Goal: Task Accomplishment & Management: Complete application form

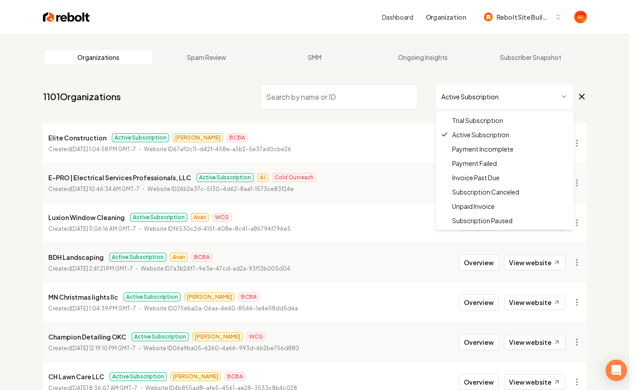
click at [470, 94] on html "Dashboard Organization Rebolt Site Builder Organizations Spam Review SMM Ongoin…" at bounding box center [318, 195] width 636 height 390
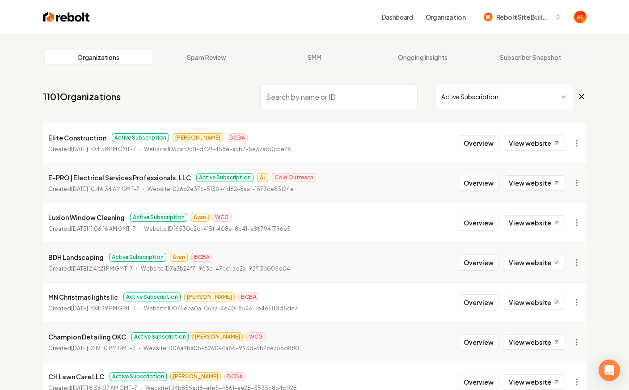
drag, startPoint x: 608, startPoint y: 115, endPoint x: 583, endPoint y: 121, distance: 26.0
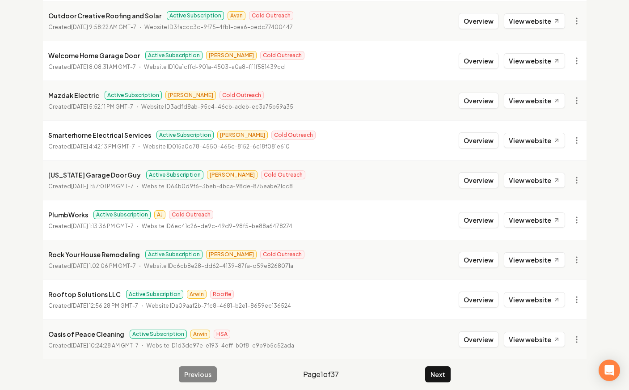
scroll to position [964, 0]
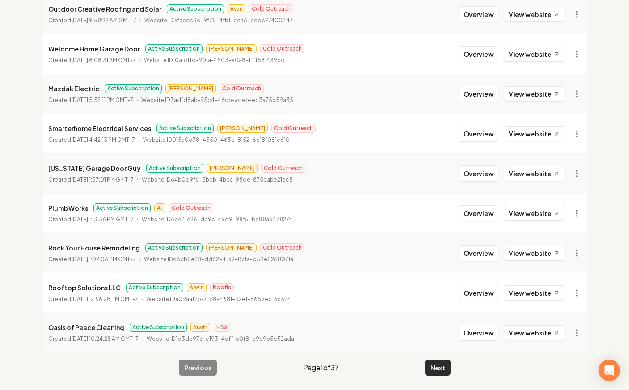
click at [441, 369] on button "Next" at bounding box center [437, 367] width 25 height 16
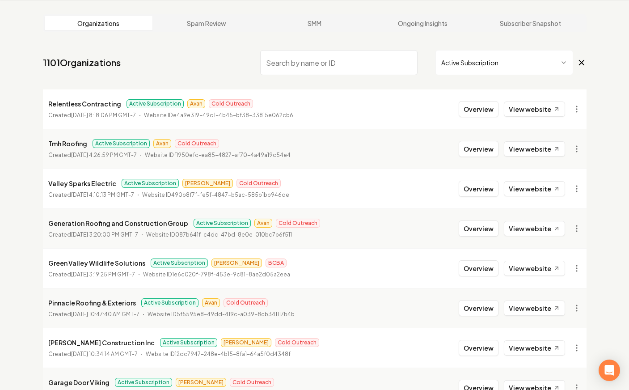
scroll to position [964, 0]
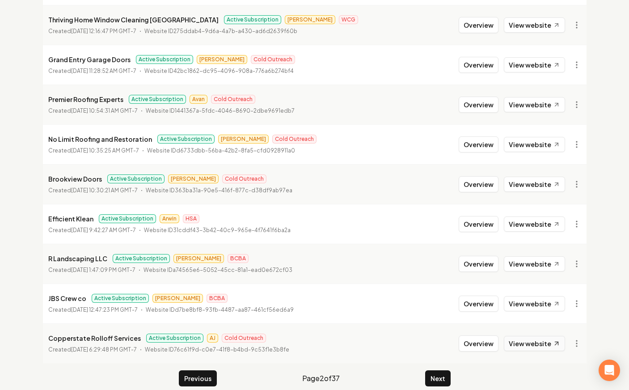
click at [534, 336] on link "View website" at bounding box center [534, 343] width 61 height 15
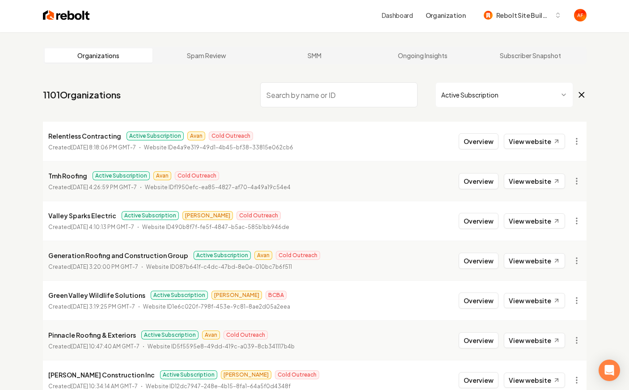
scroll to position [0, 0]
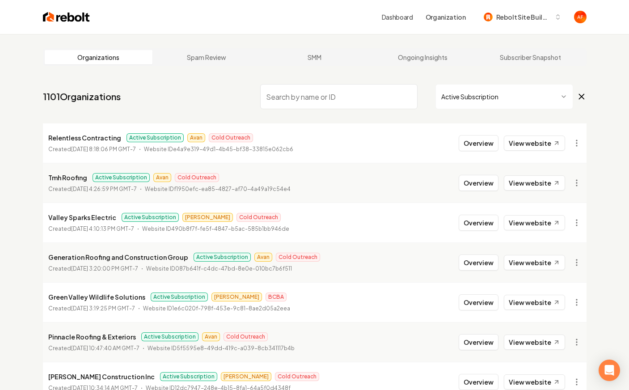
click at [298, 104] on input "search" at bounding box center [338, 96] width 157 height 25
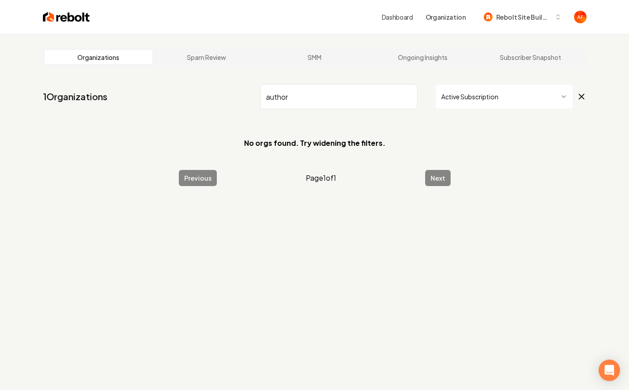
type input "author"
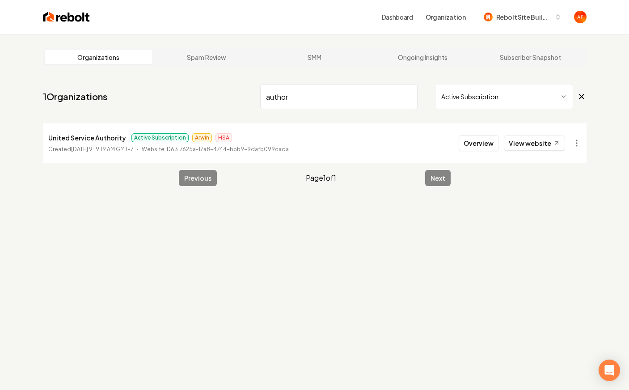
click at [42, 23] on div "Dashboard Organization Rebolt Site Builder" at bounding box center [315, 17] width 572 height 34
click at [56, 13] on img at bounding box center [66, 17] width 47 height 13
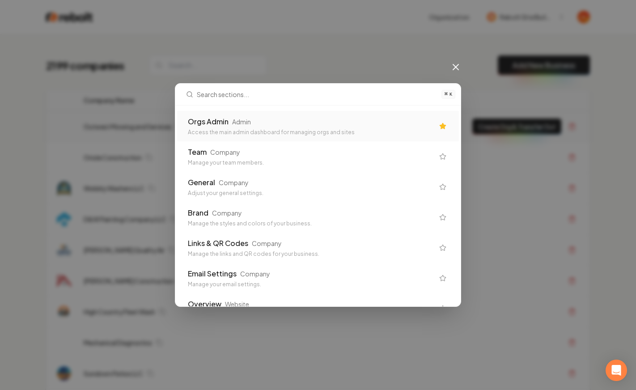
click at [293, 123] on div "Orgs Admin Admin" at bounding box center [311, 121] width 246 height 11
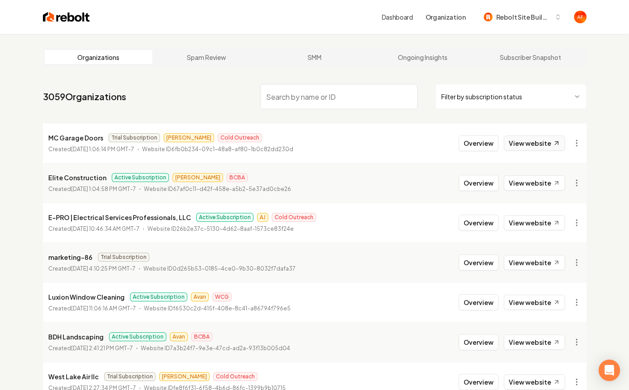
click at [550, 148] on link "View website" at bounding box center [534, 142] width 61 height 15
click at [66, 22] on img at bounding box center [66, 17] width 47 height 13
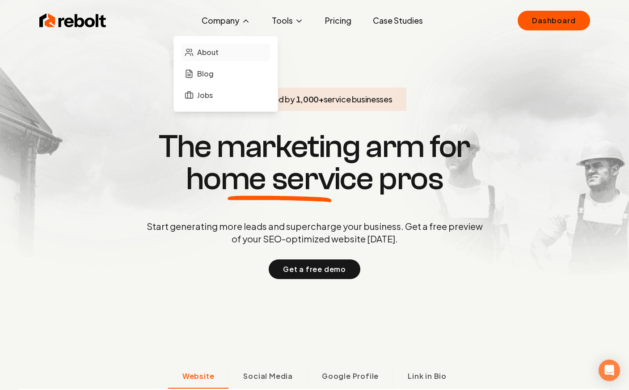
click at [195, 52] on link "About" at bounding box center [225, 52] width 89 height 18
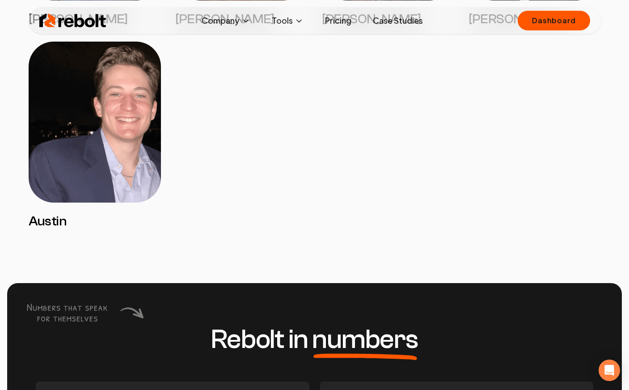
scroll to position [1756, 0]
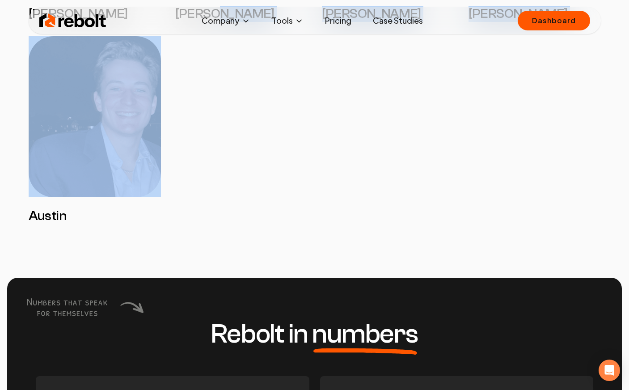
drag, startPoint x: 249, startPoint y: 113, endPoint x: 219, endPoint y: 72, distance: 50.3
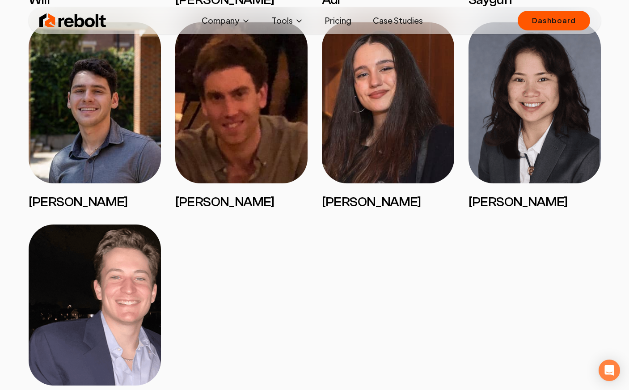
scroll to position [1164, 0]
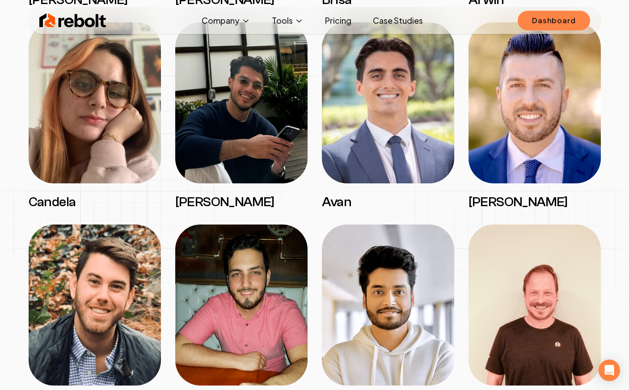
click at [563, 19] on link "Dashboard" at bounding box center [554, 21] width 72 height 20
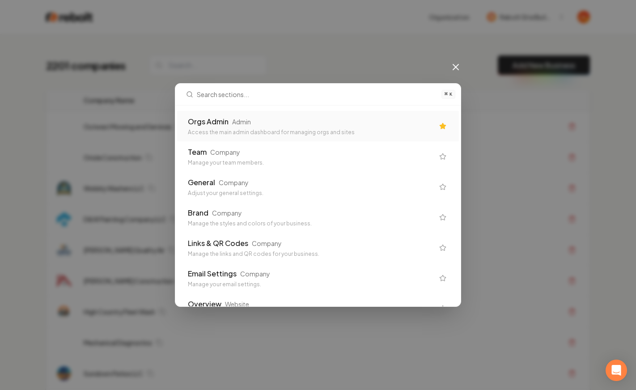
click at [338, 126] on div "Orgs Admin Admin" at bounding box center [311, 121] width 246 height 11
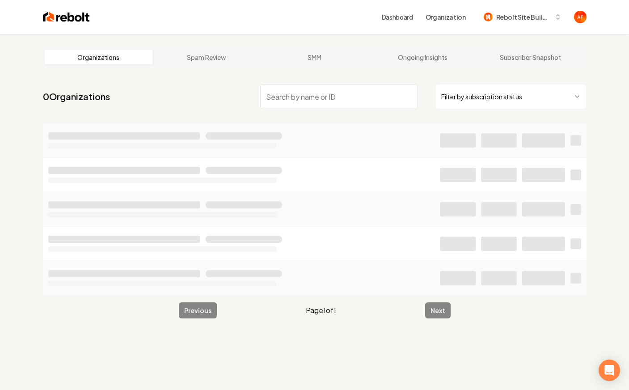
click at [531, 96] on html "Dashboard Organization Rebolt Site Builder Organizations Spam Review SMM Ongoin…" at bounding box center [314, 195] width 629 height 390
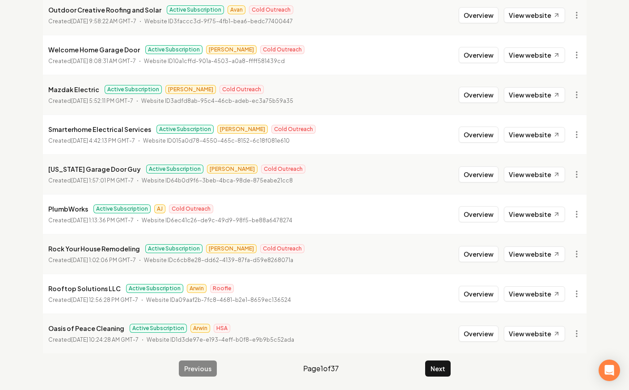
scroll to position [964, 0]
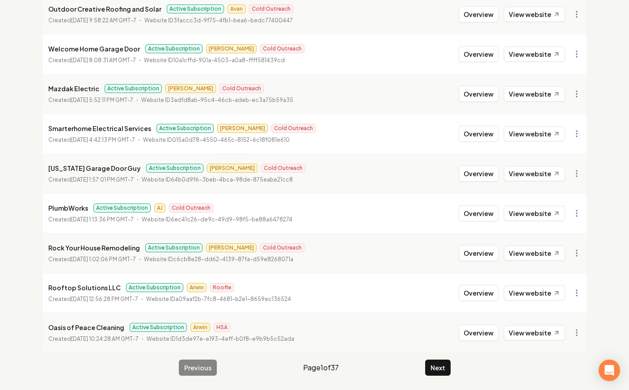
click at [422, 367] on div "Previous Page 1 of 37 Next" at bounding box center [315, 367] width 272 height 16
click at [439, 367] on button "Next" at bounding box center [437, 367] width 25 height 16
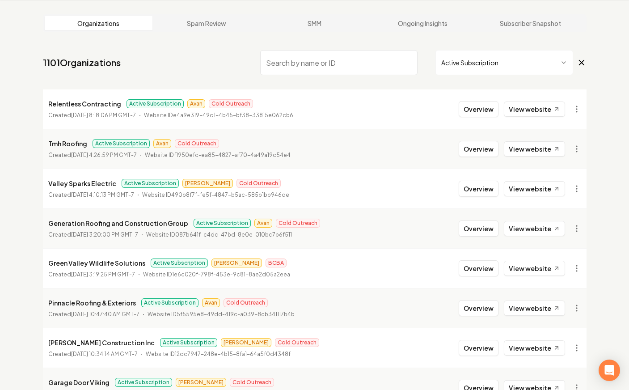
scroll to position [964, 0]
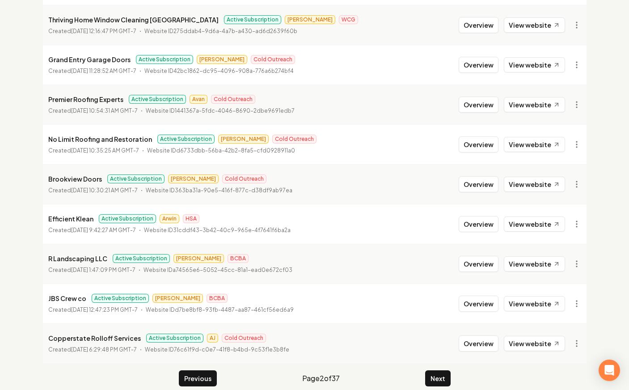
click at [433, 370] on button "Next" at bounding box center [437, 378] width 25 height 16
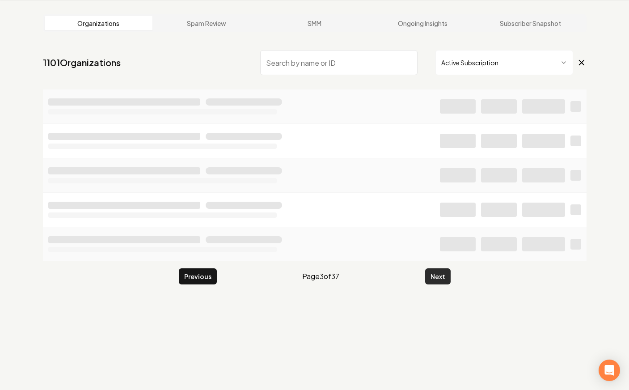
scroll to position [34, 0]
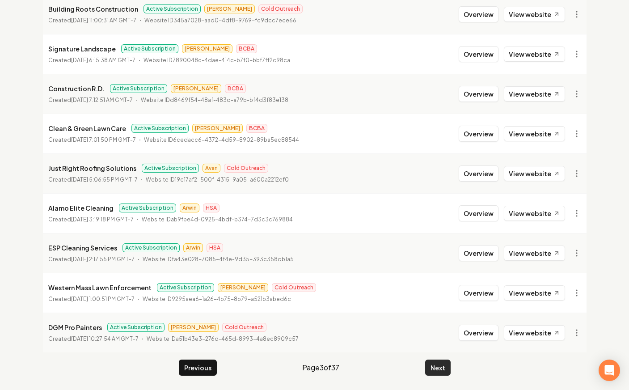
click at [435, 362] on button "Next" at bounding box center [437, 367] width 25 height 16
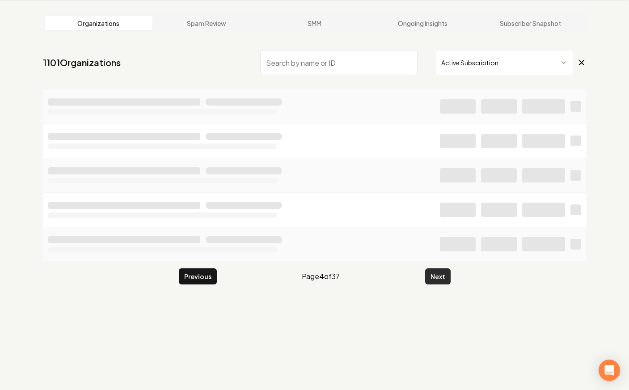
scroll to position [34, 0]
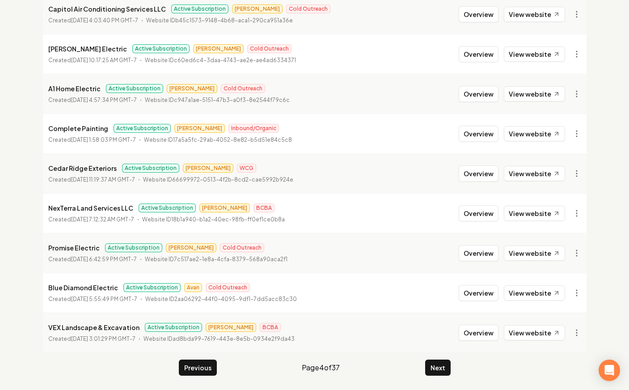
click at [436, 359] on button "Next" at bounding box center [437, 367] width 25 height 16
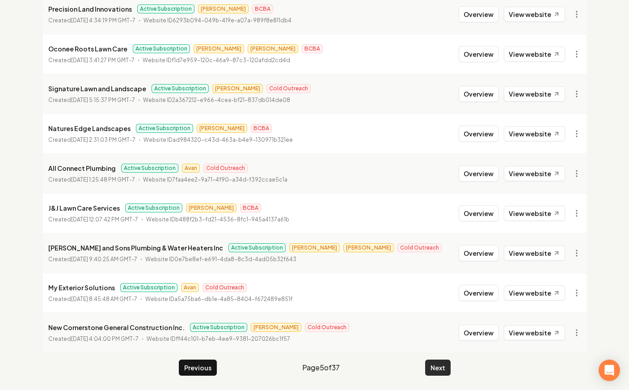
click at [436, 360] on button "Next" at bounding box center [437, 367] width 25 height 16
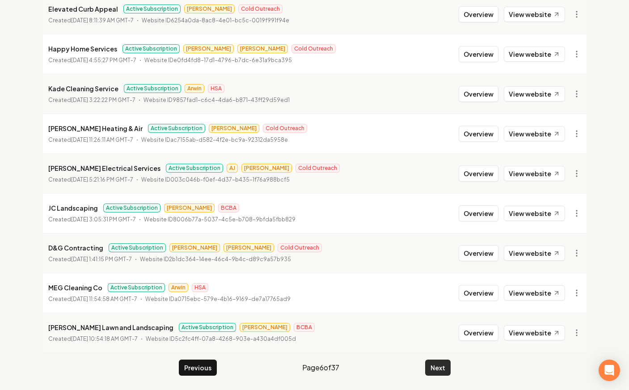
click at [435, 367] on button "Next" at bounding box center [437, 367] width 25 height 16
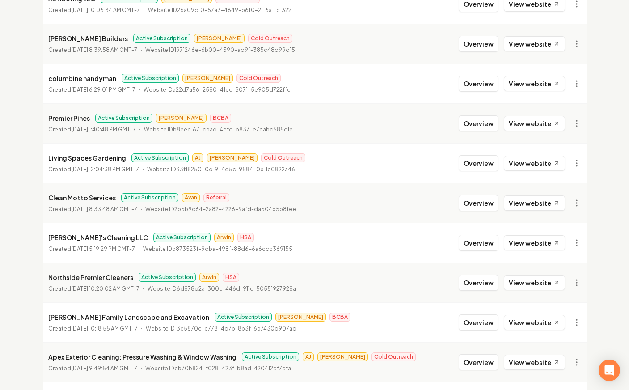
scroll to position [151, 0]
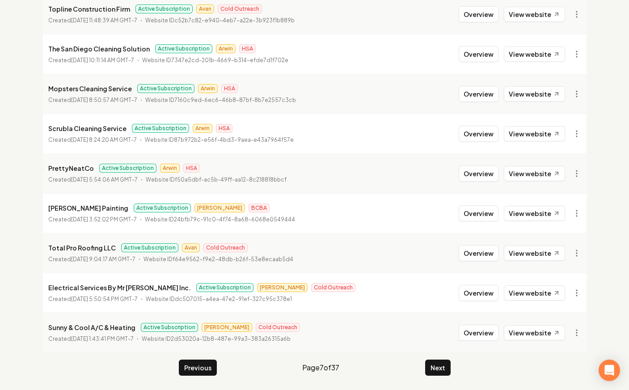
click at [431, 362] on button "Next" at bounding box center [437, 367] width 25 height 16
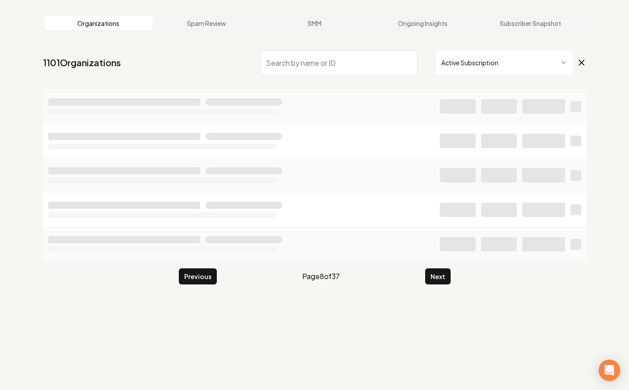
scroll to position [34, 0]
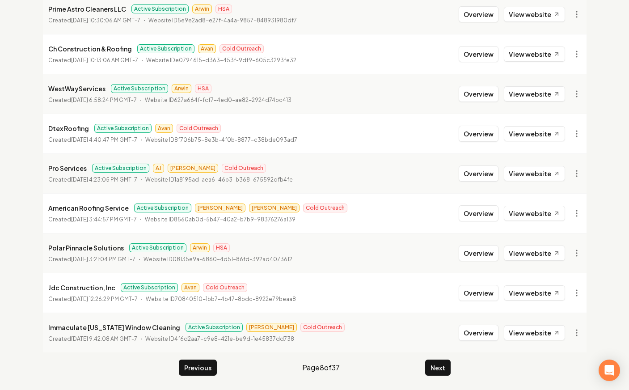
click at [431, 361] on button "Next" at bounding box center [437, 367] width 25 height 16
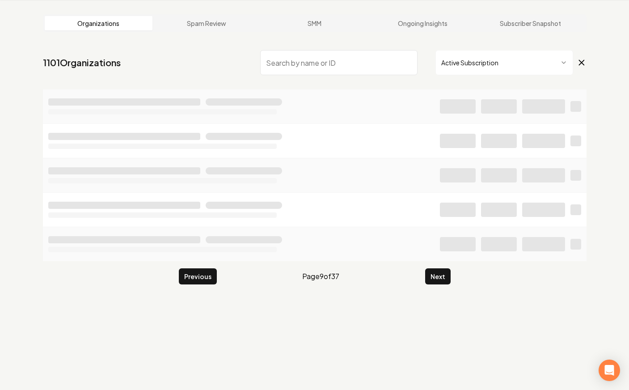
scroll to position [964, 0]
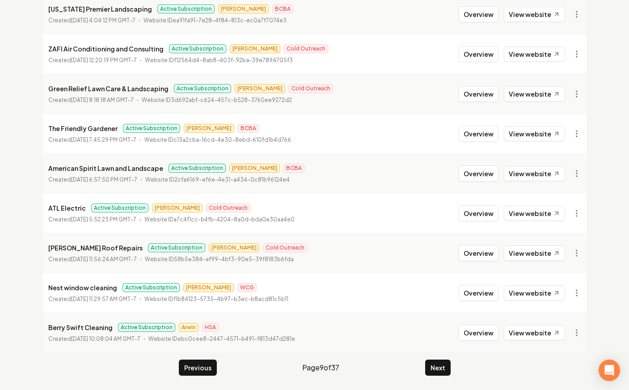
click at [431, 360] on button "Next" at bounding box center [437, 367] width 25 height 16
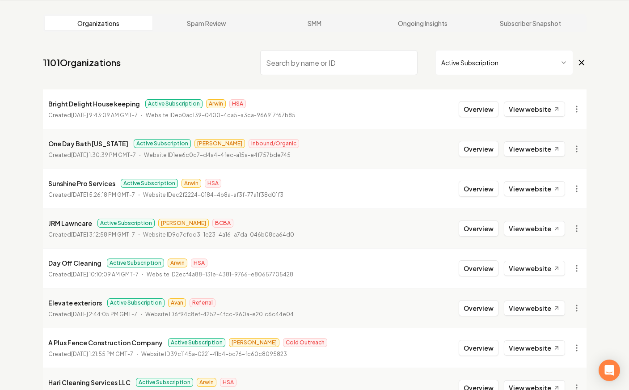
scroll to position [964, 0]
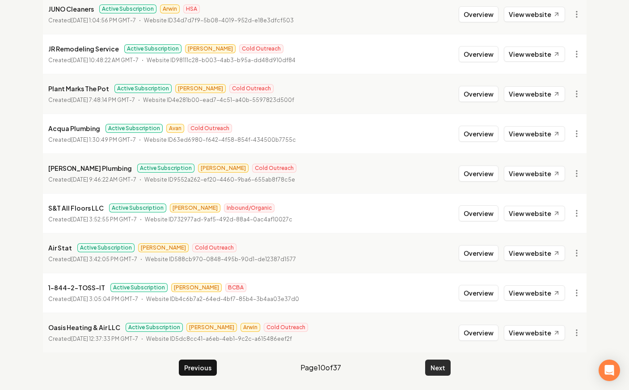
click at [439, 370] on button "Next" at bounding box center [437, 367] width 25 height 16
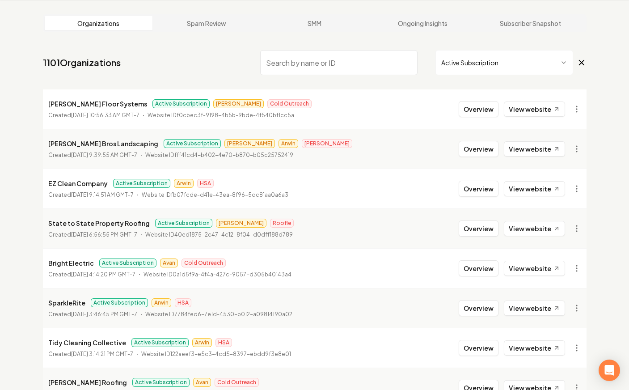
scroll to position [964, 0]
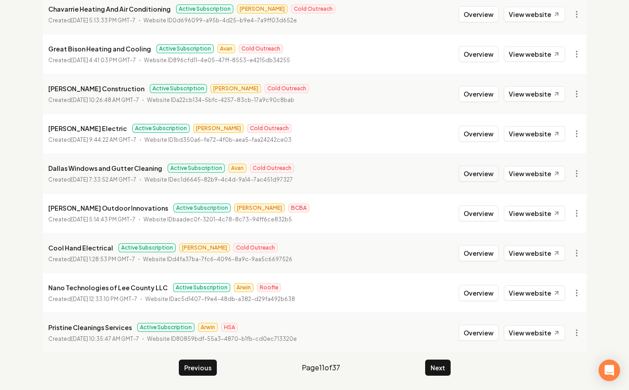
click at [484, 180] on button "Overview" at bounding box center [479, 173] width 40 height 16
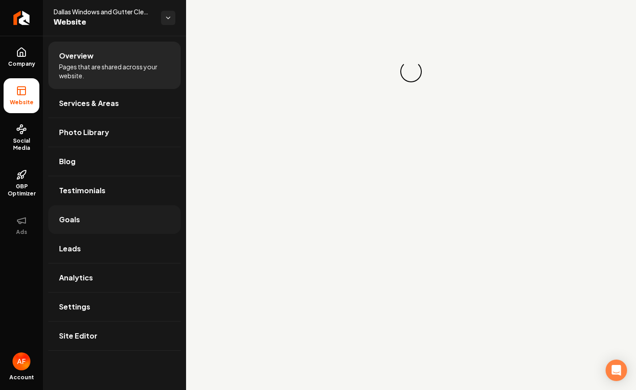
click at [98, 217] on link "Goals" at bounding box center [114, 219] width 132 height 29
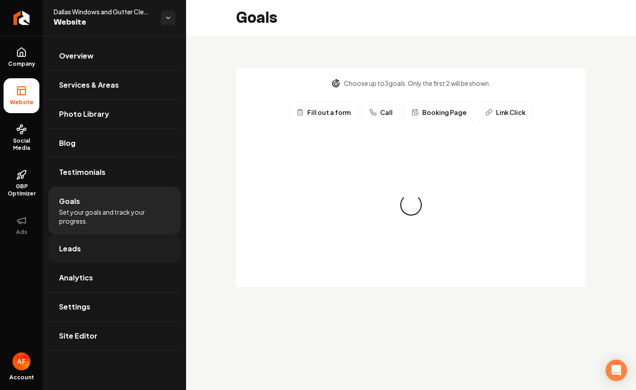
click at [83, 237] on link "Leads" at bounding box center [114, 248] width 132 height 29
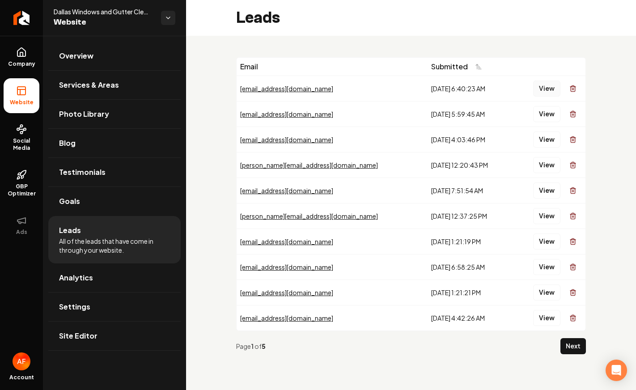
click at [548, 91] on button "View" at bounding box center [546, 88] width 27 height 16
click at [540, 123] on td "View" at bounding box center [548, 113] width 74 height 25
click at [545, 113] on button "View" at bounding box center [546, 114] width 27 height 16
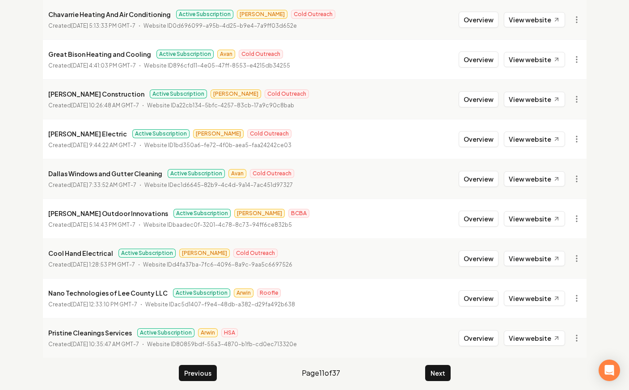
scroll to position [964, 0]
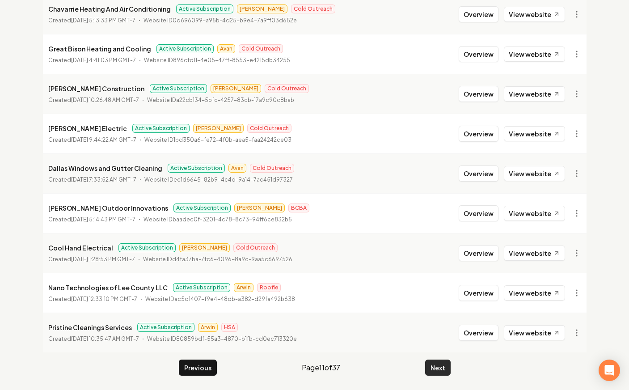
click at [438, 361] on button "Next" at bounding box center [437, 367] width 25 height 16
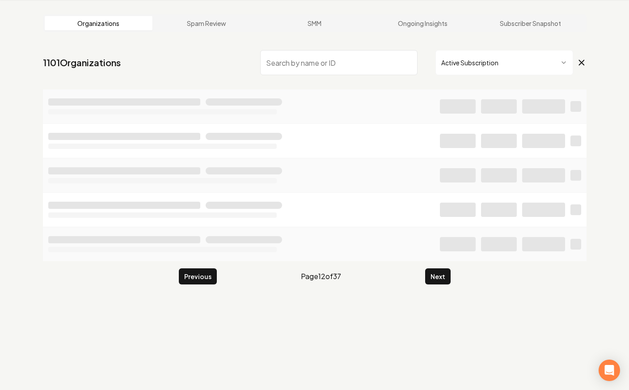
scroll to position [964, 0]
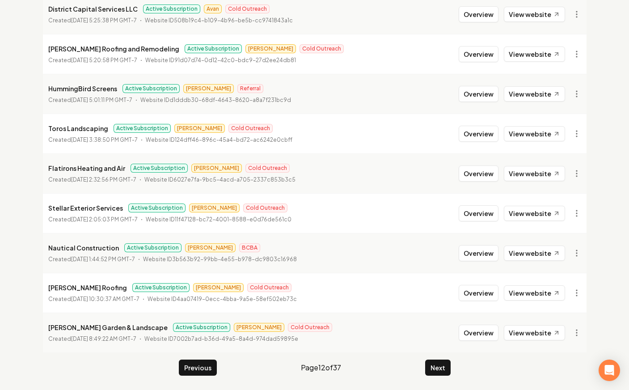
click at [438, 360] on button "Next" at bounding box center [437, 367] width 25 height 16
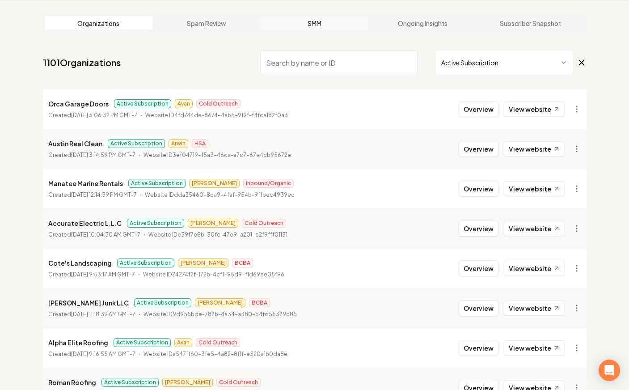
scroll to position [964, 0]
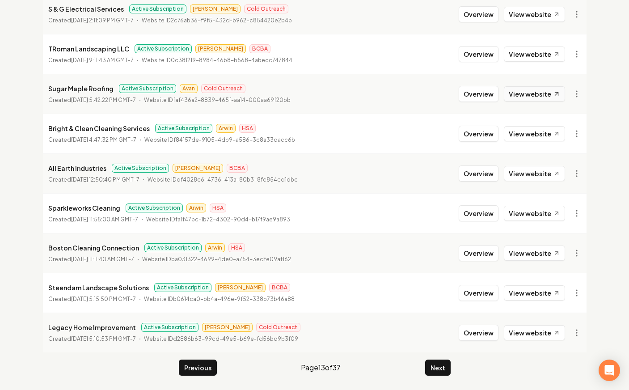
click at [536, 97] on link "View website" at bounding box center [534, 93] width 61 height 15
click at [442, 373] on button "Next" at bounding box center [437, 367] width 25 height 16
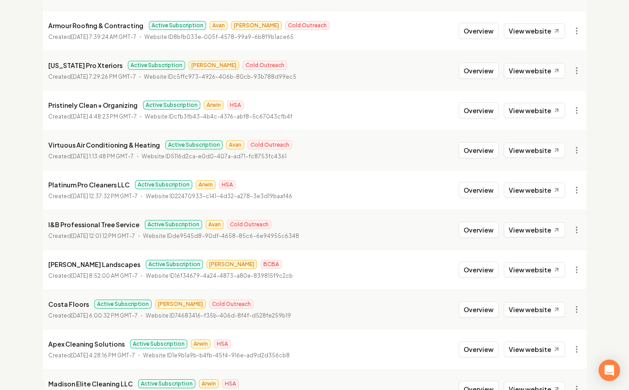
scroll to position [889, 0]
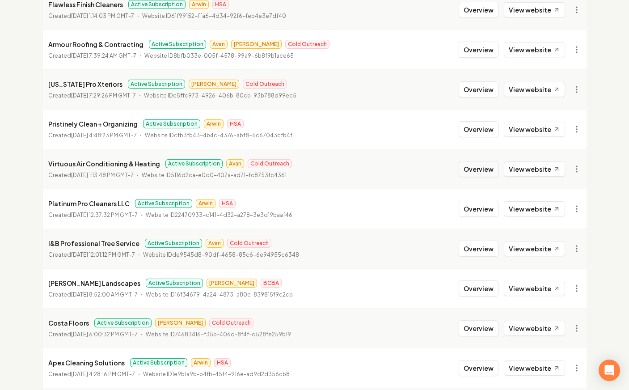
drag, startPoint x: 483, startPoint y: 165, endPoint x: 468, endPoint y: 166, distance: 15.3
click at [483, 165] on button "Overview" at bounding box center [479, 169] width 40 height 16
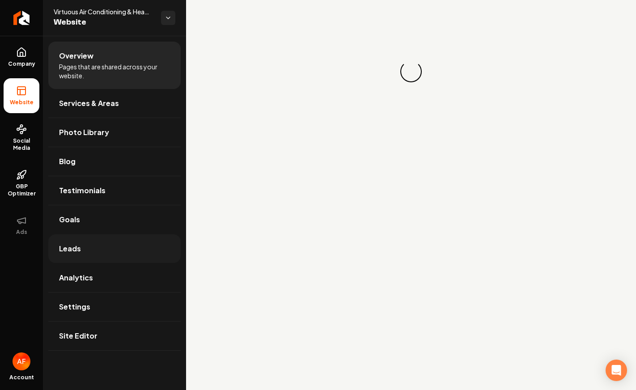
click at [97, 254] on link "Leads" at bounding box center [114, 248] width 132 height 29
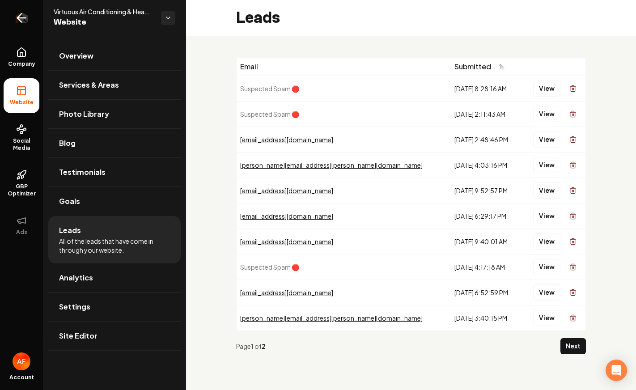
click at [17, 14] on icon "Return to dashboard" at bounding box center [21, 18] width 14 height 14
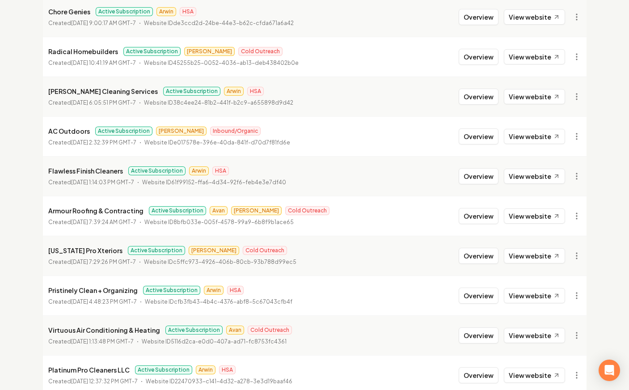
scroll to position [737, 0]
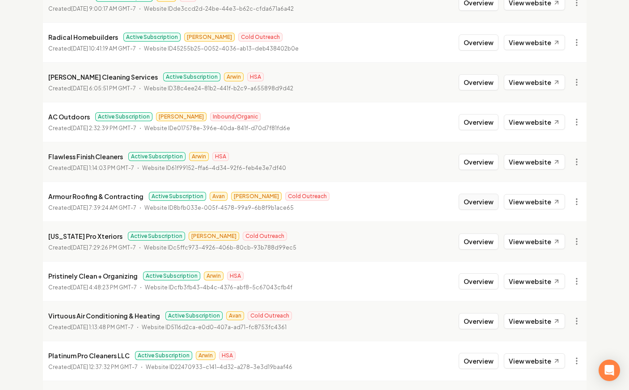
click at [486, 198] on button "Overview" at bounding box center [479, 202] width 40 height 16
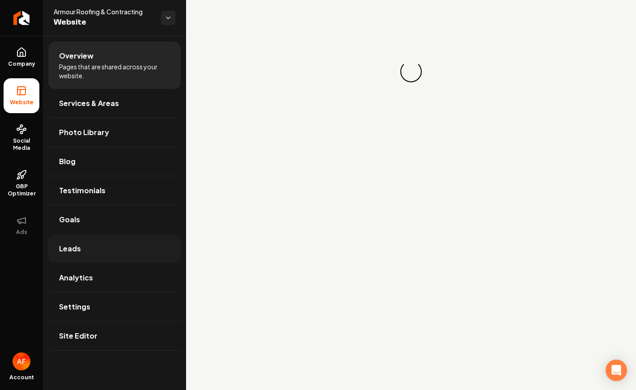
click at [94, 251] on link "Leads" at bounding box center [114, 248] width 132 height 29
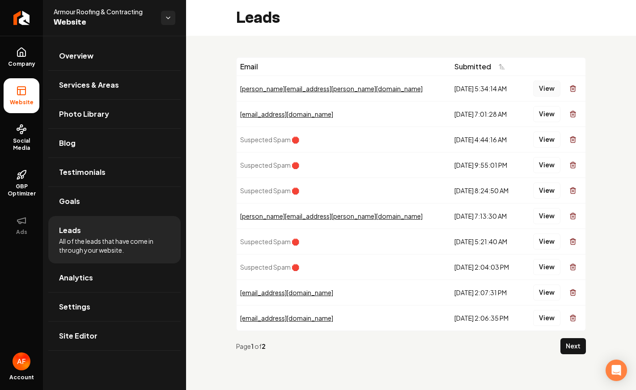
click at [548, 89] on button "View" at bounding box center [546, 88] width 27 height 16
click at [558, 116] on button "View" at bounding box center [546, 114] width 27 height 16
click at [548, 91] on button "View" at bounding box center [546, 88] width 27 height 16
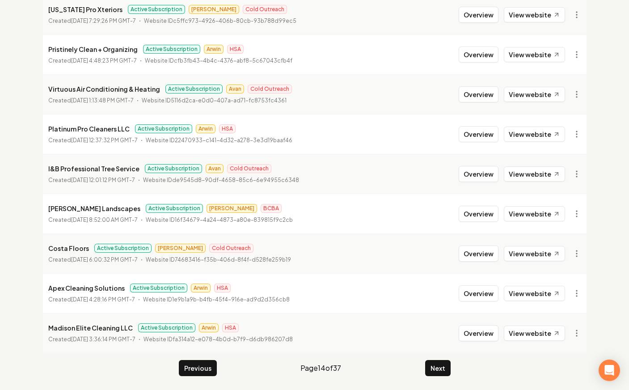
scroll to position [964, 0]
click at [433, 369] on button "Next" at bounding box center [437, 367] width 25 height 16
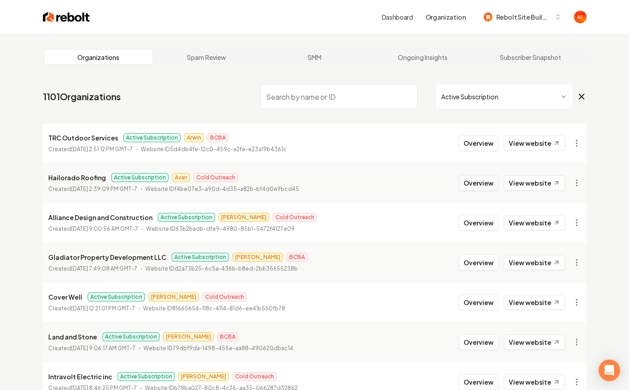
click at [475, 186] on button "Overview" at bounding box center [479, 183] width 40 height 16
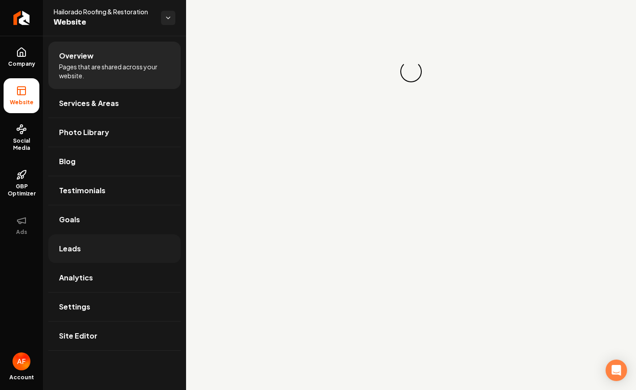
click at [109, 255] on link "Leads" at bounding box center [114, 248] width 132 height 29
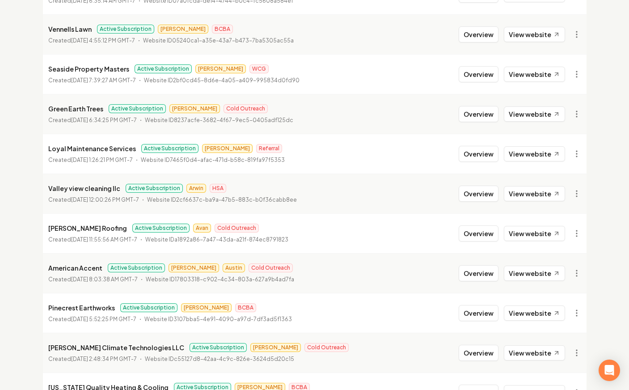
scroll to position [865, 0]
click at [481, 230] on button "Overview" at bounding box center [479, 233] width 40 height 16
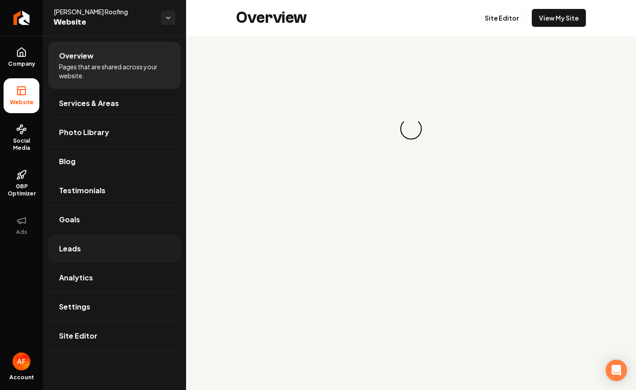
click at [93, 254] on link "Leads" at bounding box center [114, 248] width 132 height 29
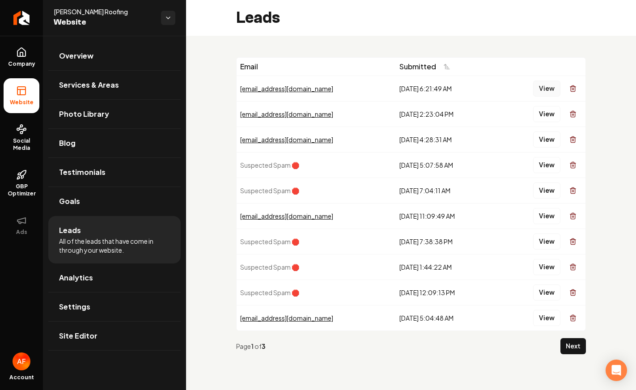
click at [548, 86] on button "View" at bounding box center [546, 88] width 27 height 16
click at [541, 119] on button "View" at bounding box center [546, 114] width 27 height 16
click at [547, 141] on button "View" at bounding box center [546, 139] width 27 height 16
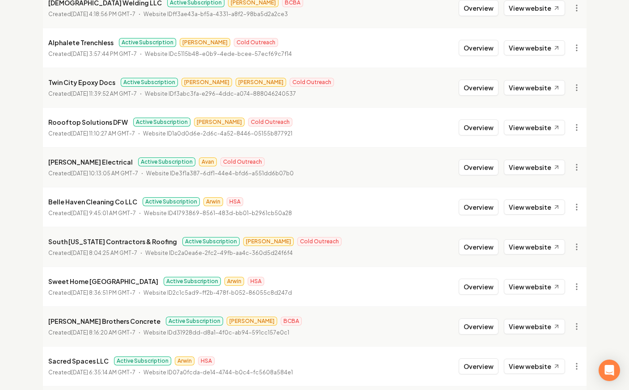
scroll to position [494, 0]
drag, startPoint x: 485, startPoint y: 166, endPoint x: 473, endPoint y: 170, distance: 13.0
click at [484, 167] on button "Overview" at bounding box center [479, 167] width 40 height 16
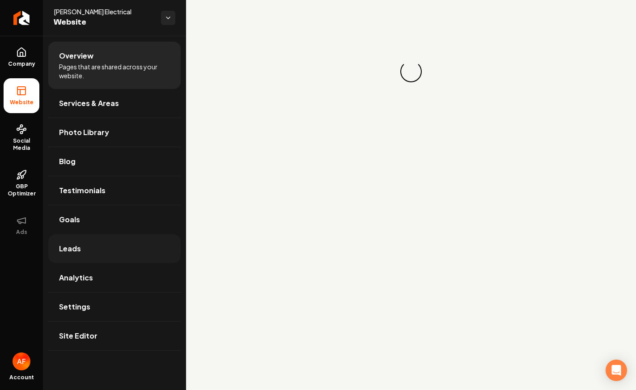
click at [73, 245] on span "Leads" at bounding box center [70, 248] width 22 height 11
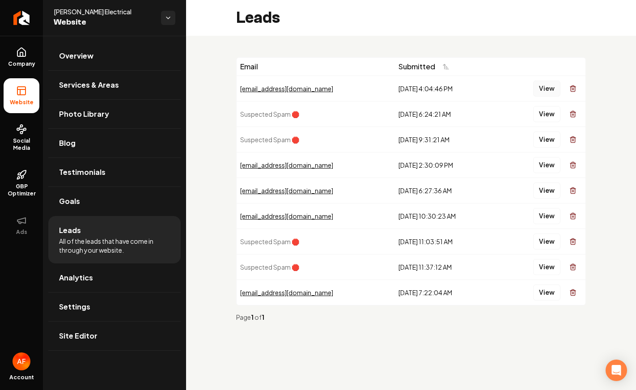
click at [547, 90] on button "View" at bounding box center [546, 88] width 27 height 16
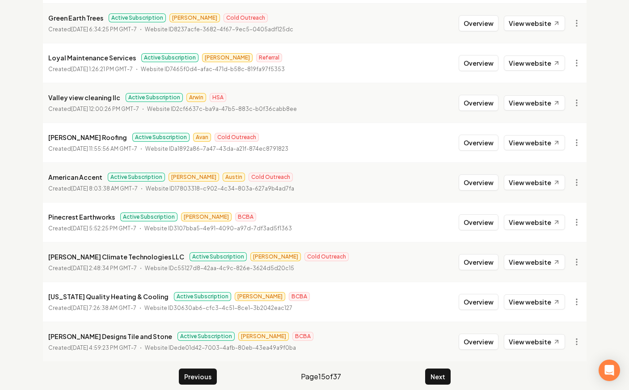
scroll to position [964, 0]
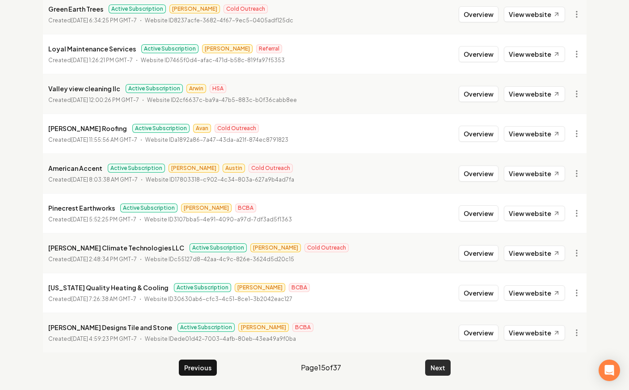
click at [434, 370] on button "Next" at bounding box center [437, 367] width 25 height 16
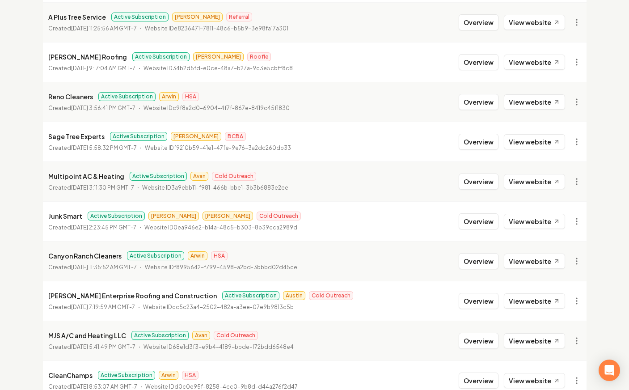
scroll to position [798, 0]
click at [480, 337] on button "Overview" at bounding box center [479, 340] width 40 height 16
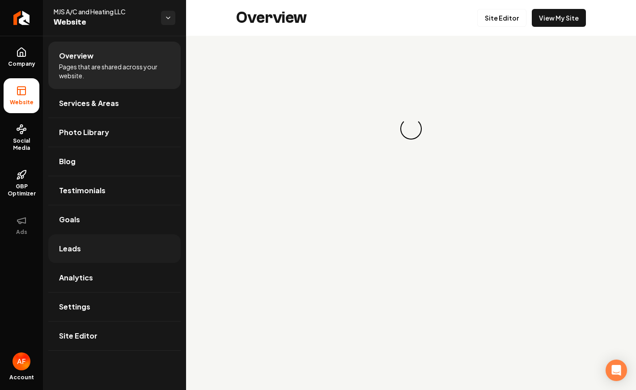
click at [89, 253] on link "Leads" at bounding box center [114, 248] width 132 height 29
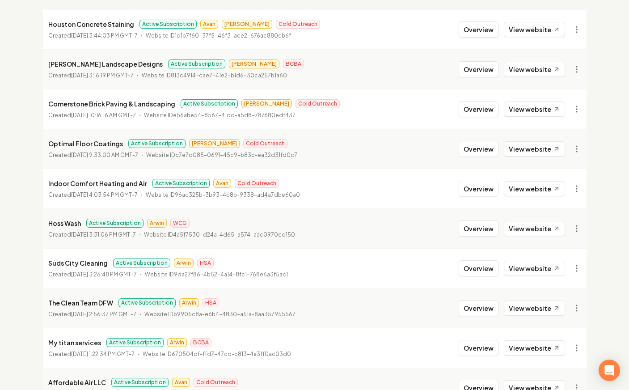
scroll to position [128, 0]
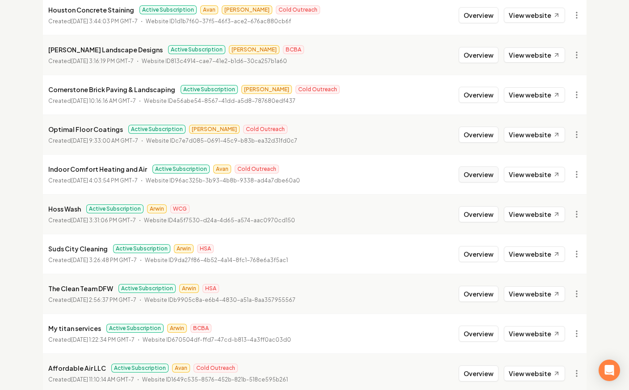
click at [469, 173] on button "Overview" at bounding box center [479, 174] width 40 height 16
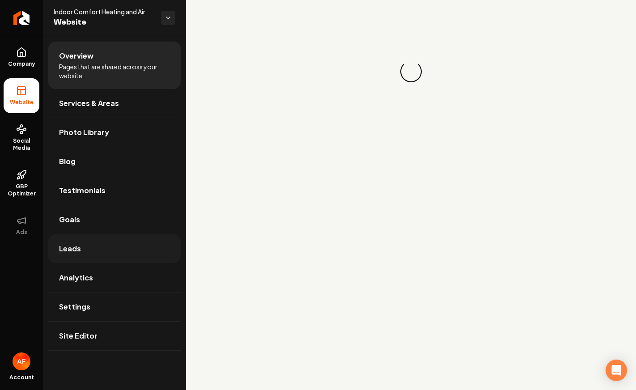
click at [130, 245] on link "Leads" at bounding box center [114, 248] width 132 height 29
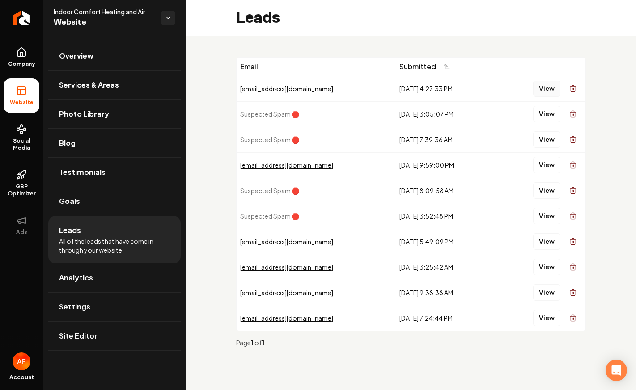
click at [547, 86] on button "View" at bounding box center [546, 88] width 27 height 16
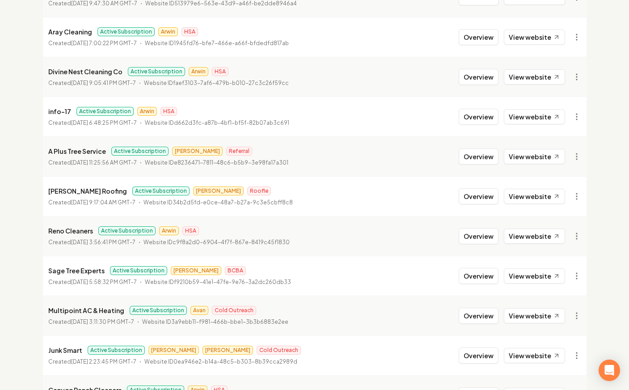
scroll to position [732, 0]
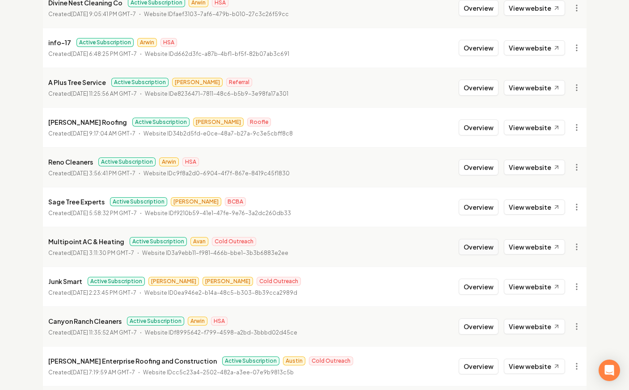
click at [473, 249] on button "Overview" at bounding box center [479, 247] width 40 height 16
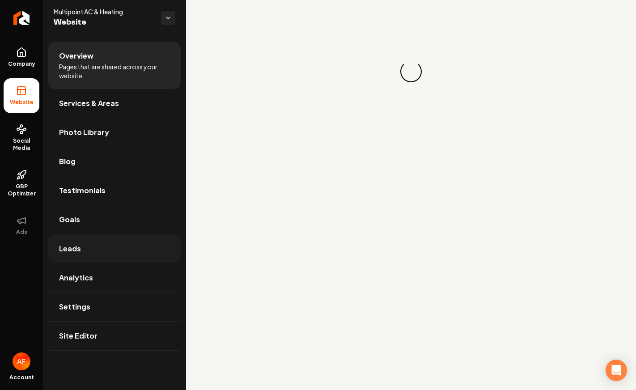
click at [119, 259] on link "Leads" at bounding box center [114, 248] width 132 height 29
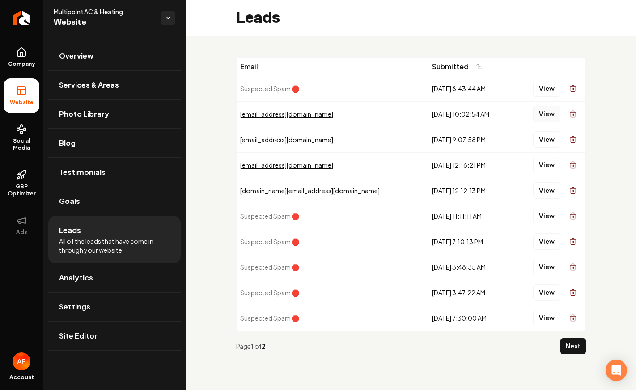
click at [540, 115] on button "View" at bounding box center [546, 114] width 27 height 16
click at [81, 283] on link "Analytics" at bounding box center [114, 277] width 132 height 29
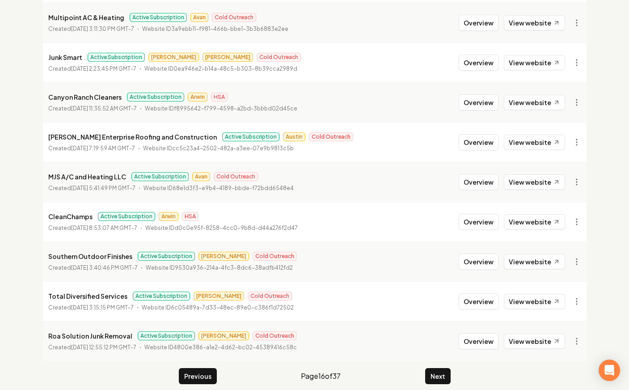
scroll to position [964, 0]
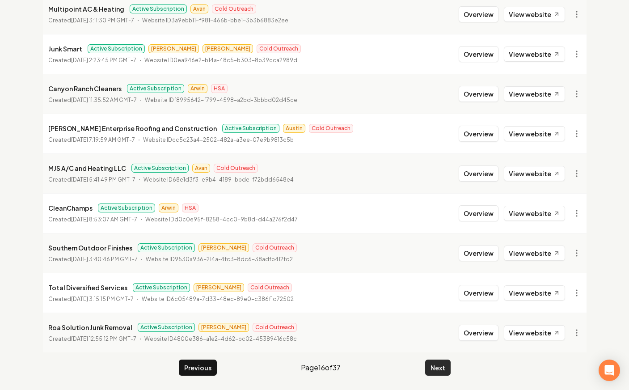
click at [438, 365] on button "Next" at bounding box center [437, 367] width 25 height 16
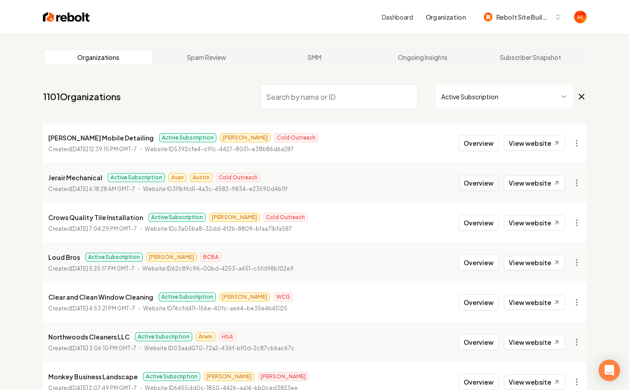
click at [469, 179] on button "Overview" at bounding box center [479, 183] width 40 height 16
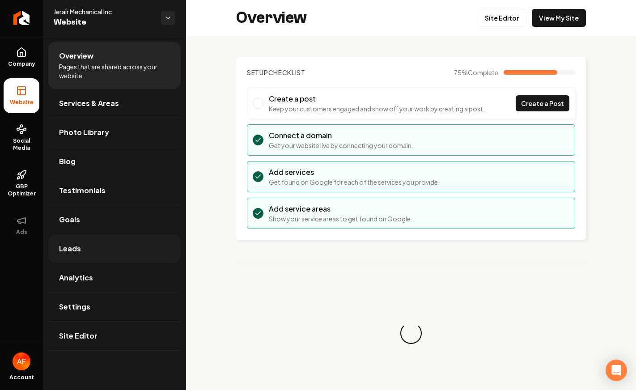
click at [97, 241] on link "Leads" at bounding box center [114, 248] width 132 height 29
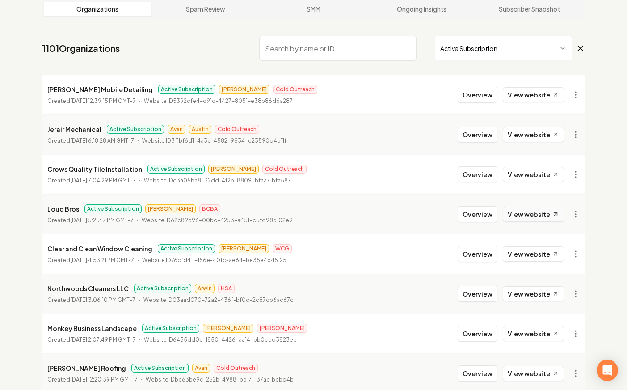
scroll to position [277, 0]
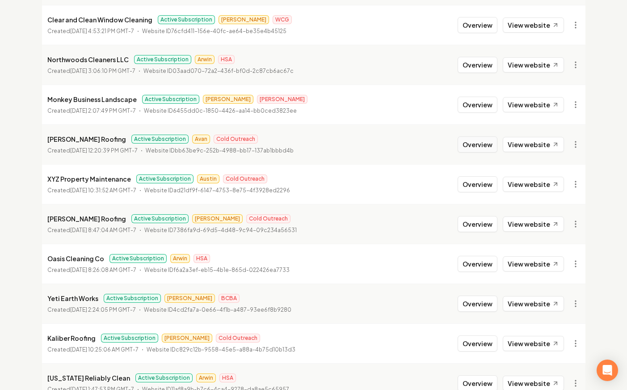
click at [483, 142] on button "Overview" at bounding box center [478, 144] width 40 height 16
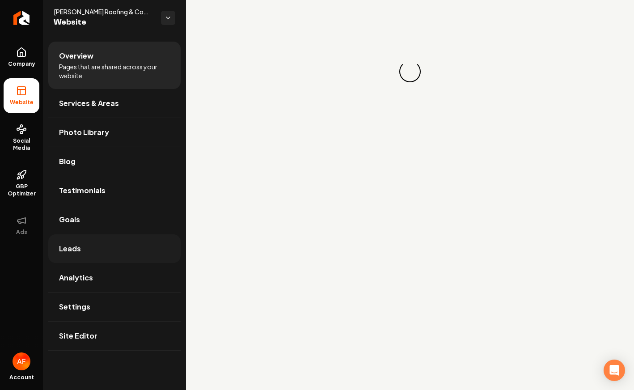
click at [90, 247] on link "Leads" at bounding box center [114, 248] width 132 height 29
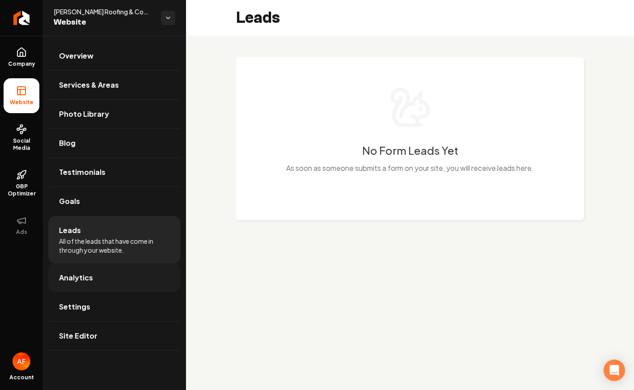
click at [86, 277] on span "Analytics" at bounding box center [76, 277] width 34 height 11
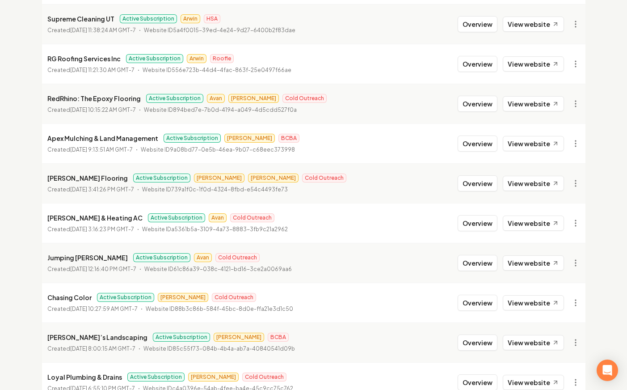
scroll to position [788, 0]
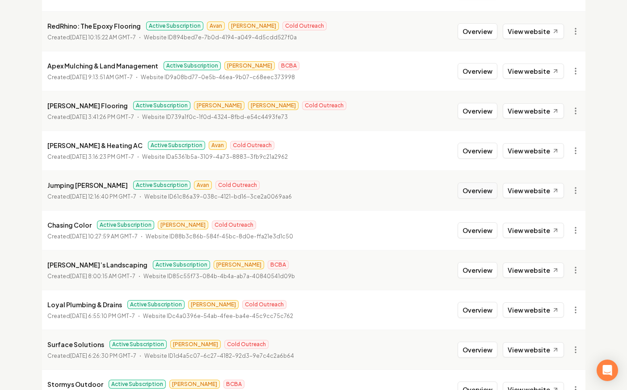
click at [480, 194] on button "Overview" at bounding box center [478, 190] width 40 height 16
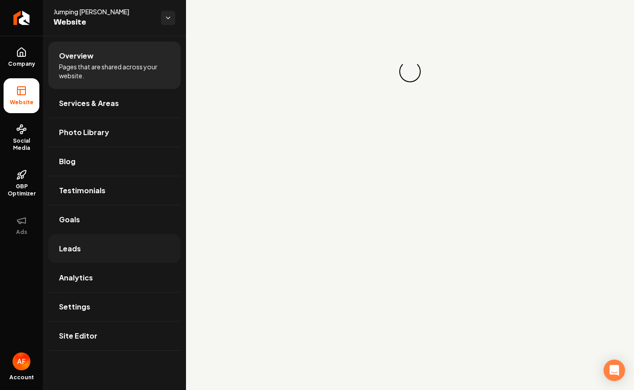
click at [130, 252] on link "Leads" at bounding box center [114, 248] width 132 height 29
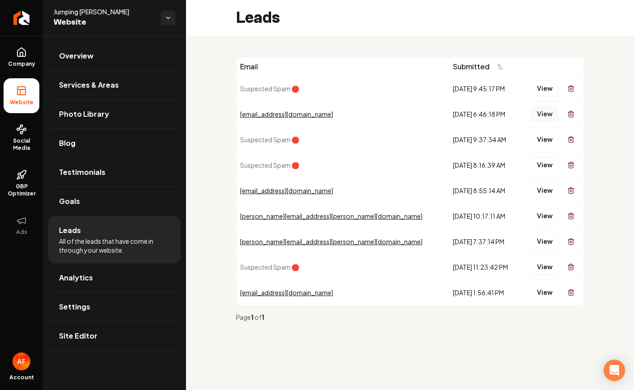
click at [543, 114] on button "View" at bounding box center [544, 114] width 27 height 16
drag, startPoint x: 540, startPoint y: 121, endPoint x: 518, endPoint y: 105, distance: 27.3
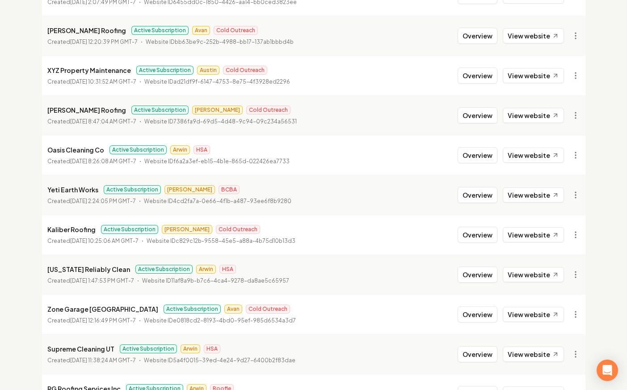
scroll to position [461, 0]
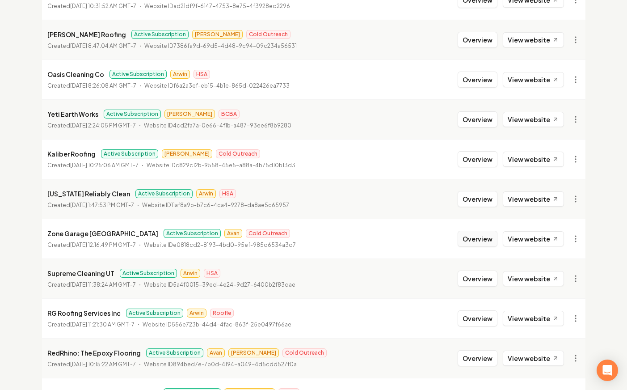
click at [485, 237] on button "Overview" at bounding box center [478, 239] width 40 height 16
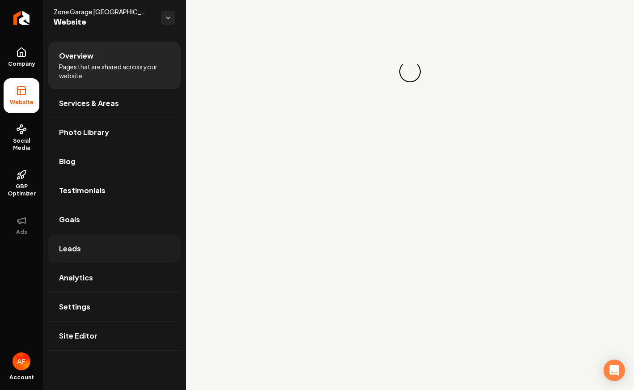
click at [80, 248] on link "Leads" at bounding box center [114, 248] width 132 height 29
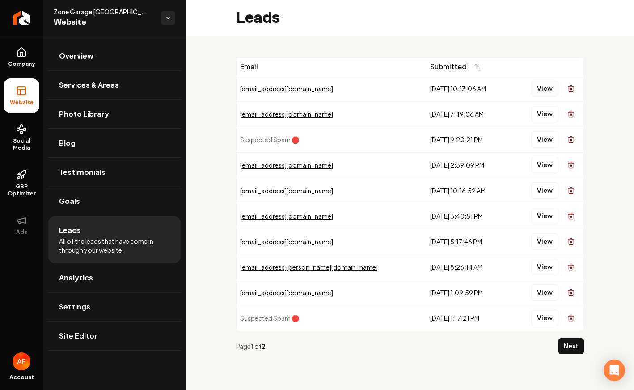
click at [543, 86] on button "View" at bounding box center [544, 88] width 27 height 16
click at [540, 107] on button "View" at bounding box center [544, 114] width 27 height 16
click at [82, 283] on link "Analytics" at bounding box center [114, 277] width 132 height 29
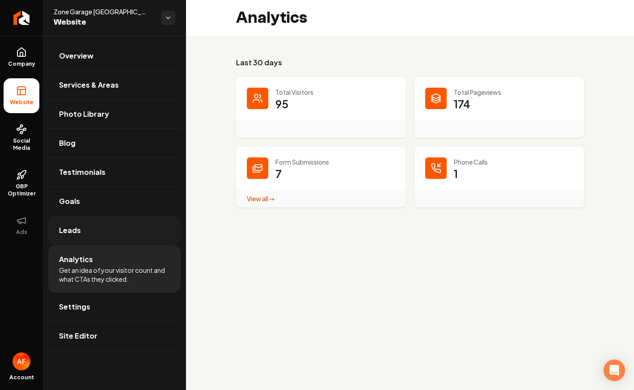
click at [90, 230] on link "Leads" at bounding box center [114, 230] width 132 height 29
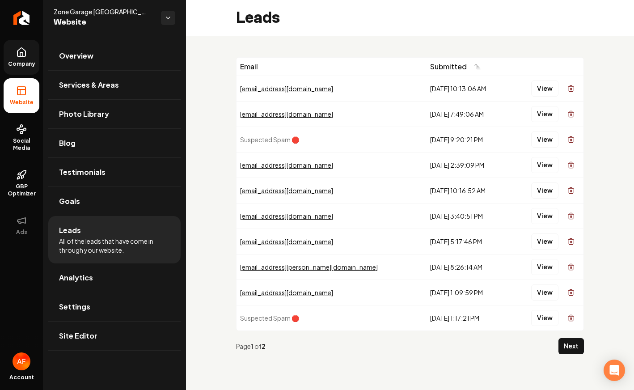
click at [17, 55] on icon at bounding box center [21, 52] width 8 height 8
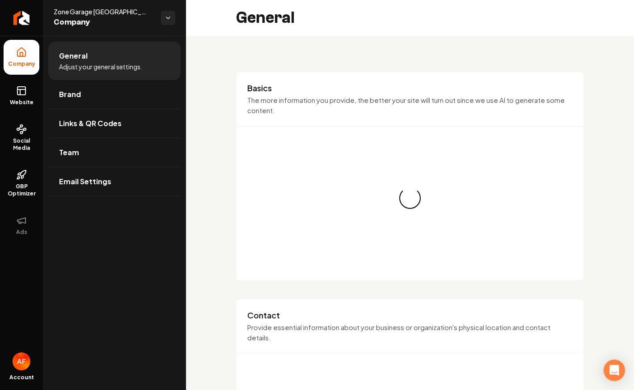
click at [24, 87] on rect at bounding box center [21, 91] width 8 height 8
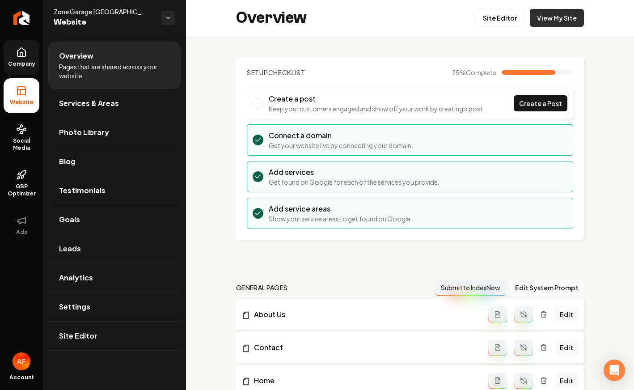
click at [568, 15] on link "View My Site" at bounding box center [557, 18] width 54 height 18
click at [98, 274] on link "Analytics" at bounding box center [114, 277] width 132 height 29
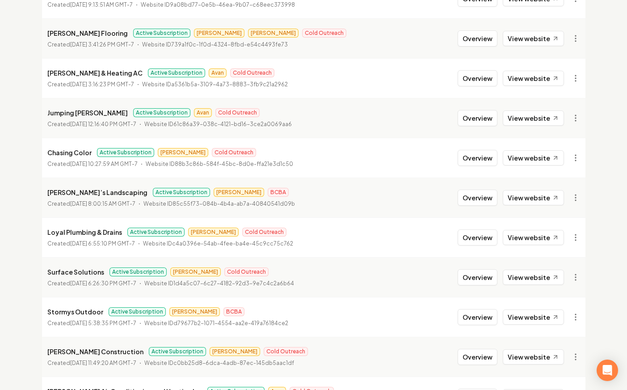
scroll to position [948, 0]
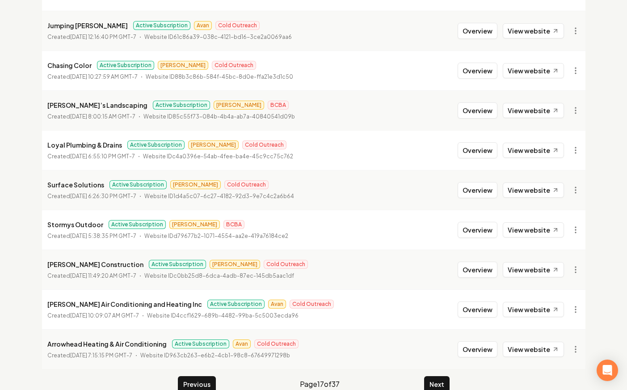
drag, startPoint x: 472, startPoint y: 353, endPoint x: 433, endPoint y: 342, distance: 40.9
click at [472, 353] on button "Overview" at bounding box center [478, 349] width 40 height 16
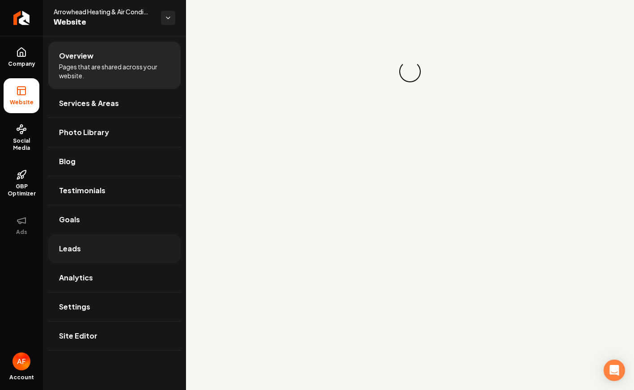
click at [100, 242] on link "Leads" at bounding box center [114, 248] width 132 height 29
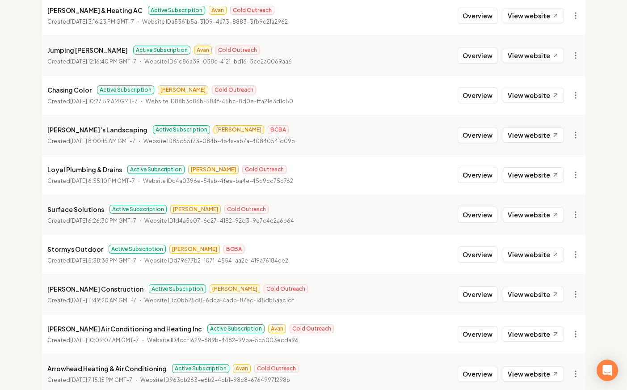
scroll to position [964, 0]
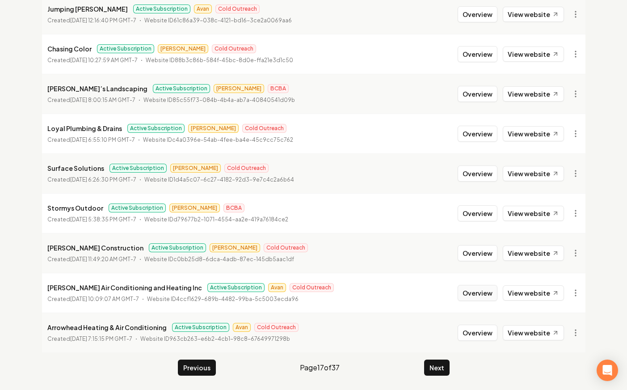
click at [465, 295] on button "Overview" at bounding box center [478, 293] width 40 height 16
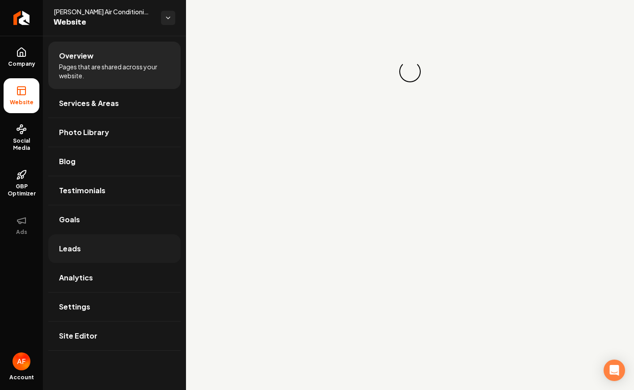
click at [105, 255] on link "Leads" at bounding box center [114, 248] width 132 height 29
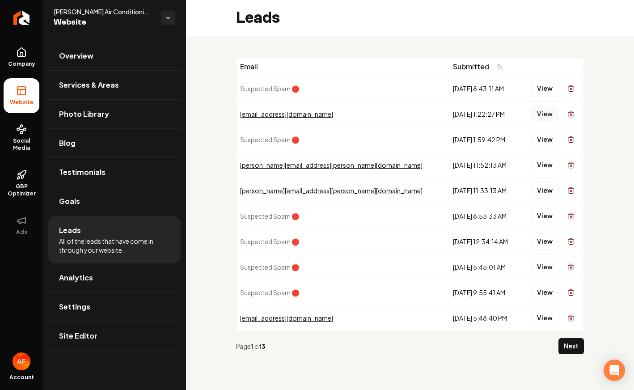
click at [544, 112] on button "View" at bounding box center [544, 114] width 27 height 16
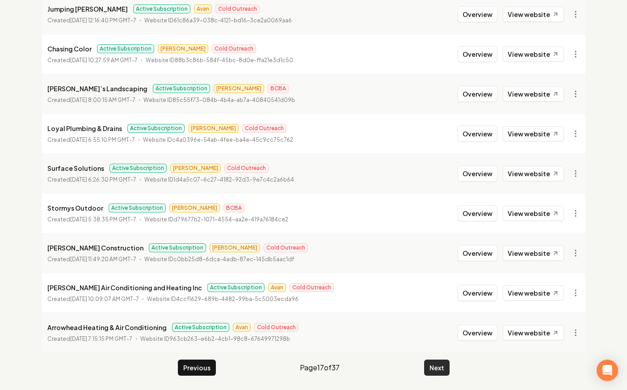
click at [445, 371] on button "Next" at bounding box center [436, 367] width 25 height 16
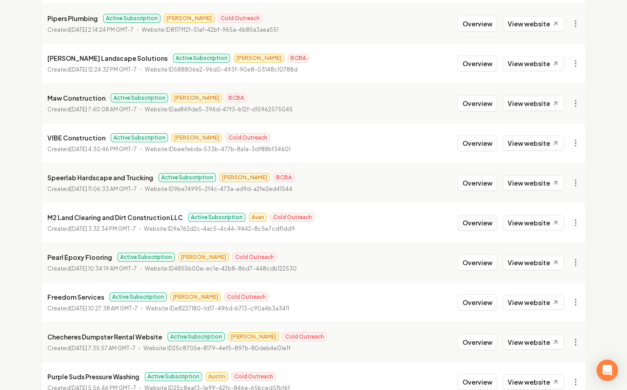
scroll to position [246, 0]
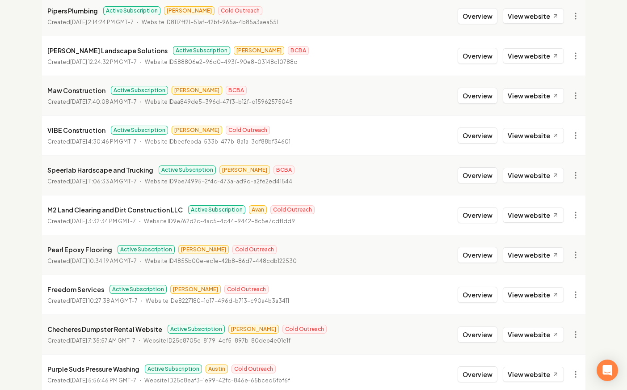
drag, startPoint x: 482, startPoint y: 218, endPoint x: 444, endPoint y: 217, distance: 37.6
click at [481, 218] on button "Overview" at bounding box center [478, 215] width 40 height 16
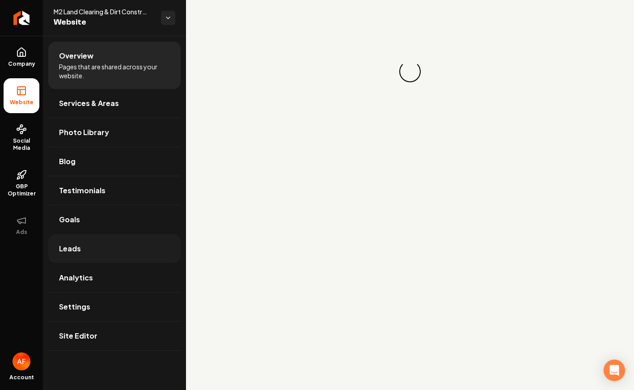
click at [105, 248] on link "Leads" at bounding box center [114, 248] width 132 height 29
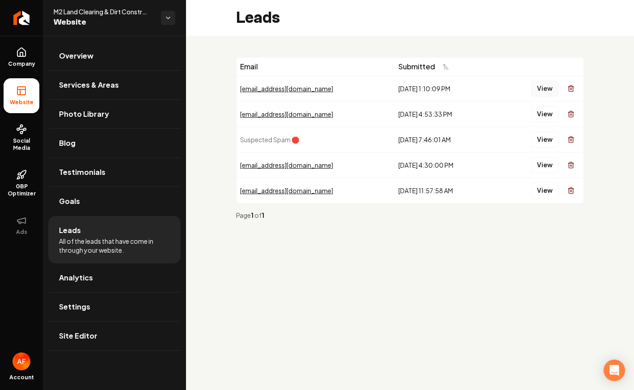
click at [542, 88] on button "View" at bounding box center [544, 88] width 27 height 16
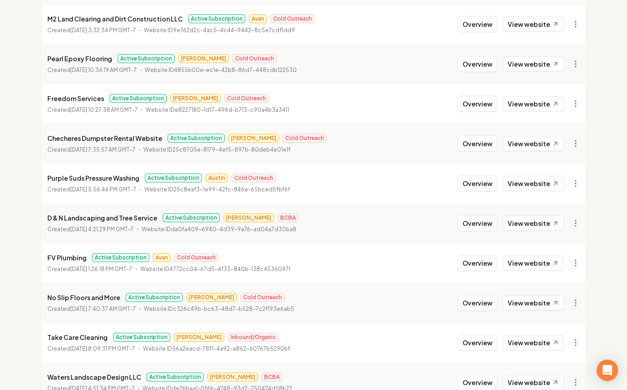
scroll to position [439, 0]
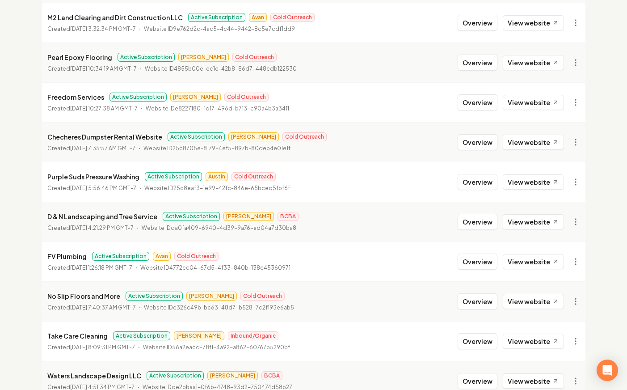
click at [477, 270] on li "FV Plumbing Active Subscription Avan Cold Outreach Created April 17, 2025, 1:26…" at bounding box center [314, 261] width 544 height 40
drag, startPoint x: 477, startPoint y: 267, endPoint x: 450, endPoint y: 263, distance: 27.6
click at [477, 267] on button "Overview" at bounding box center [478, 261] width 40 height 16
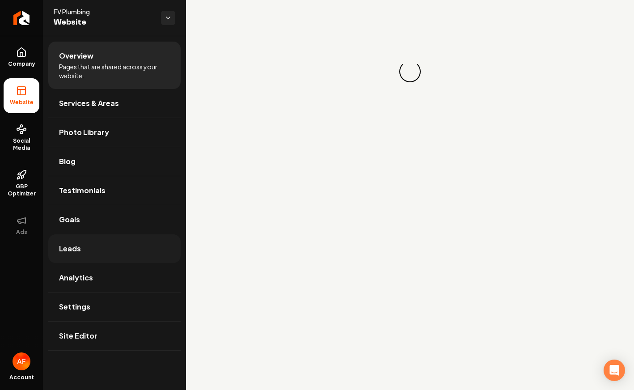
click at [103, 258] on link "Leads" at bounding box center [114, 248] width 132 height 29
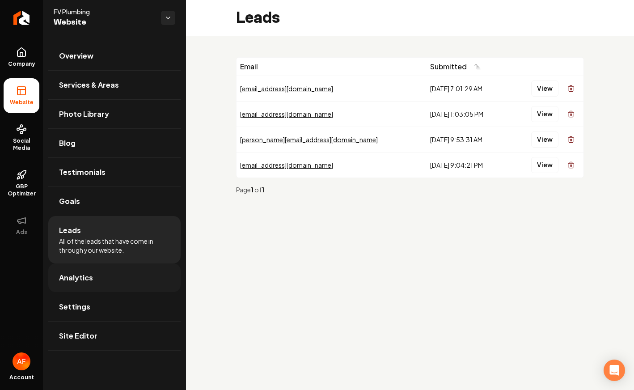
click at [101, 270] on link "Analytics" at bounding box center [114, 277] width 132 height 29
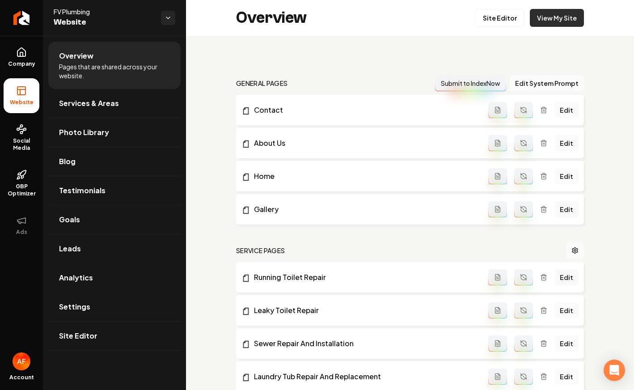
click at [534, 21] on link "View My Site" at bounding box center [557, 18] width 54 height 18
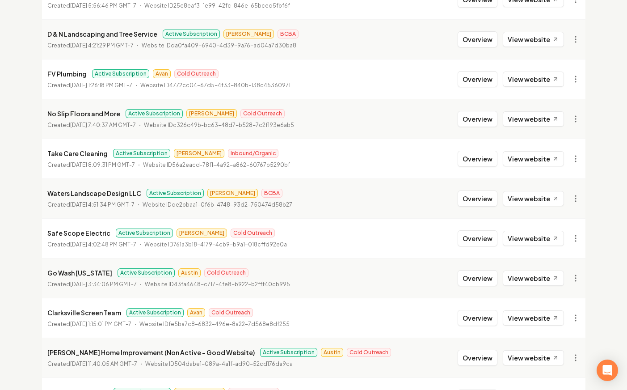
scroll to position [808, 0]
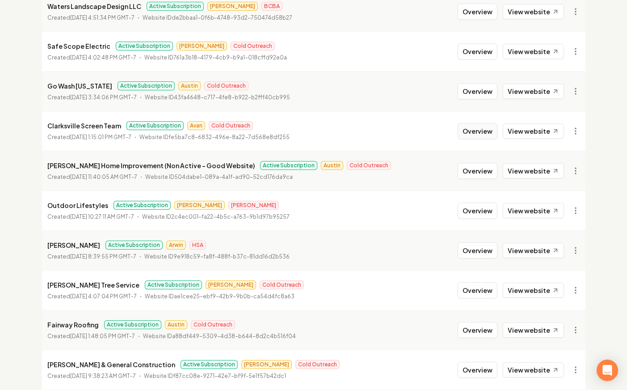
click at [468, 132] on button "Overview" at bounding box center [478, 131] width 40 height 16
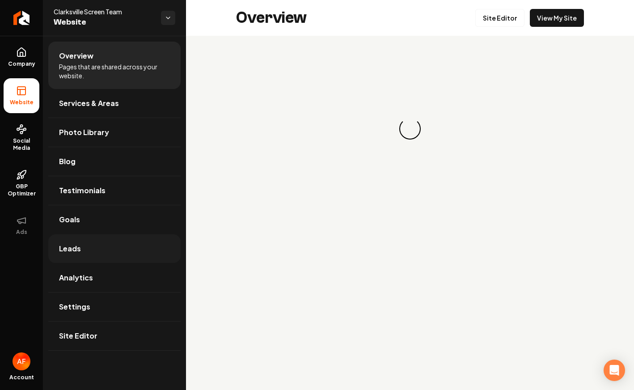
click at [113, 239] on link "Leads" at bounding box center [114, 248] width 132 height 29
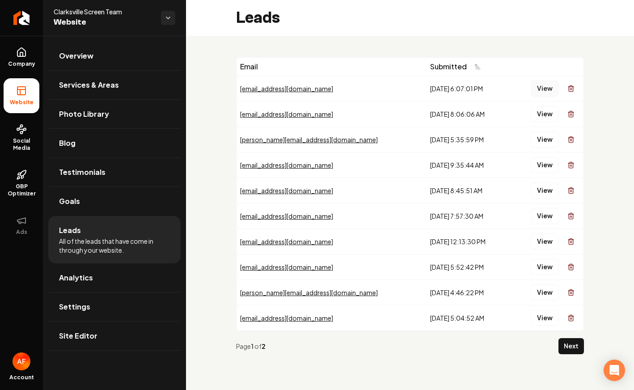
click at [549, 86] on button "View" at bounding box center [544, 88] width 27 height 16
click at [545, 116] on button "View" at bounding box center [544, 114] width 27 height 16
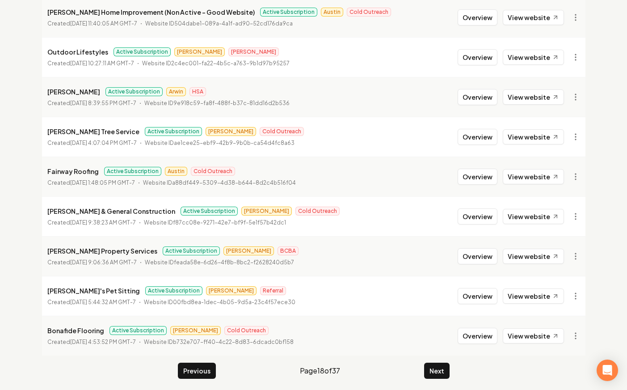
scroll to position [964, 0]
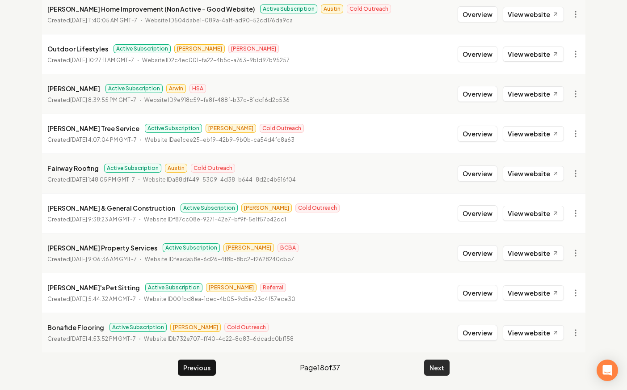
click at [440, 364] on button "Next" at bounding box center [436, 367] width 25 height 16
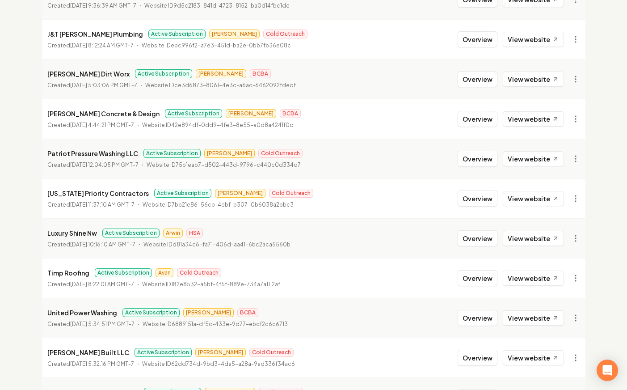
scroll to position [660, 0]
click at [475, 271] on button "Overview" at bounding box center [478, 278] width 40 height 16
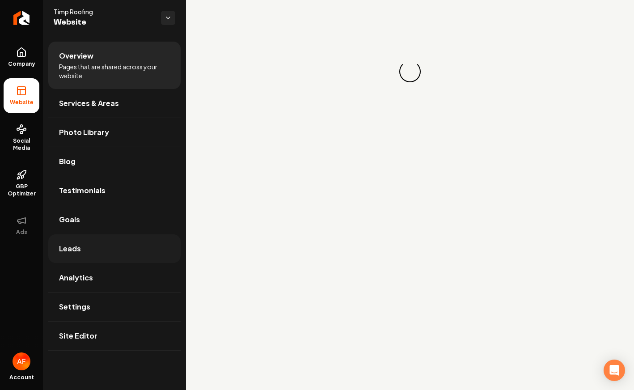
click at [122, 243] on link "Leads" at bounding box center [114, 248] width 132 height 29
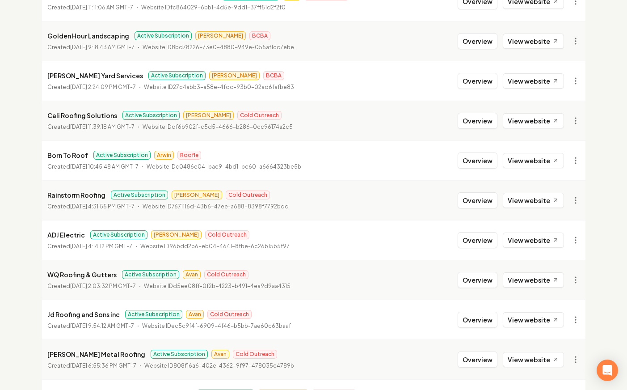
scroll to position [190, 0]
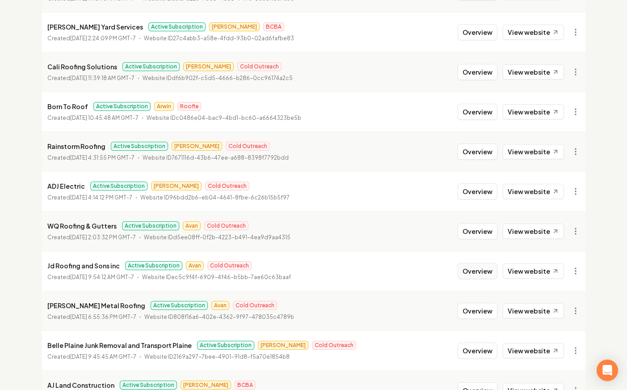
click at [464, 271] on button "Overview" at bounding box center [478, 271] width 40 height 16
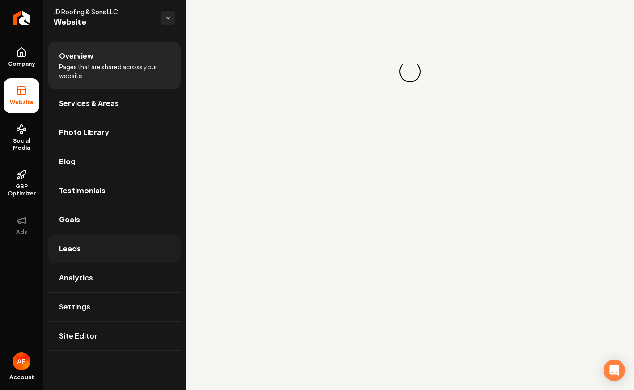
click at [126, 249] on link "Leads" at bounding box center [114, 248] width 132 height 29
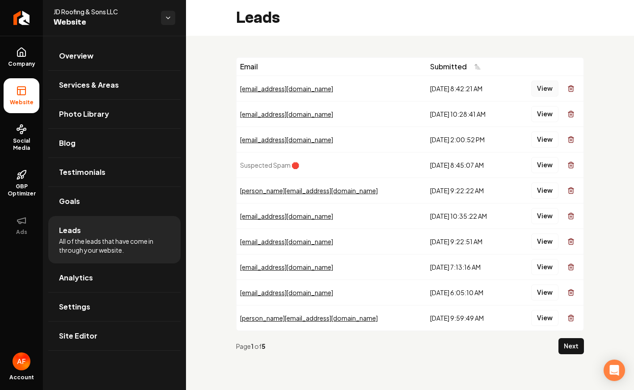
click at [535, 87] on button "View" at bounding box center [544, 88] width 27 height 16
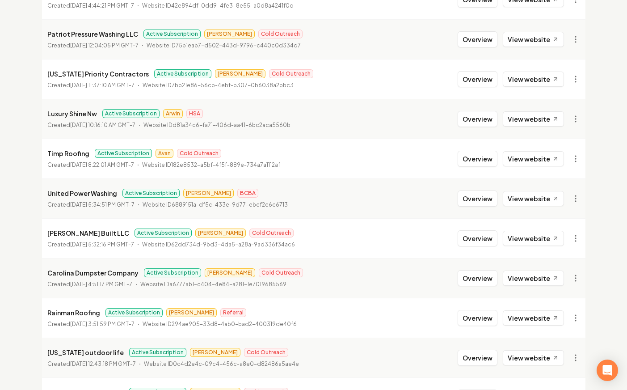
scroll to position [964, 0]
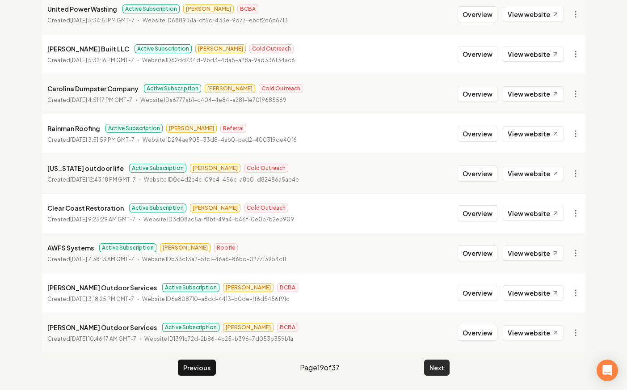
click at [435, 372] on button "Next" at bounding box center [436, 367] width 25 height 16
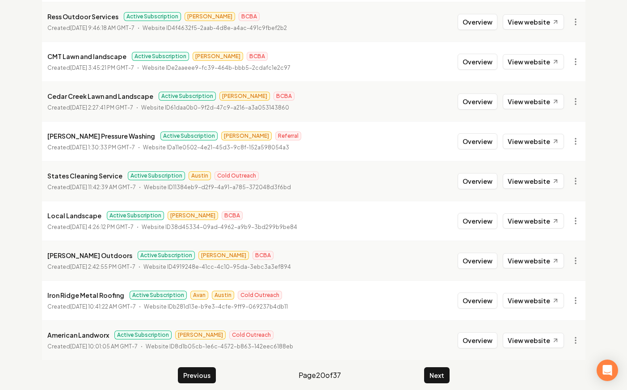
scroll to position [964, 0]
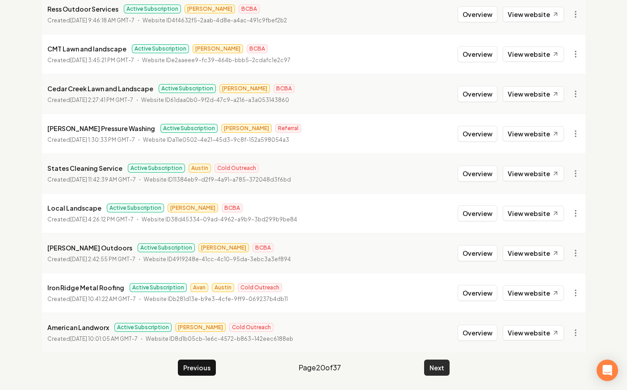
click at [442, 366] on button "Next" at bounding box center [436, 367] width 25 height 16
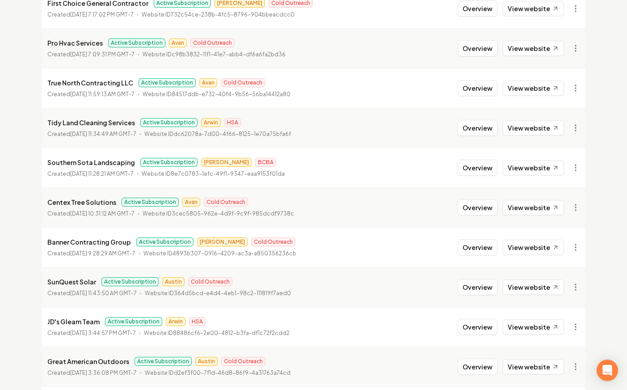
scroll to position [134, 0]
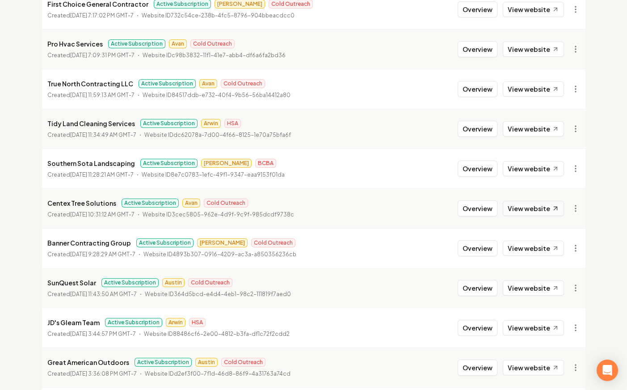
click at [541, 215] on link "View website" at bounding box center [533, 208] width 61 height 15
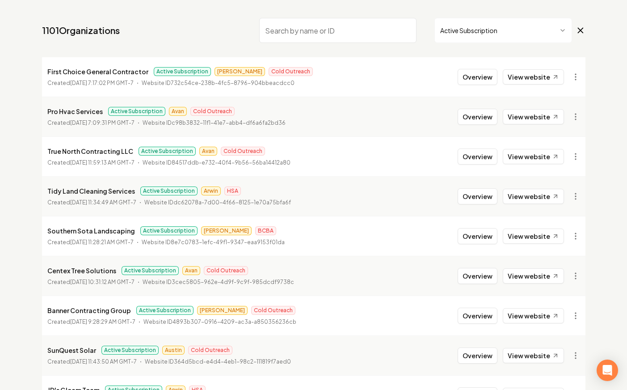
scroll to position [0, 0]
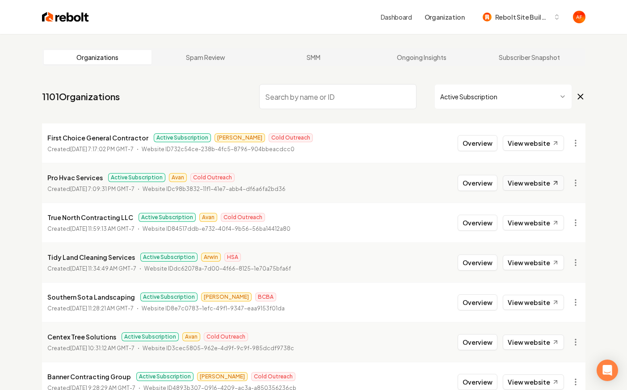
click at [534, 185] on link "View website" at bounding box center [533, 182] width 61 height 15
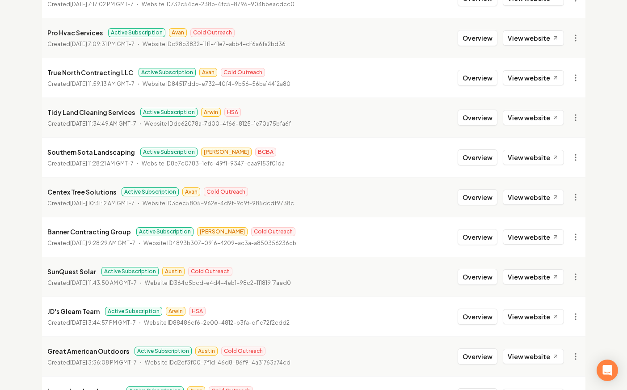
scroll to position [143, 0]
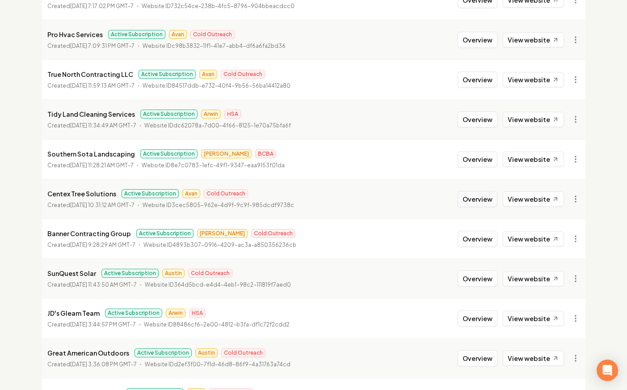
click at [469, 194] on button "Overview" at bounding box center [478, 199] width 40 height 16
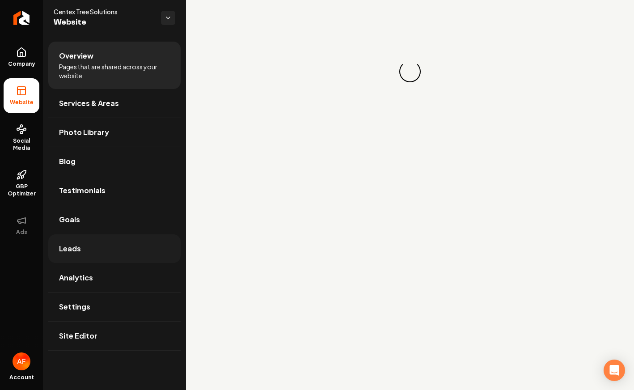
click at [76, 246] on span "Leads" at bounding box center [70, 248] width 22 height 11
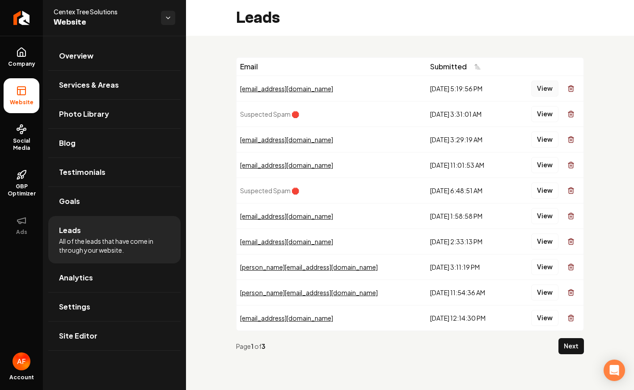
click at [542, 87] on button "View" at bounding box center [544, 88] width 27 height 16
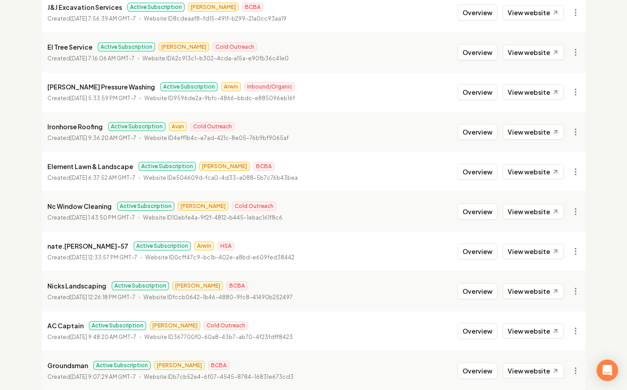
scroll to position [964, 0]
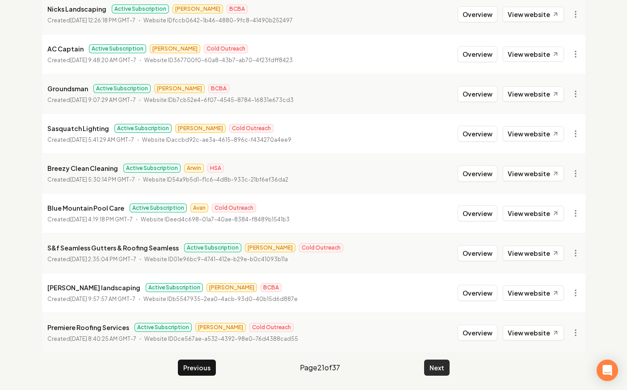
click at [435, 360] on button "Next" at bounding box center [436, 367] width 25 height 16
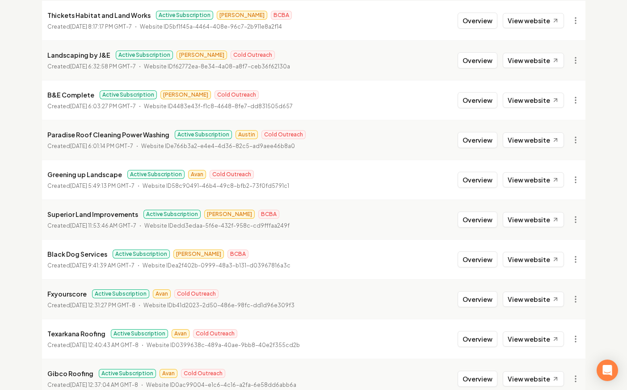
scroll to position [964, 0]
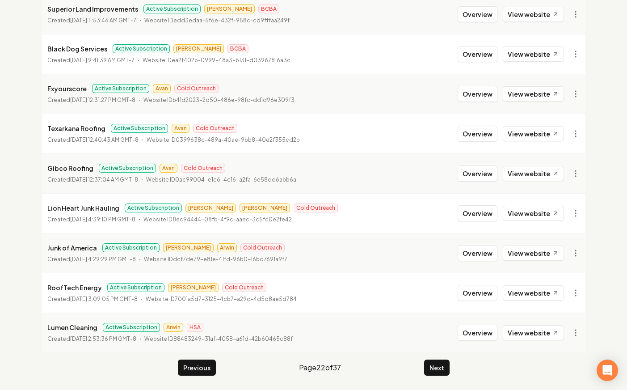
click at [424, 367] on div "Previous Page 22 of 37 Next" at bounding box center [314, 367] width 272 height 16
click at [425, 367] on button "Next" at bounding box center [436, 367] width 25 height 16
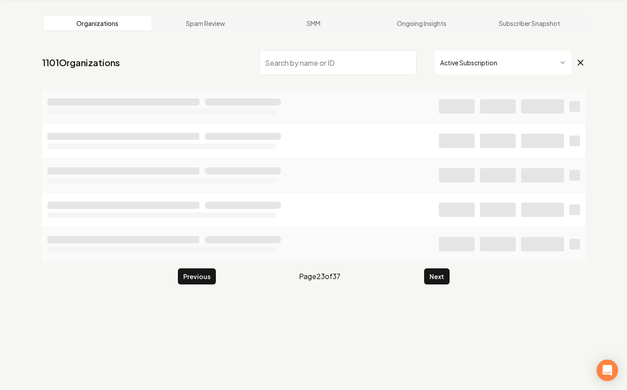
scroll to position [964, 0]
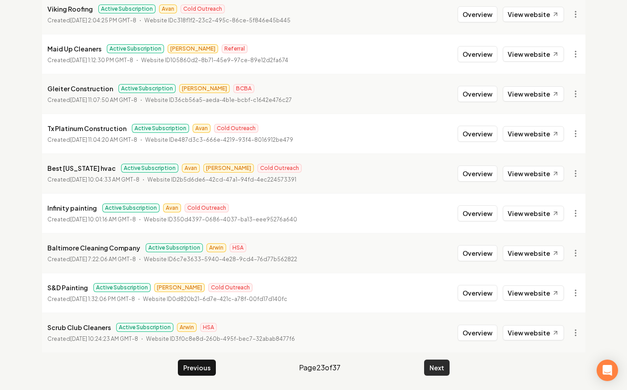
click at [432, 359] on button "Next" at bounding box center [436, 367] width 25 height 16
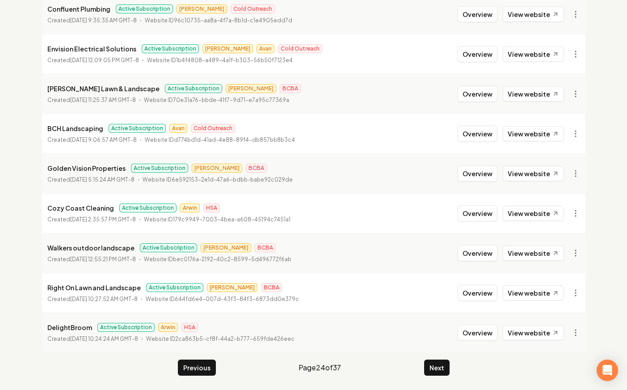
click at [439, 367] on button "Next" at bounding box center [436, 367] width 25 height 16
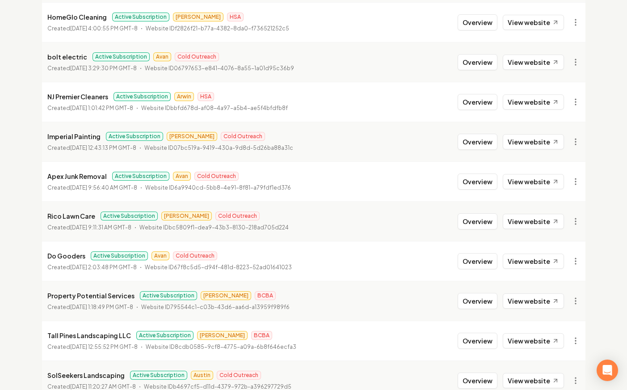
scroll to position [901, 0]
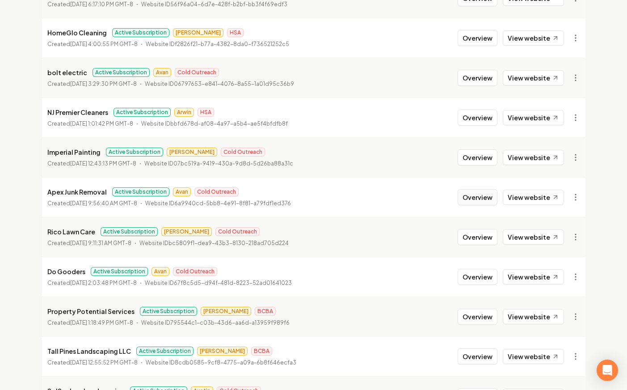
click at [467, 190] on button "Overview" at bounding box center [478, 197] width 40 height 16
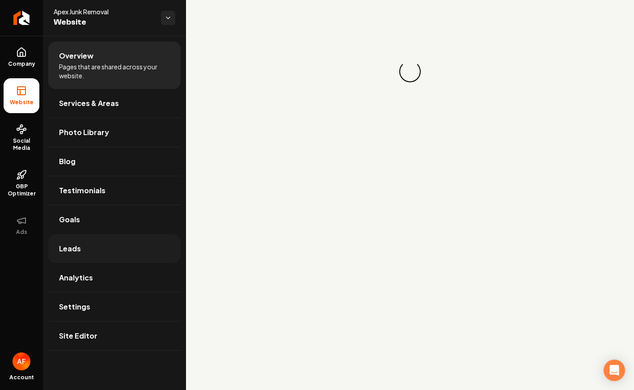
click at [126, 244] on link "Leads" at bounding box center [114, 248] width 132 height 29
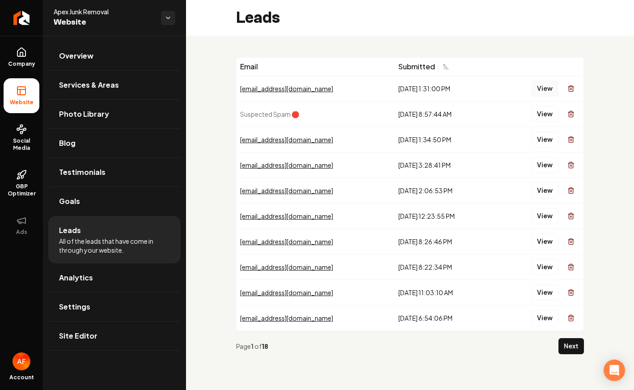
click at [545, 83] on button "View" at bounding box center [544, 88] width 27 height 16
click at [25, 55] on icon at bounding box center [21, 52] width 11 height 11
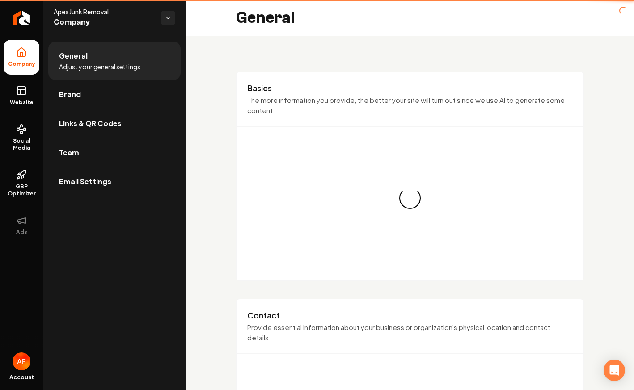
click at [27, 84] on link "Website" at bounding box center [22, 95] width 36 height 35
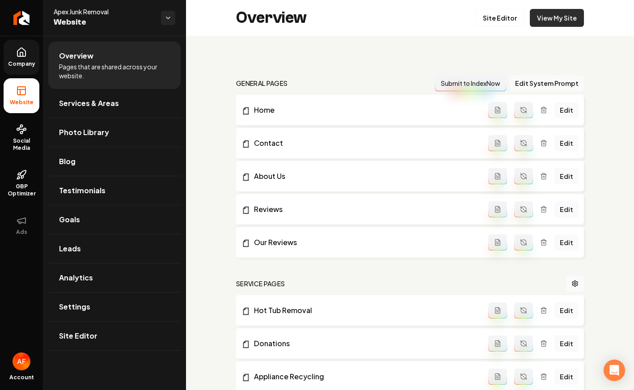
click at [549, 19] on link "View My Site" at bounding box center [557, 18] width 54 height 18
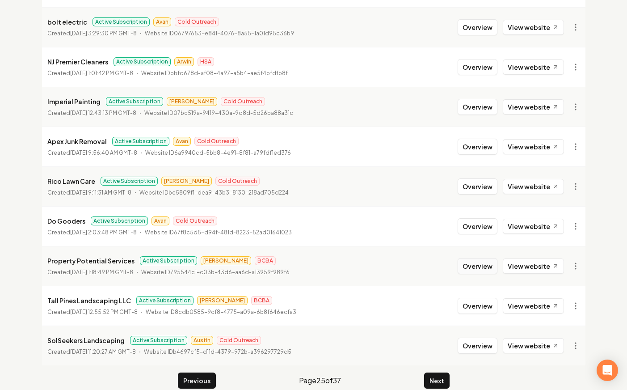
scroll to position [964, 0]
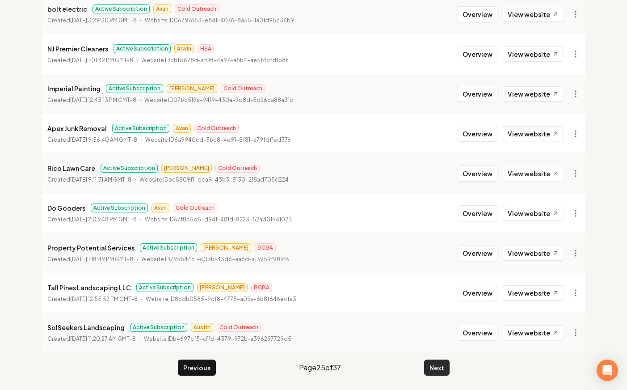
click at [444, 362] on button "Next" at bounding box center [436, 367] width 25 height 16
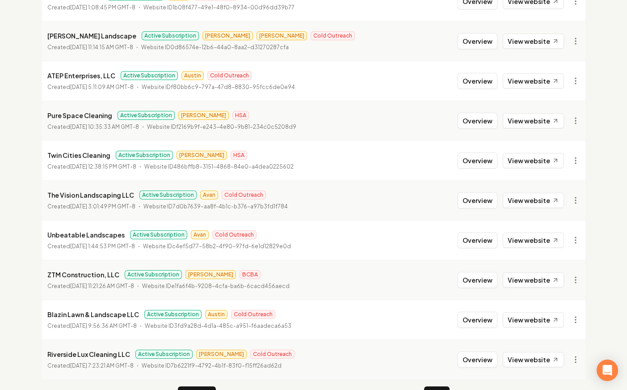
scroll to position [964, 0]
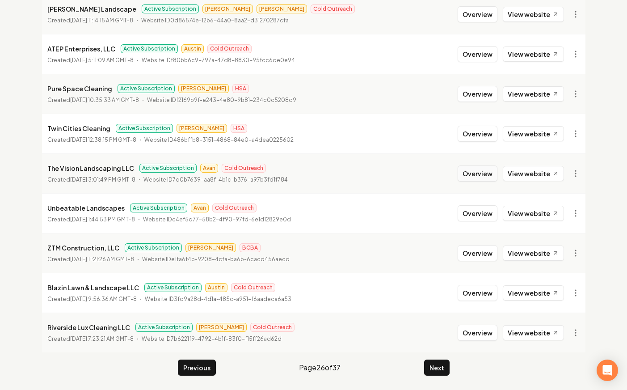
click at [488, 174] on button "Overview" at bounding box center [478, 173] width 40 height 16
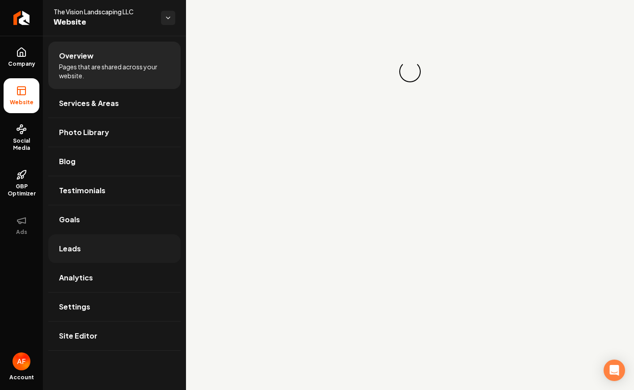
click at [107, 237] on link "Leads" at bounding box center [114, 248] width 132 height 29
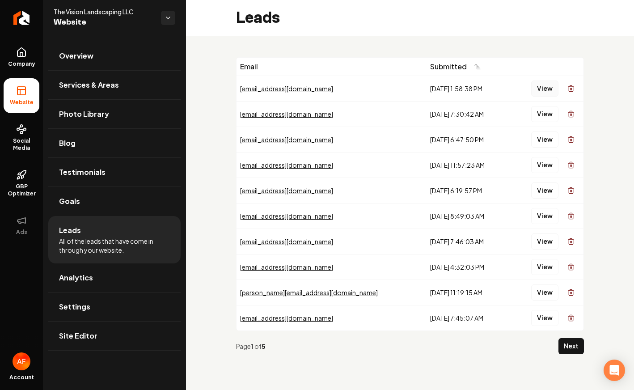
click at [535, 92] on button "View" at bounding box center [544, 88] width 27 height 16
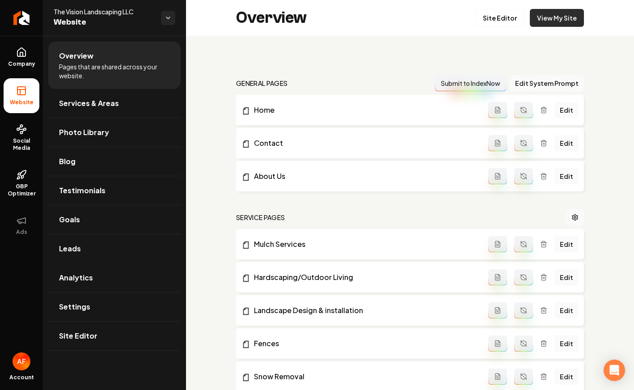
click at [570, 21] on link "View My Site" at bounding box center [557, 18] width 54 height 18
click at [553, 15] on link "View My Site" at bounding box center [557, 18] width 54 height 18
click at [80, 243] on link "Leads" at bounding box center [114, 248] width 132 height 29
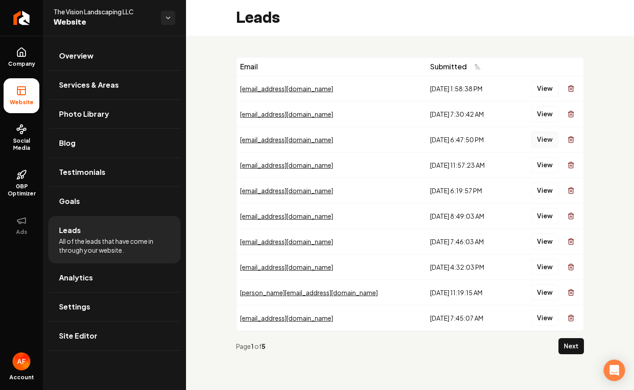
click at [545, 135] on button "View" at bounding box center [544, 139] width 27 height 16
click at [6, 11] on link "Return to dashboard" at bounding box center [21, 18] width 43 height 36
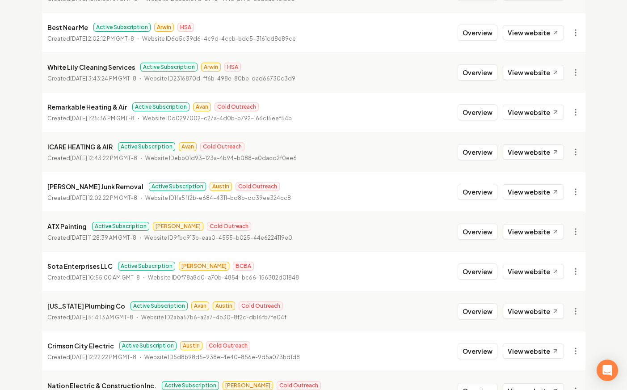
scroll to position [574, 0]
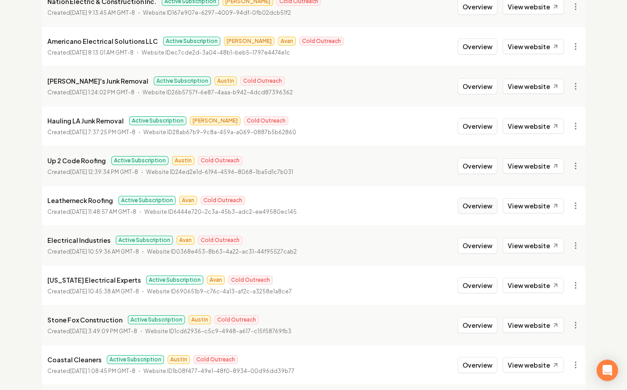
click at [490, 201] on button "Overview" at bounding box center [478, 206] width 40 height 16
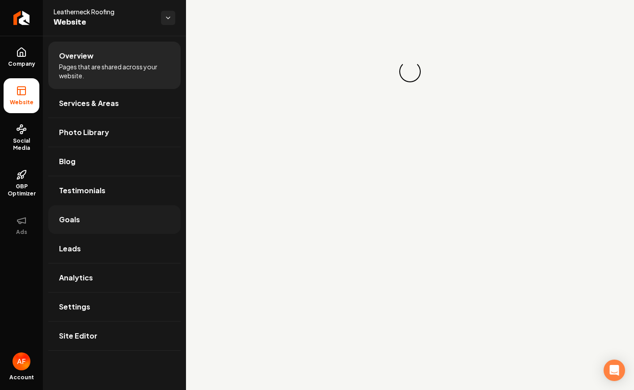
click at [144, 228] on link "Goals" at bounding box center [114, 219] width 132 height 29
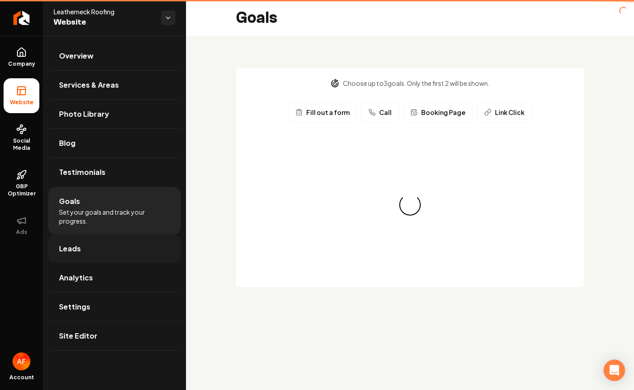
click at [135, 238] on link "Leads" at bounding box center [114, 248] width 132 height 29
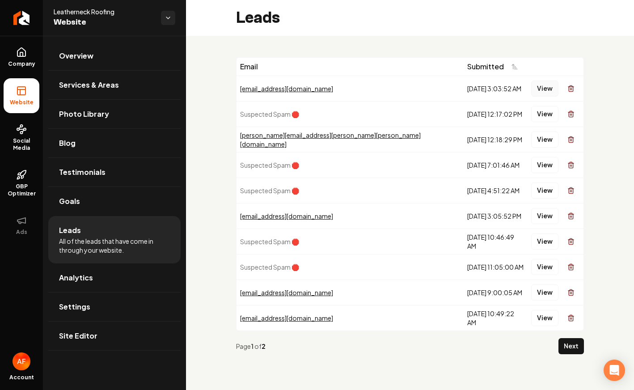
click at [546, 89] on button "View" at bounding box center [544, 88] width 27 height 16
click at [543, 134] on button "View" at bounding box center [544, 139] width 27 height 16
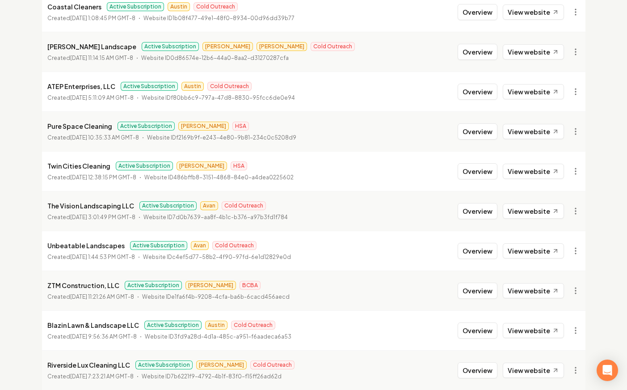
scroll to position [964, 0]
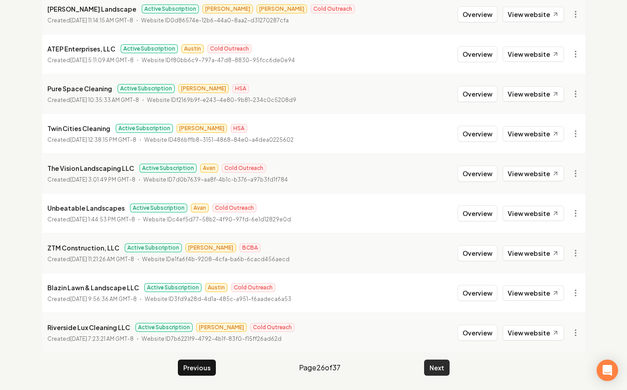
click at [442, 369] on button "Next" at bounding box center [436, 367] width 25 height 16
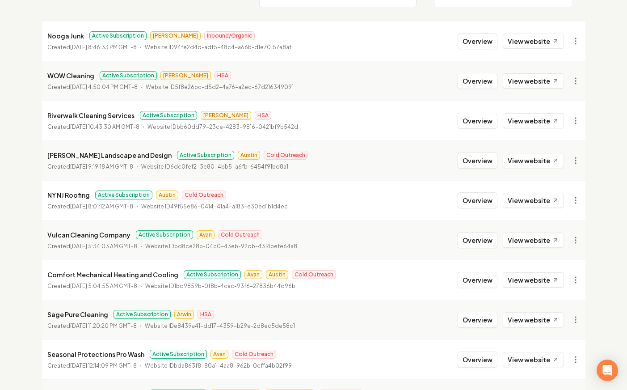
scroll to position [107, 0]
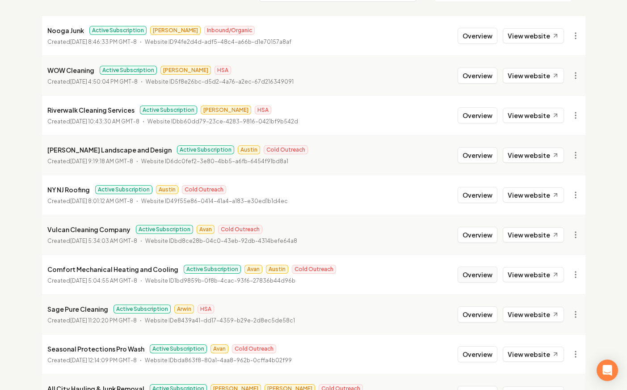
click at [494, 280] on button "Overview" at bounding box center [478, 274] width 40 height 16
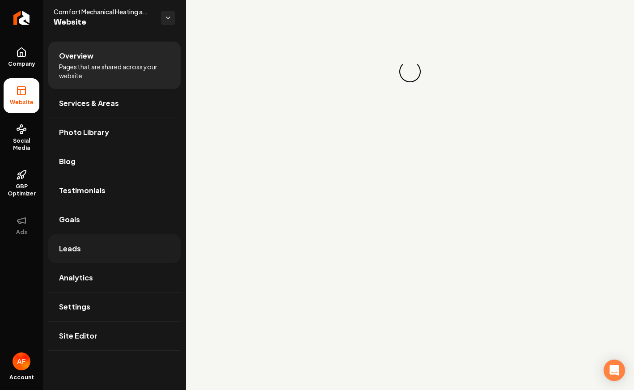
click at [126, 255] on link "Leads" at bounding box center [114, 248] width 132 height 29
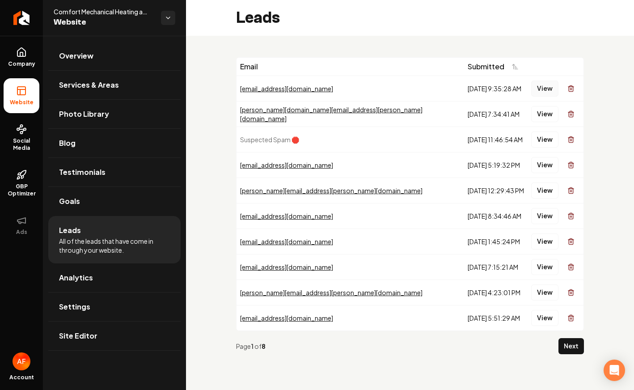
click at [541, 88] on button "View" at bounding box center [544, 88] width 27 height 16
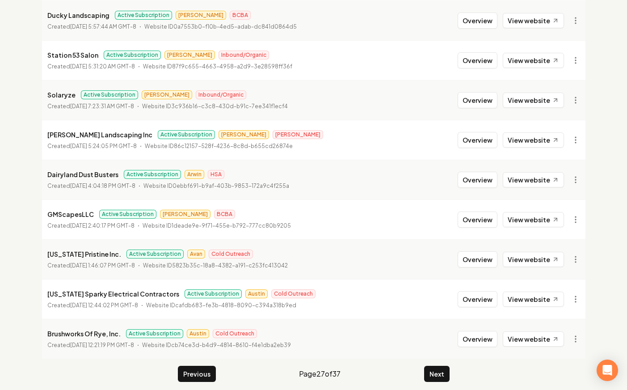
scroll to position [964, 0]
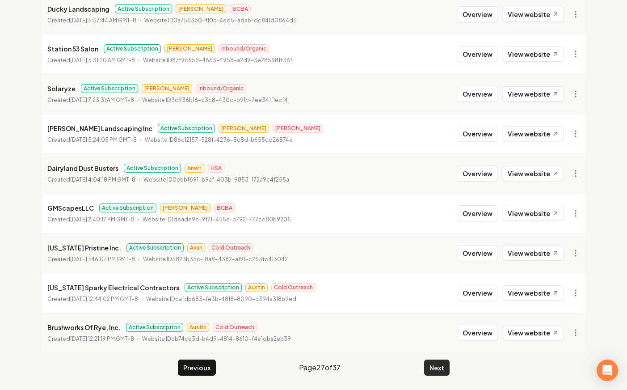
click at [447, 364] on button "Next" at bounding box center [436, 367] width 25 height 16
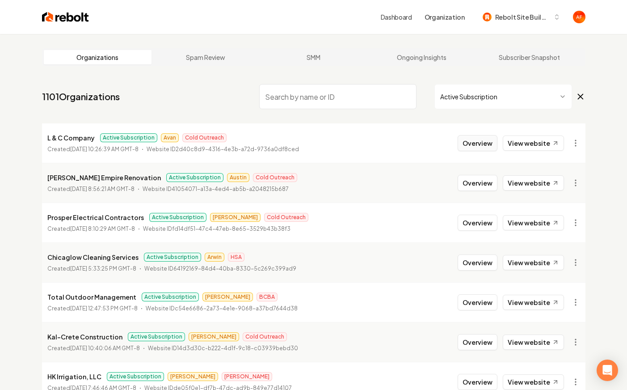
click at [481, 138] on button "Overview" at bounding box center [478, 143] width 40 height 16
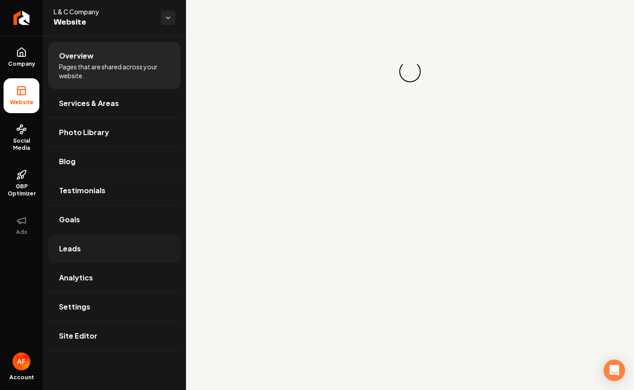
click at [114, 256] on link "Leads" at bounding box center [114, 248] width 132 height 29
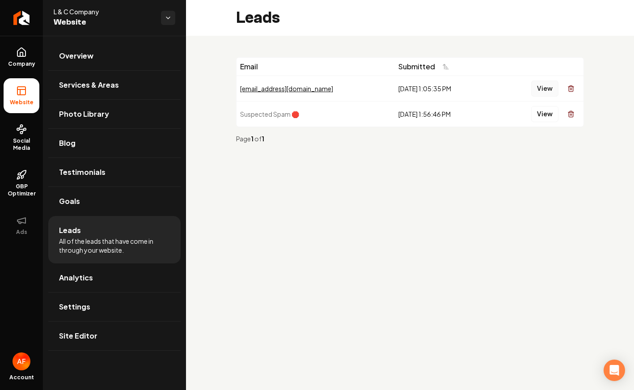
click at [543, 90] on button "View" at bounding box center [544, 88] width 27 height 16
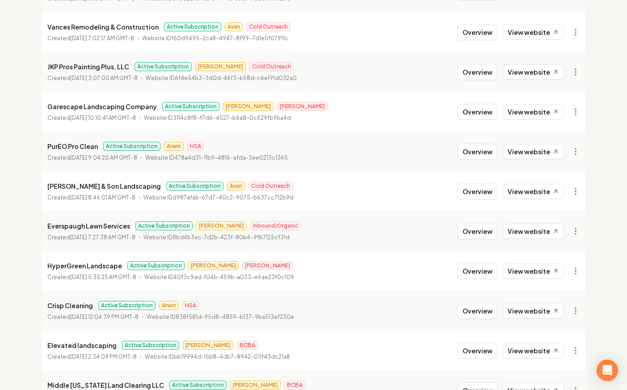
scroll to position [432, 0]
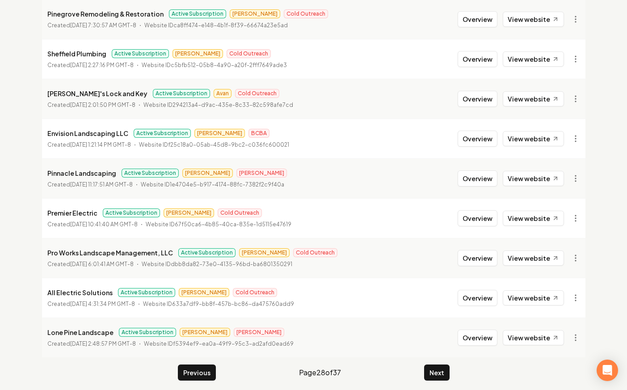
scroll to position [960, 0]
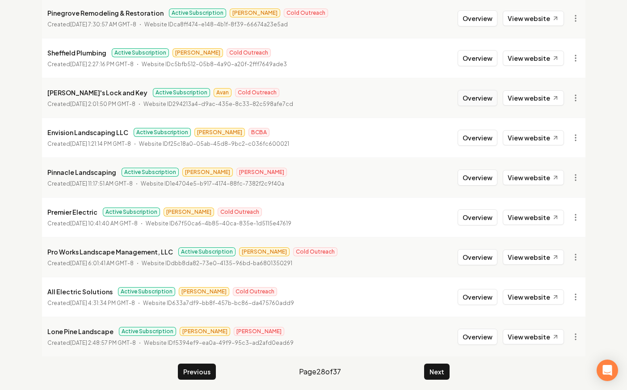
click at [480, 102] on button "Overview" at bounding box center [478, 98] width 40 height 16
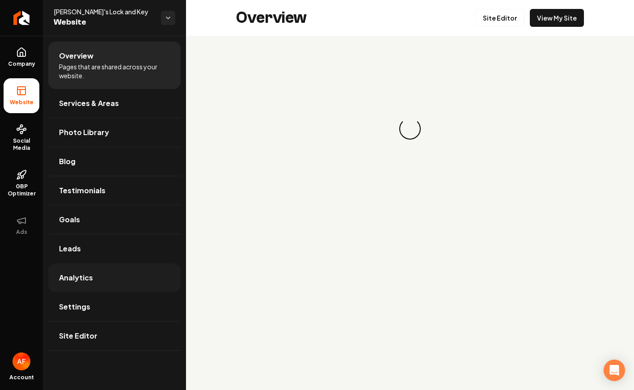
click at [69, 263] on link "Analytics" at bounding box center [114, 277] width 132 height 29
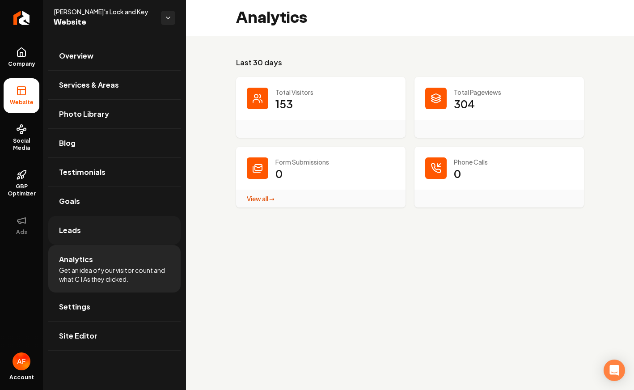
click at [77, 243] on link "Leads" at bounding box center [114, 230] width 132 height 29
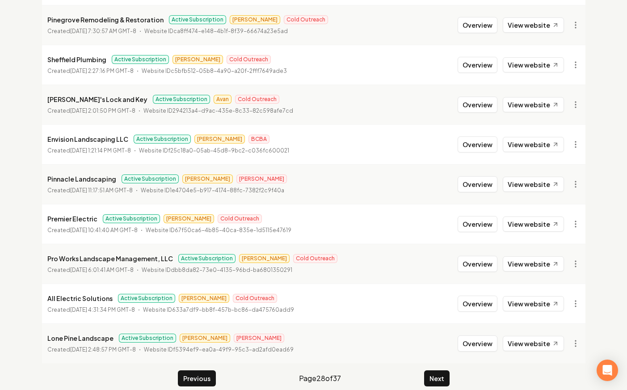
scroll to position [964, 0]
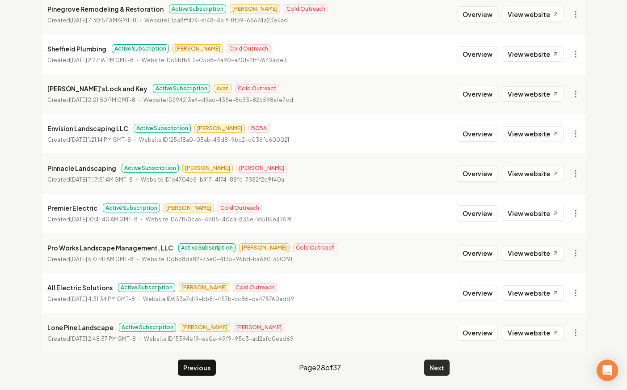
click at [433, 373] on button "Next" at bounding box center [436, 367] width 25 height 16
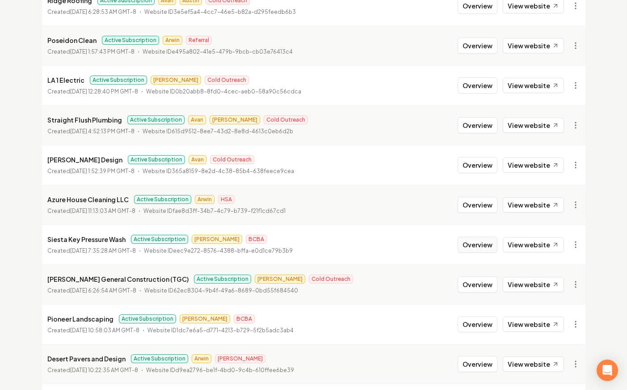
scroll to position [711, 0]
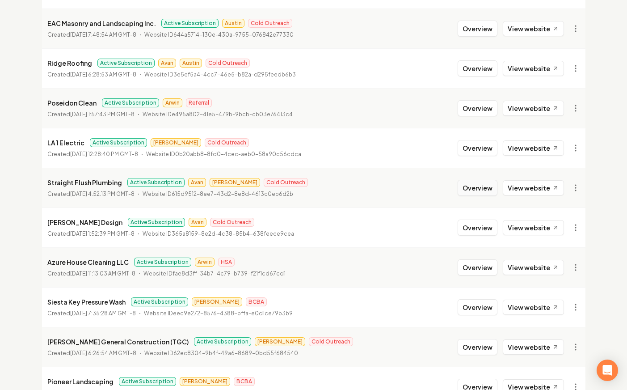
click at [477, 180] on button "Overview" at bounding box center [478, 188] width 40 height 16
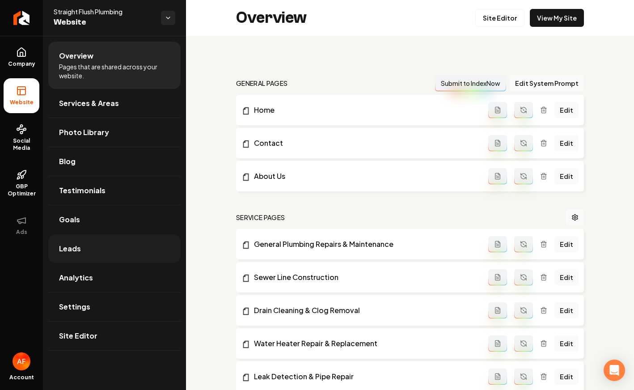
click at [90, 241] on link "Leads" at bounding box center [114, 248] width 132 height 29
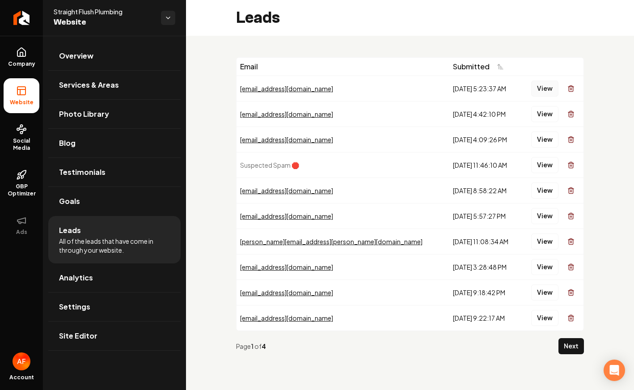
click at [550, 89] on button "View" at bounding box center [544, 88] width 27 height 16
click at [568, 350] on button "Next" at bounding box center [570, 346] width 25 height 16
click at [575, 350] on button "Next" at bounding box center [570, 346] width 25 height 16
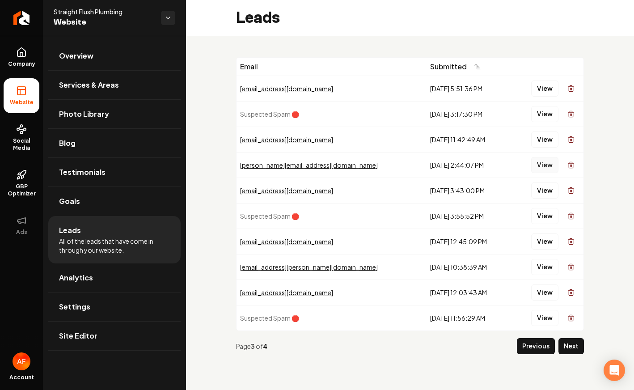
click at [540, 165] on button "View" at bounding box center [544, 165] width 27 height 16
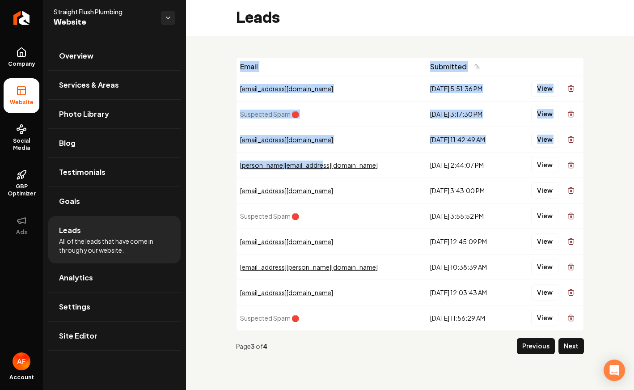
drag, startPoint x: 330, startPoint y: 170, endPoint x: 199, endPoint y: 167, distance: 131.0
click at [199, 167] on div "Email Submitted law1004@comcast.net 6/6/2025, 5:51:36 PM View Suspected Spam 🛑 …" at bounding box center [410, 209] width 448 height 347
click at [354, 173] on td "jeffrey.dunk@humboldt.edu" at bounding box center [331, 164] width 190 height 25
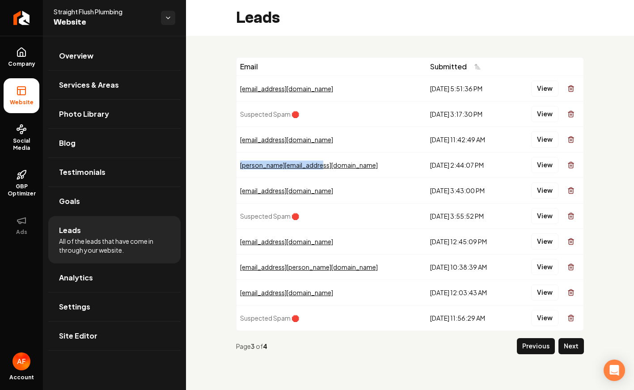
drag, startPoint x: 336, startPoint y: 166, endPoint x: 240, endPoint y: 163, distance: 96.2
click at [240, 163] on div "jeffrey.dunk@humboldt.edu" at bounding box center [331, 164] width 183 height 9
copy div "jeffrey.dunk@humboldt.edu"
click at [541, 163] on button "View" at bounding box center [544, 165] width 27 height 16
click at [567, 340] on button "Next" at bounding box center [570, 346] width 25 height 16
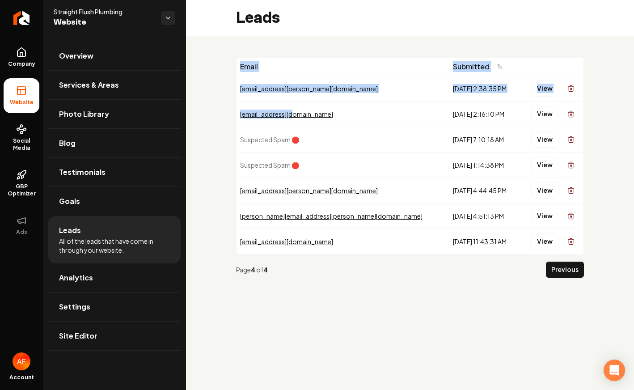
drag, startPoint x: 308, startPoint y: 114, endPoint x: 234, endPoint y: 114, distance: 74.2
click at [234, 114] on div "Email Submitted tbm@evans-management.com 4/10/2025, 2:38:35 PM View pwh4@humbol…" at bounding box center [410, 171] width 448 height 270
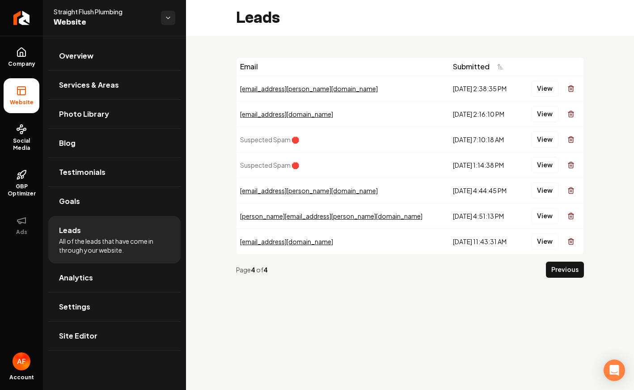
click at [236, 112] on td "pwh4@humboldt.edu" at bounding box center [342, 113] width 213 height 25
drag, startPoint x: 238, startPoint y: 114, endPoint x: 305, endPoint y: 115, distance: 66.6
click at [305, 115] on td "pwh4@humboldt.edu" at bounding box center [342, 113] width 213 height 25
copy div "pwh4@humboldt.edu"
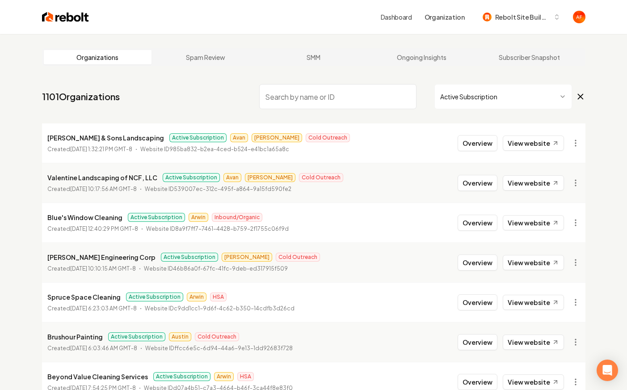
click at [336, 93] on input "search" at bounding box center [337, 96] width 157 height 25
type input "rb"
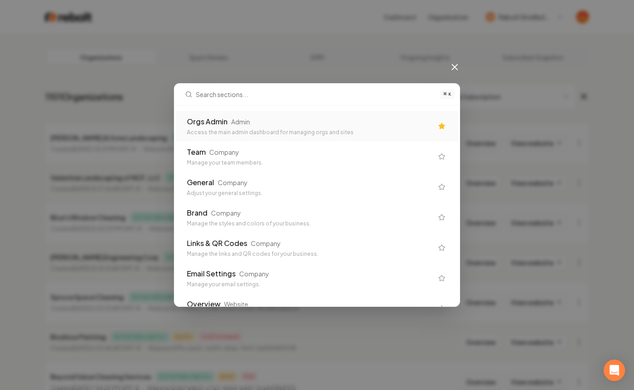
click at [415, 132] on div "Access the main admin dashboard for managing orgs and sites" at bounding box center [310, 132] width 246 height 7
click at [321, 122] on div "Orgs Admin Admin" at bounding box center [310, 121] width 246 height 11
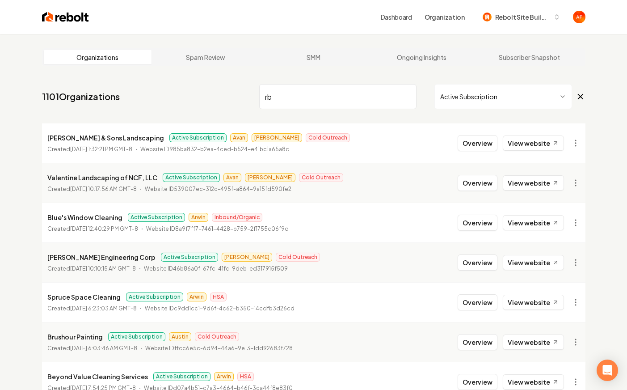
click at [76, 24] on div "Dashboard Organization Rebolt Site Builder" at bounding box center [314, 17] width 572 height 34
click at [67, 17] on img at bounding box center [65, 17] width 47 height 13
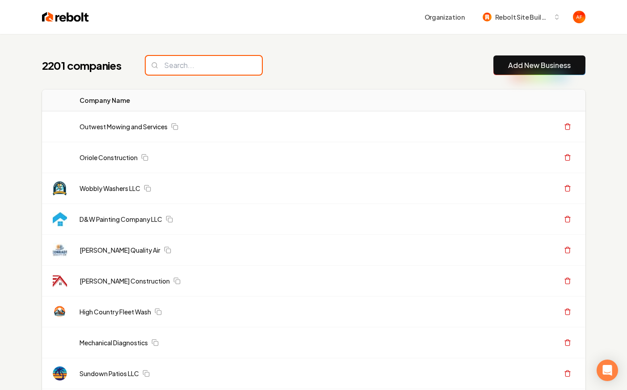
click at [189, 65] on input "search" at bounding box center [204, 65] width 116 height 19
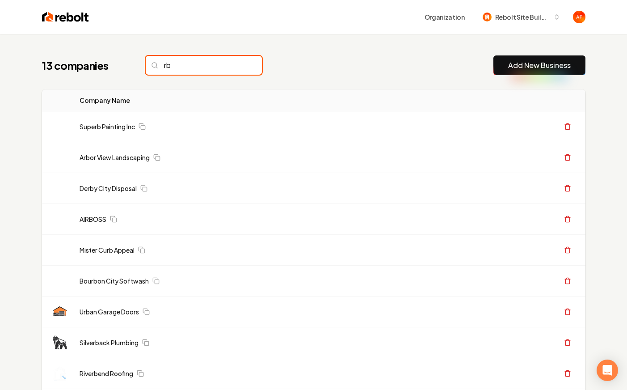
type input "r"
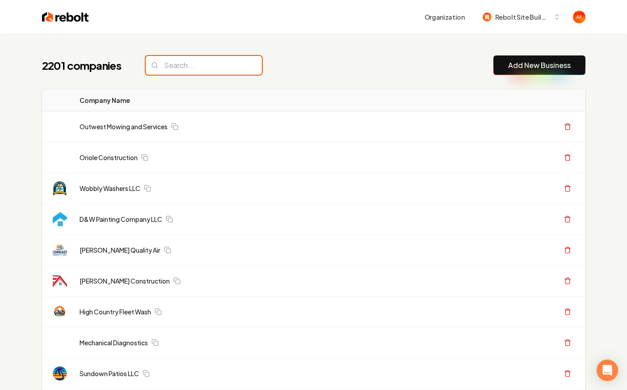
click at [179, 65] on input "search" at bounding box center [204, 65] width 116 height 19
click at [180, 65] on input "search" at bounding box center [204, 65] width 116 height 19
type input "b"
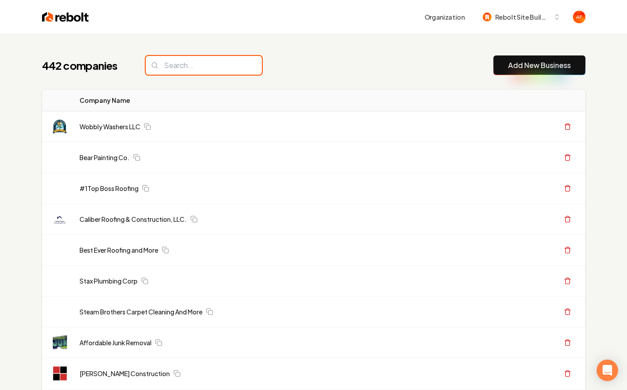
type input "n"
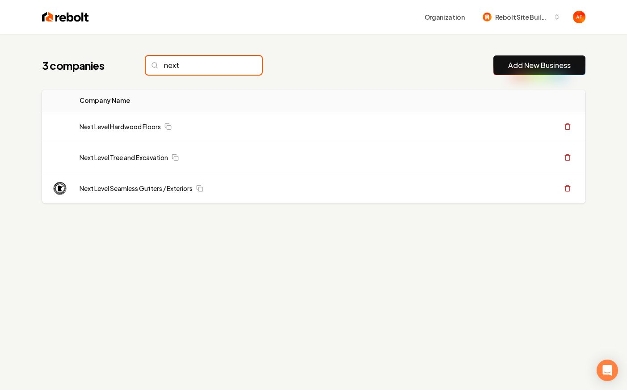
drag, startPoint x: 206, startPoint y: 60, endPoint x: 141, endPoint y: 63, distance: 64.9
click at [141, 63] on div "3 companies next" at bounding box center [152, 65] width 220 height 19
drag, startPoint x: 152, startPoint y: 66, endPoint x: 192, endPoint y: 66, distance: 40.7
click at [192, 66] on div "3 companies next" at bounding box center [152, 65] width 220 height 19
drag, startPoint x: 192, startPoint y: 66, endPoint x: 147, endPoint y: 64, distance: 45.6
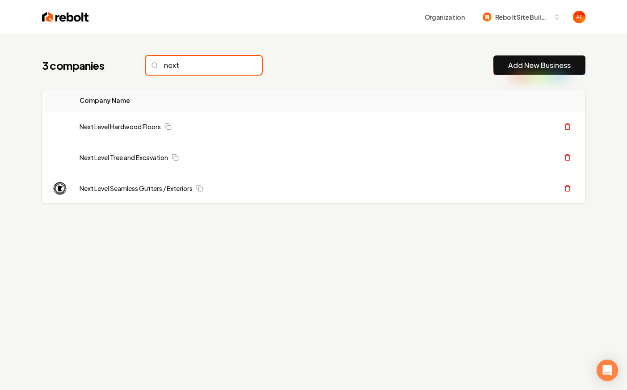
click at [147, 64] on input "next" at bounding box center [204, 65] width 116 height 19
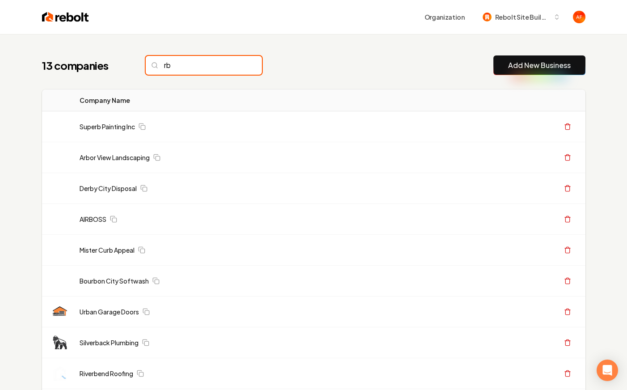
type input "r"
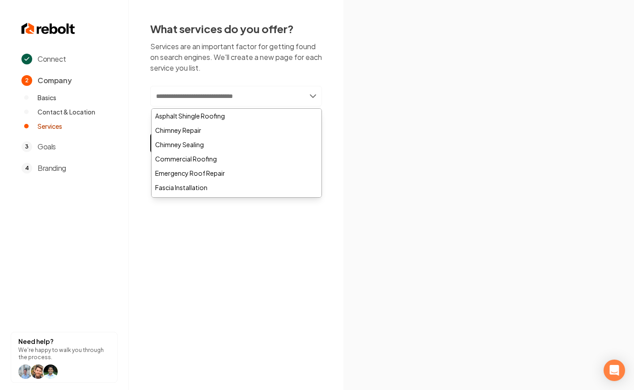
click at [231, 117] on div "Asphalt Shingle Roofing" at bounding box center [237, 116] width 170 height 14
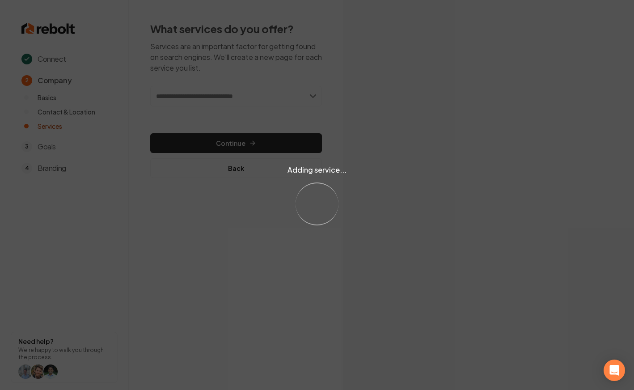
click at [239, 134] on div "Adding service... Loading..." at bounding box center [317, 195] width 634 height 390
click at [242, 138] on div "Adding service... Loading..." at bounding box center [317, 195] width 634 height 390
click at [243, 140] on div "Adding service... Loading..." at bounding box center [317, 195] width 634 height 390
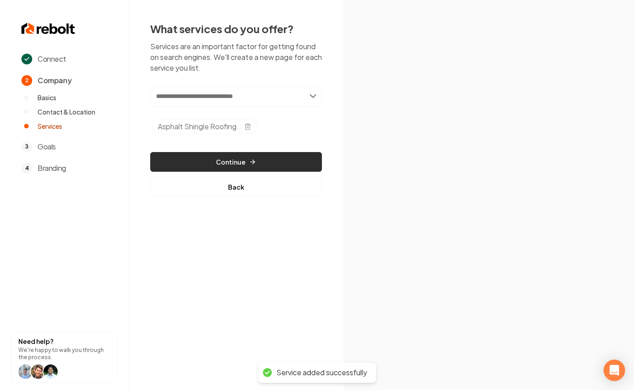
click at [236, 156] on button "Continue" at bounding box center [236, 162] width 172 height 20
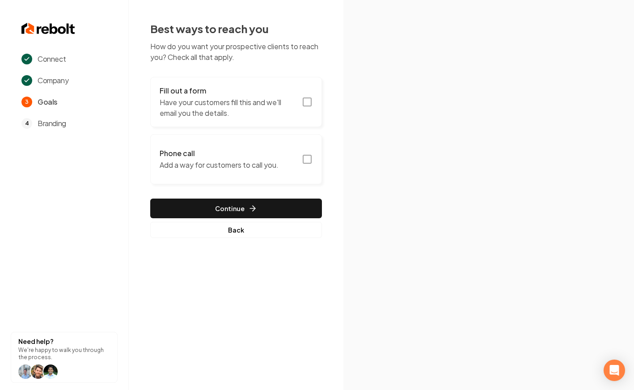
drag, startPoint x: 304, startPoint y: 92, endPoint x: 303, endPoint y: 97, distance: 5.4
click at [303, 97] on button "Fill out a form Have your customers fill this and we'll email you the details." at bounding box center [236, 102] width 172 height 50
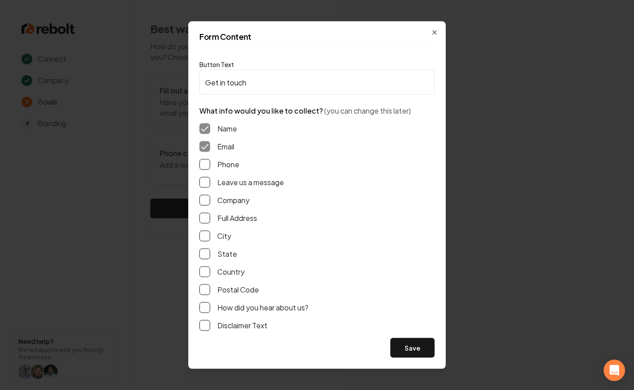
click at [214, 165] on div "Phone" at bounding box center [316, 164] width 235 height 11
click at [224, 168] on label "Phone" at bounding box center [228, 164] width 22 height 11
click at [210, 168] on button "Phone" at bounding box center [204, 164] width 11 height 11
click at [225, 183] on label "Leave us a message" at bounding box center [250, 182] width 67 height 11
click at [210, 183] on button "Leave us a message" at bounding box center [204, 182] width 11 height 11
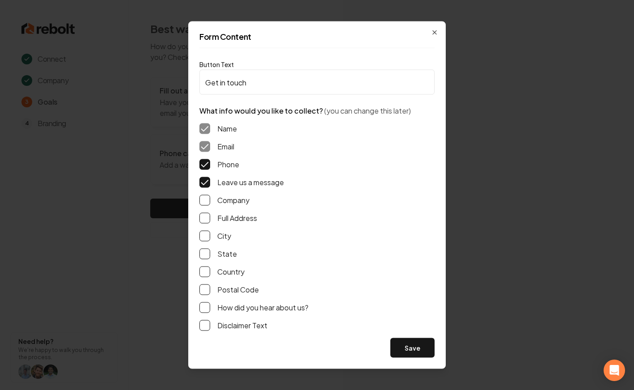
click at [238, 313] on div "Name Email Phone Leave us a message Company Full Address City State Country Pos…" at bounding box center [316, 227] width 235 height 222
click at [246, 308] on label "How did you hear about us?" at bounding box center [262, 307] width 91 height 11
click at [210, 308] on button "How did you hear about us?" at bounding box center [204, 307] width 11 height 11
click at [225, 213] on label "Full Address" at bounding box center [237, 218] width 40 height 11
click at [210, 213] on button "Full Address" at bounding box center [204, 218] width 11 height 11
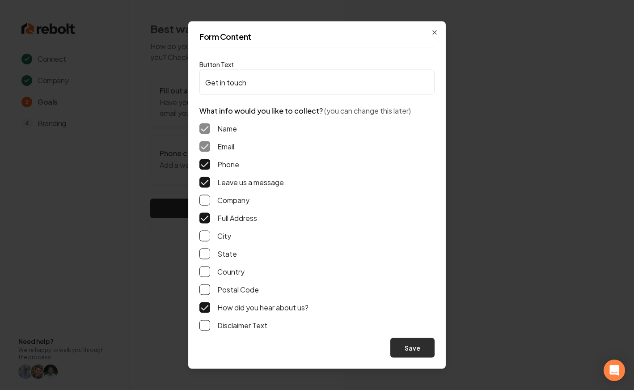
click at [412, 348] on button "Save" at bounding box center [412, 348] width 44 height 20
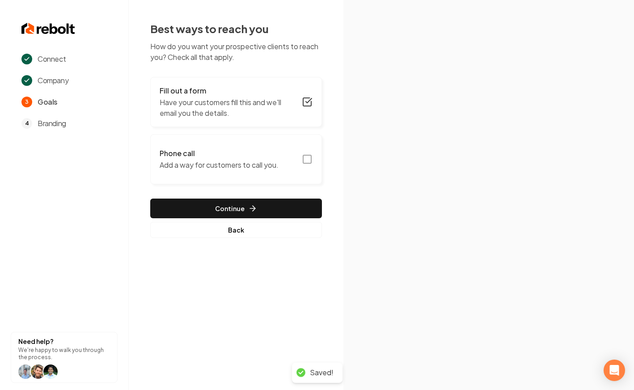
click at [262, 154] on h3 "Phone call" at bounding box center [219, 153] width 119 height 11
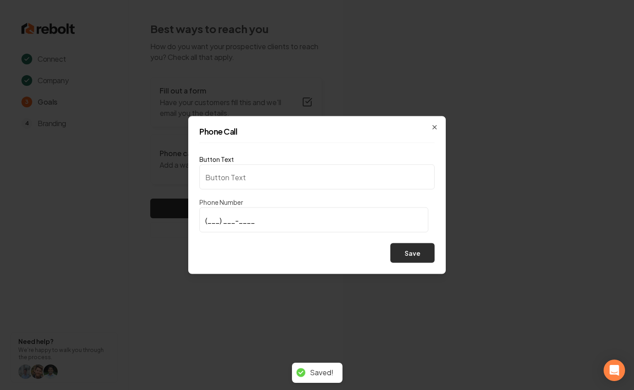
type input "Call us"
type input "(719) 574-1422"
click at [402, 245] on button "Save" at bounding box center [412, 253] width 44 height 20
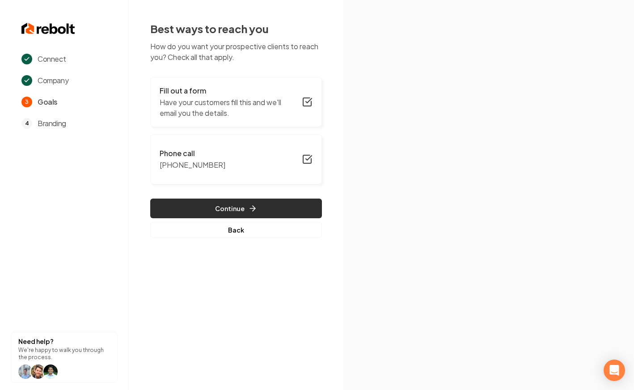
click at [222, 199] on button "Continue" at bounding box center [236, 208] width 172 height 20
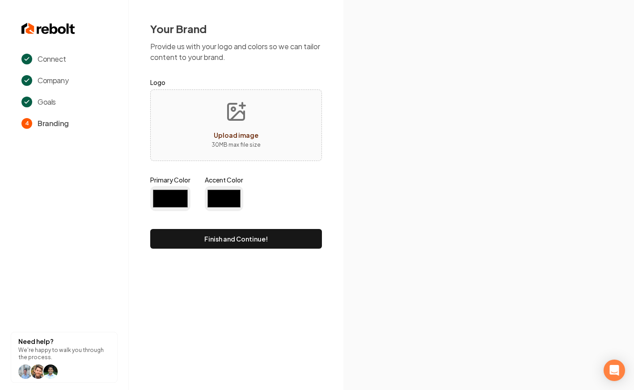
type input "#194d33"
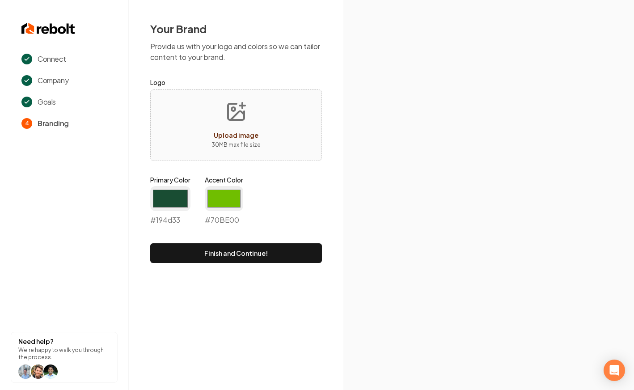
click at [224, 268] on div "Your Brand Provide us with your logo and colors so we can tailor content to you…" at bounding box center [236, 142] width 215 height 284
click at [235, 246] on button "Finish and Continue!" at bounding box center [236, 253] width 172 height 20
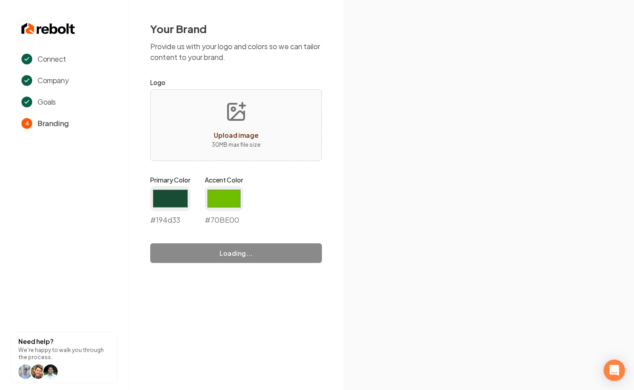
type input "#70be00"
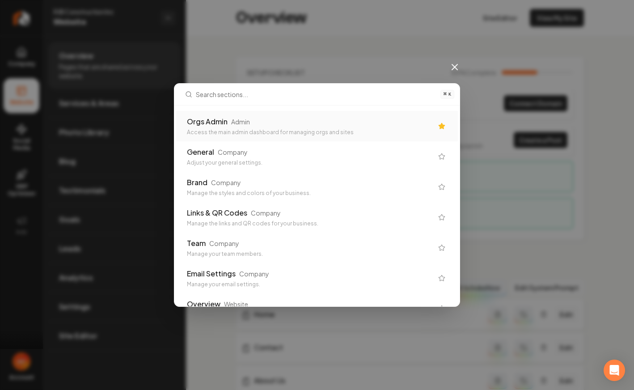
click at [334, 127] on div "Orgs Admin Admin Access the main admin dashboard for managing orgs and sites" at bounding box center [310, 126] width 246 height 20
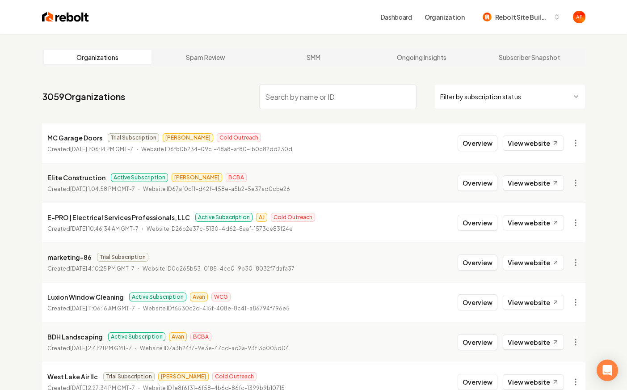
click at [337, 96] on input "search" at bounding box center [337, 96] width 157 height 25
click at [58, 21] on img at bounding box center [65, 17] width 47 height 13
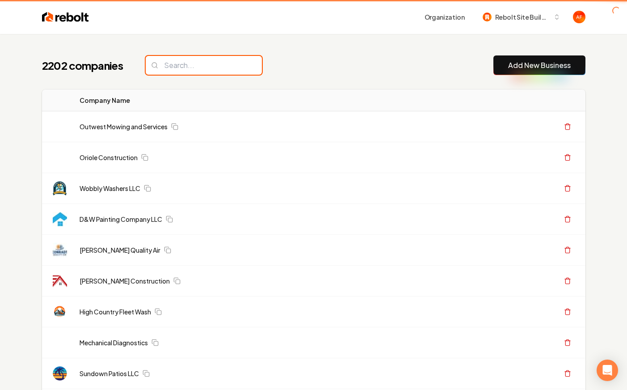
click at [202, 56] on input "search" at bounding box center [204, 65] width 116 height 19
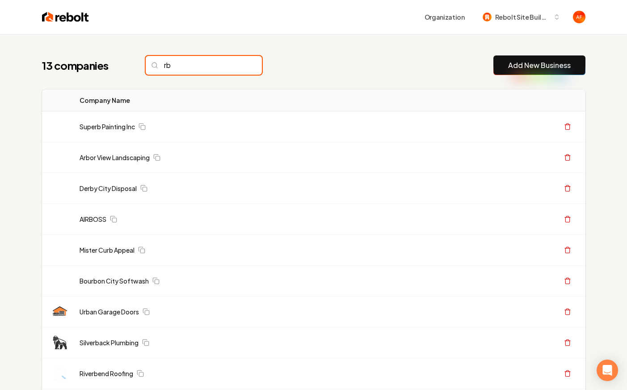
type input "r"
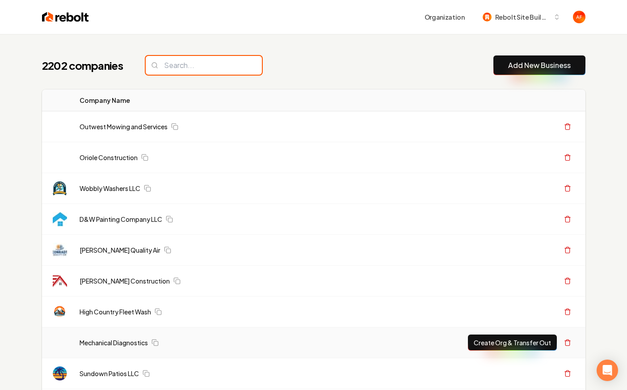
scroll to position [206, 0]
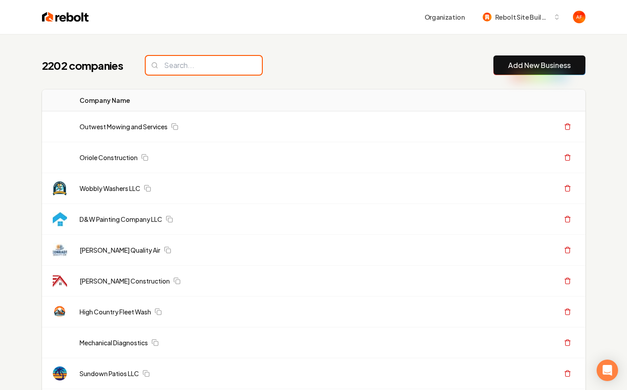
click at [176, 64] on input "search" at bounding box center [204, 65] width 116 height 19
paste input "rbj construction"
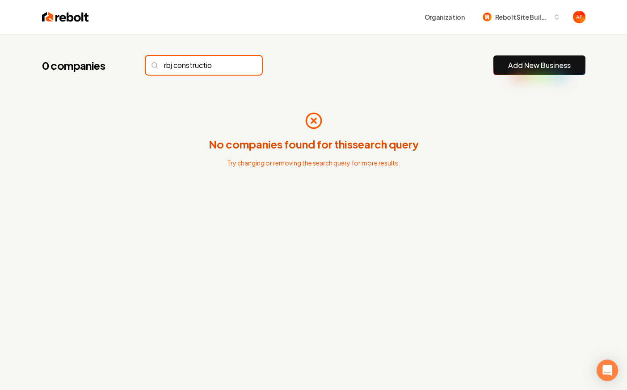
type input "rbj constructio"
click at [47, 9] on div "Organization Rebolt Site Builder" at bounding box center [314, 17] width 572 height 34
click at [48, 13] on img at bounding box center [65, 17] width 47 height 13
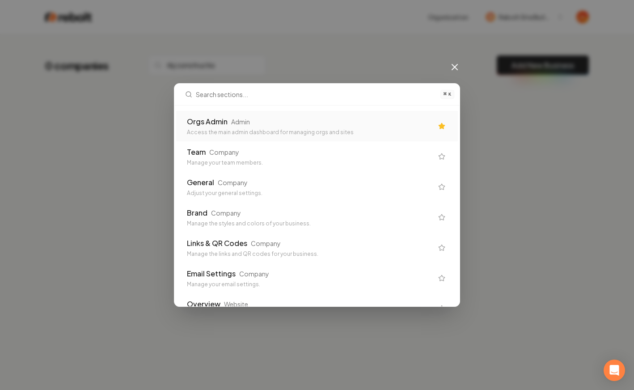
click at [208, 114] on div "Orgs Admin Admin Access the main admin dashboard for managing orgs and sites" at bounding box center [317, 126] width 282 height 30
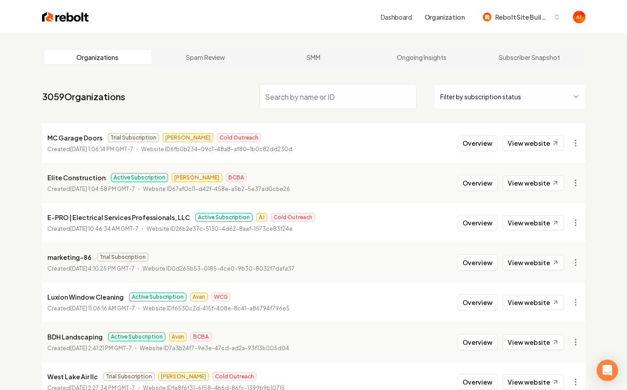
click at [317, 100] on input "search" at bounding box center [337, 96] width 157 height 25
click at [318, 97] on input "search" at bounding box center [337, 96] width 157 height 25
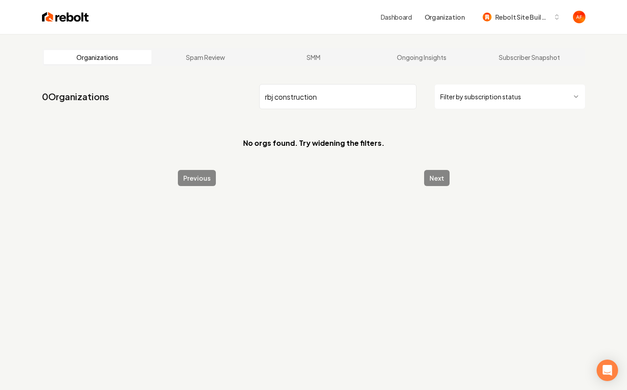
drag, startPoint x: 332, startPoint y: 91, endPoint x: 301, endPoint y: 94, distance: 30.6
click at [303, 100] on input "rbj construction" at bounding box center [337, 96] width 157 height 25
click at [314, 90] on input "rbj construction" at bounding box center [337, 96] width 157 height 25
drag, startPoint x: 325, startPoint y: 101, endPoint x: 274, endPoint y: 95, distance: 51.3
click at [274, 95] on input "rbj construction" at bounding box center [337, 96] width 157 height 25
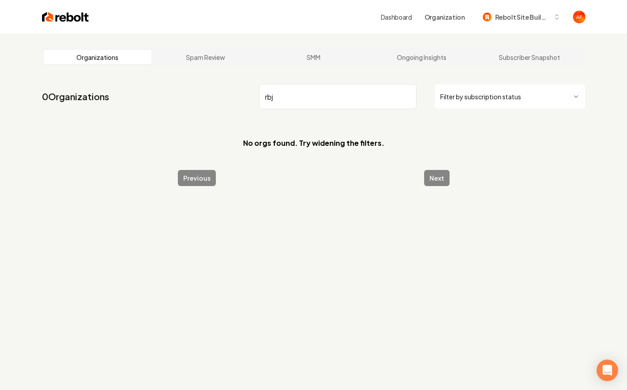
type input "rbj"
click at [55, 21] on img at bounding box center [65, 17] width 47 height 13
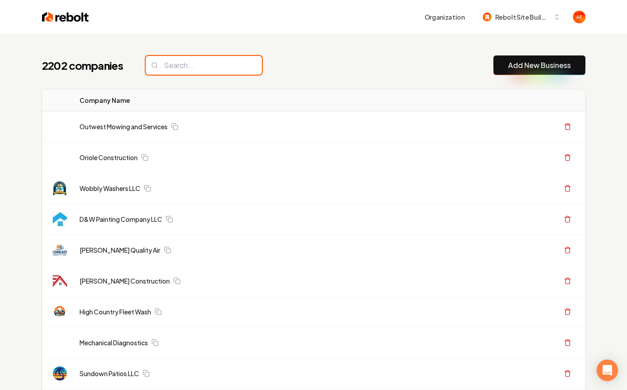
click at [193, 62] on input "search" at bounding box center [204, 65] width 116 height 19
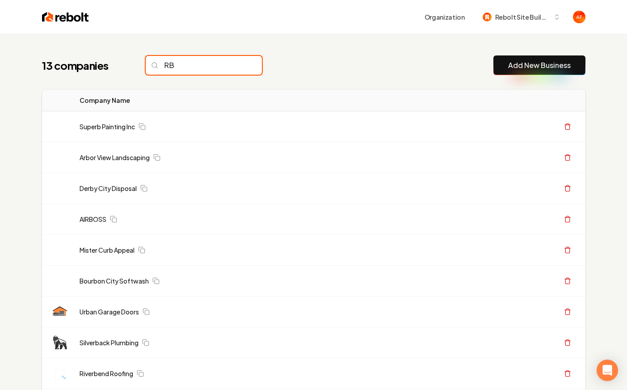
type input "R"
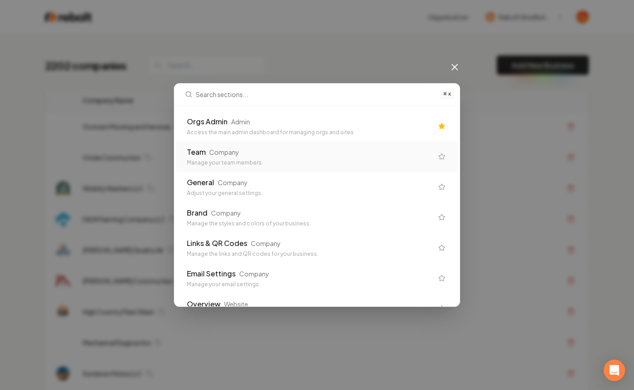
click at [280, 127] on div "Orgs Admin Admin Access the main admin dashboard for managing orgs and sites" at bounding box center [310, 126] width 246 height 20
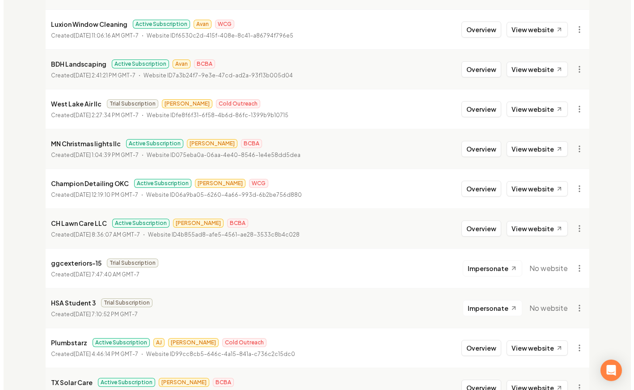
scroll to position [274, 0]
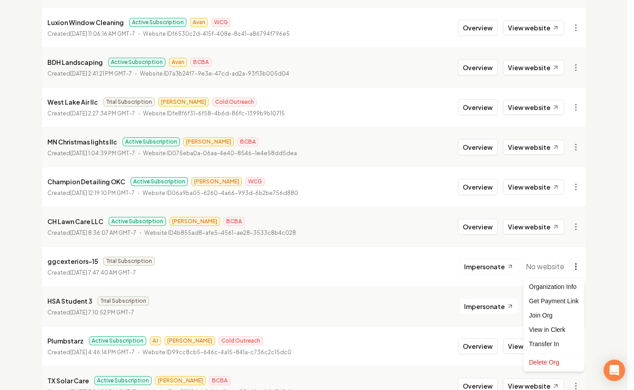
click at [562, 303] on div "Get Payment Link" at bounding box center [553, 301] width 57 height 14
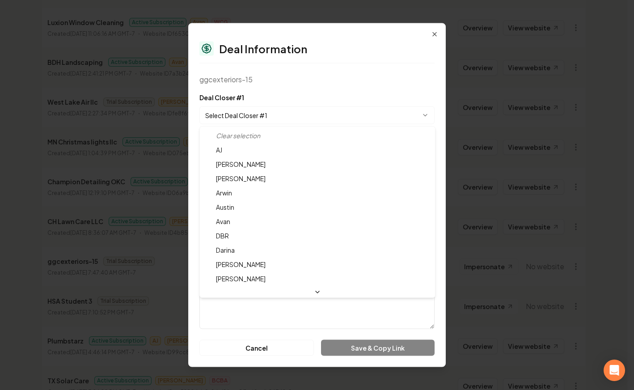
select select "**********"
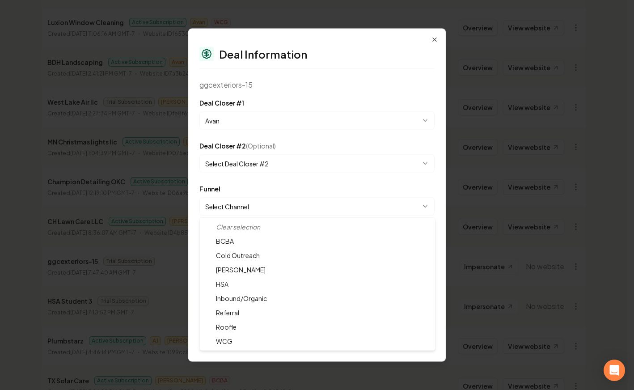
select select "**********"
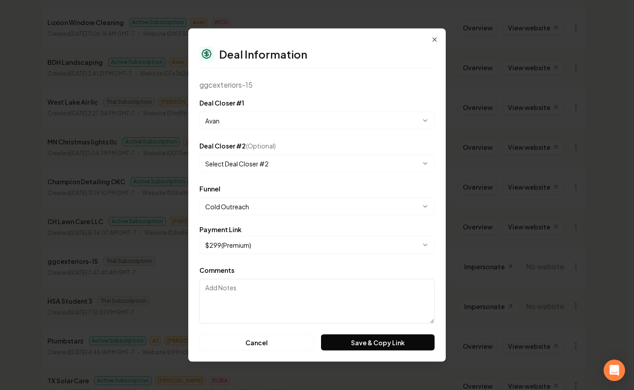
click at [401, 346] on button "Save & Copy Link" at bounding box center [378, 342] width 114 height 16
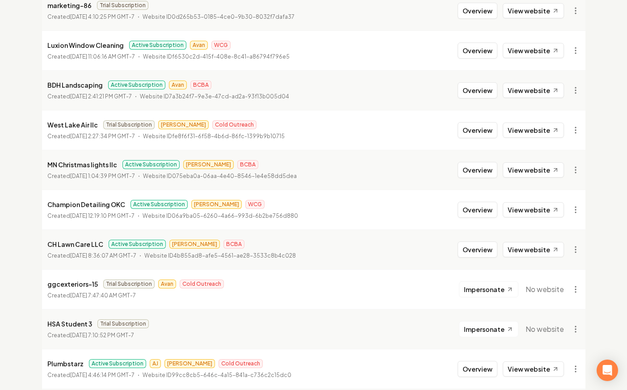
scroll to position [317, 0]
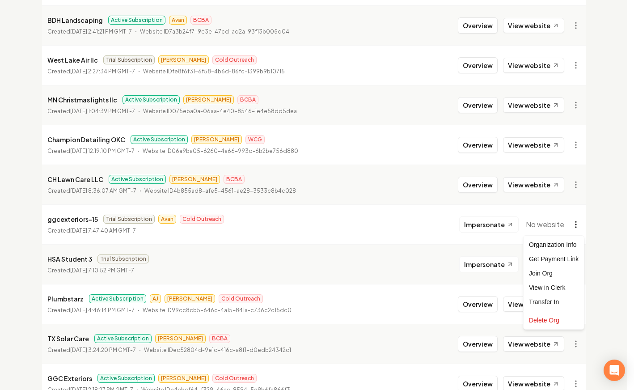
click at [547, 271] on div "Join Org" at bounding box center [553, 273] width 57 height 14
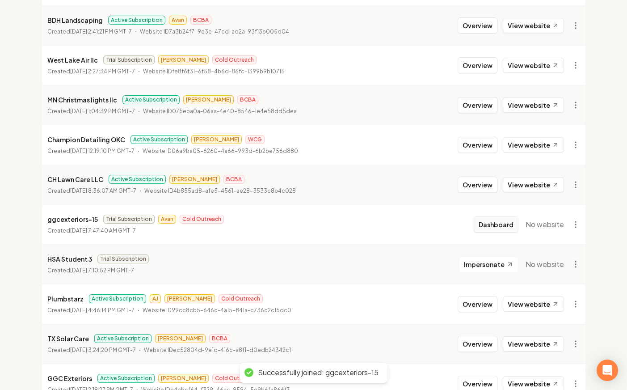
click at [502, 224] on button "Dashboard" at bounding box center [496, 224] width 45 height 16
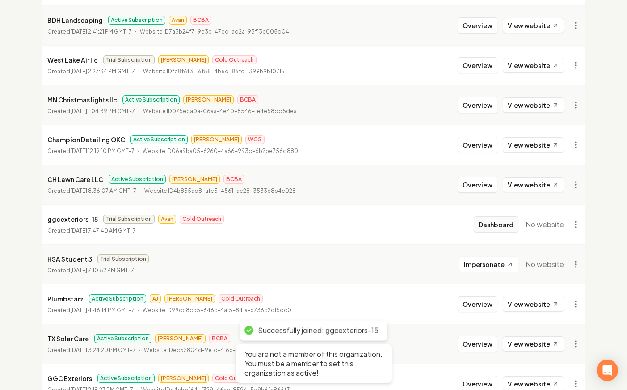
click at [483, 218] on button "Dashboard" at bounding box center [496, 224] width 45 height 16
click at [489, 224] on button "Dashboard" at bounding box center [496, 224] width 45 height 16
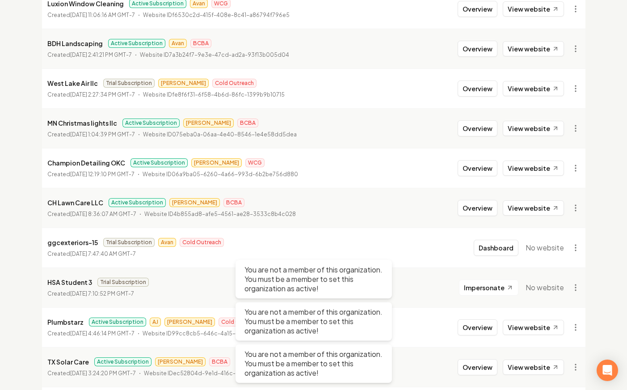
scroll to position [291, 0]
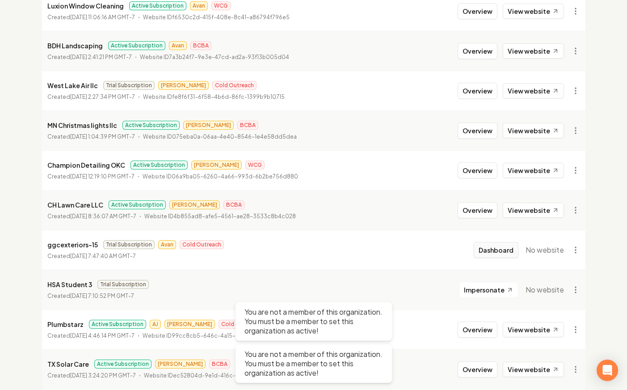
click at [499, 256] on button "Dashboard" at bounding box center [496, 250] width 45 height 16
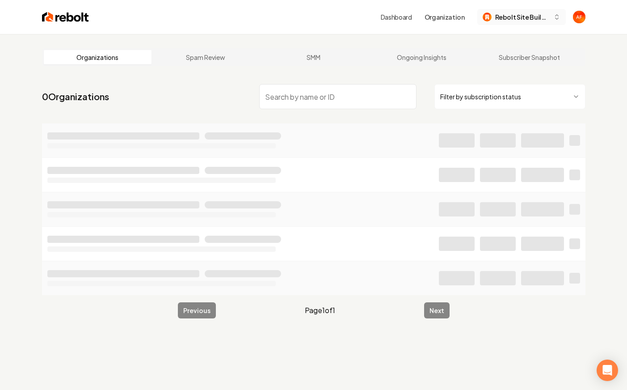
click at [541, 23] on button "Rebolt Site Builder" at bounding box center [521, 17] width 89 height 16
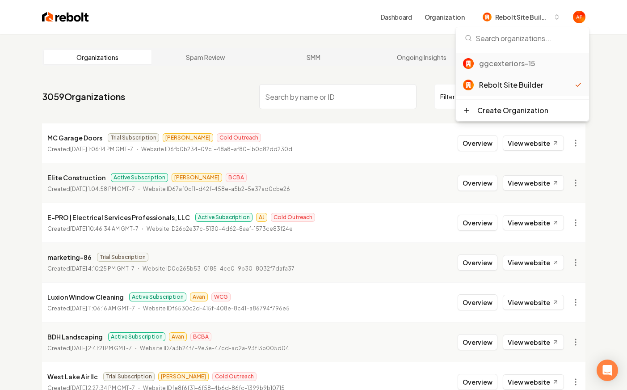
click at [509, 68] on div "ggcexteriors-15" at bounding box center [530, 63] width 103 height 11
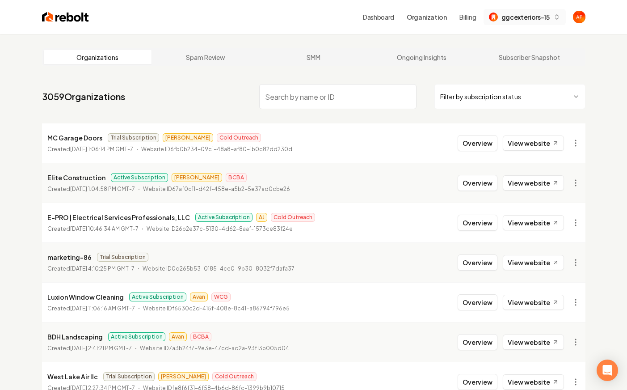
click at [519, 19] on span "ggcexteriors-15" at bounding box center [526, 17] width 48 height 9
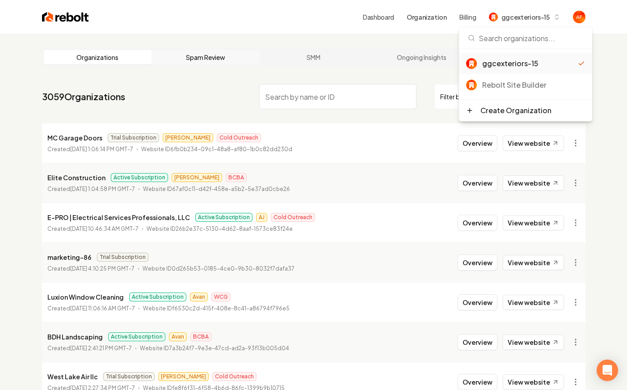
click at [243, 56] on link "Spam Review" at bounding box center [206, 57] width 108 height 14
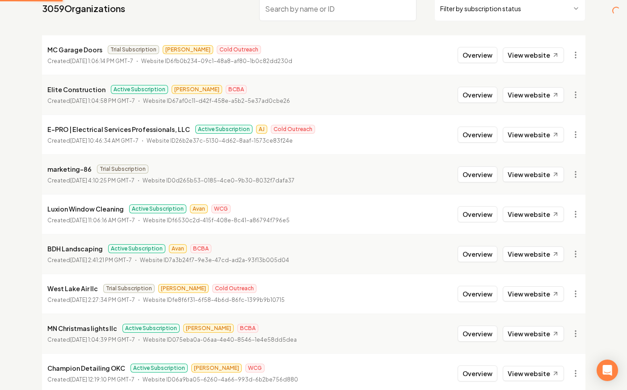
scroll to position [154, 0]
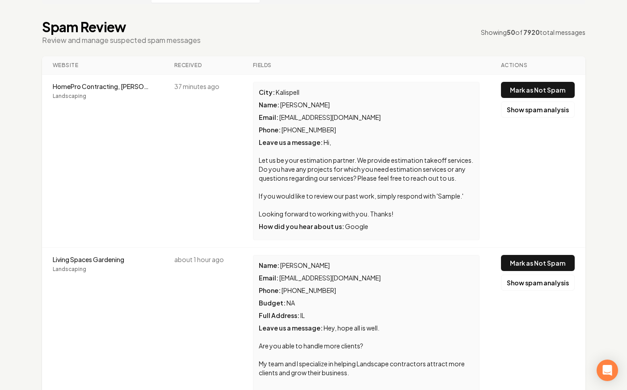
scroll to position [65, 0]
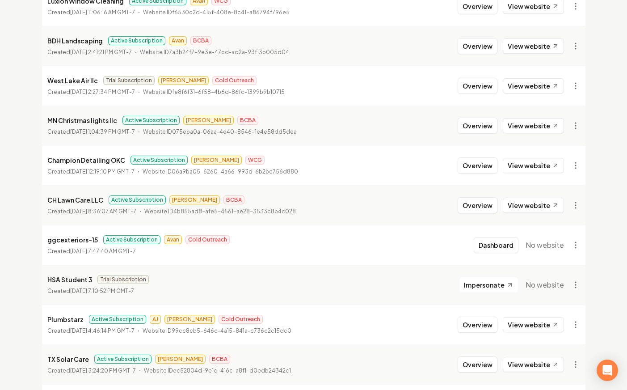
scroll to position [296, 0]
click at [495, 237] on button "Dashboard" at bounding box center [496, 244] width 45 height 16
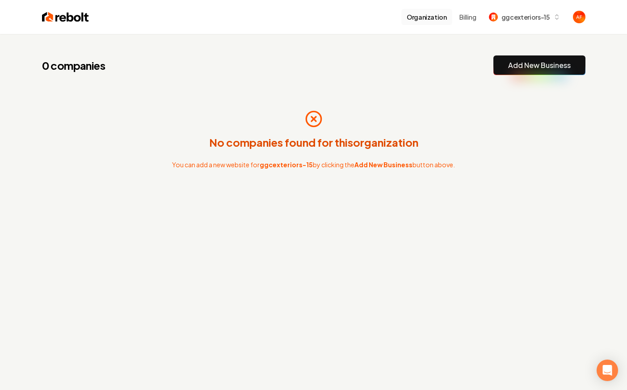
click at [434, 15] on button "Organization" at bounding box center [426, 17] width 51 height 16
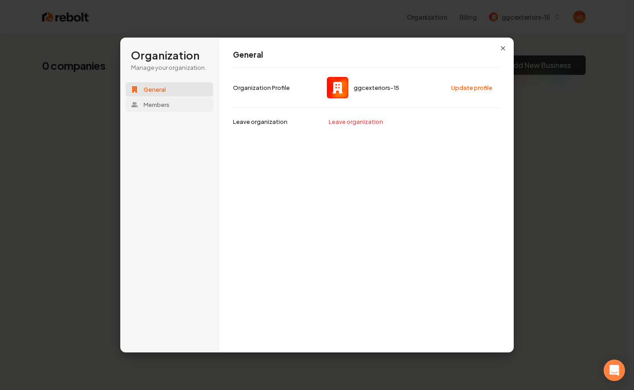
click at [151, 98] on button "Members" at bounding box center [170, 104] width 88 height 14
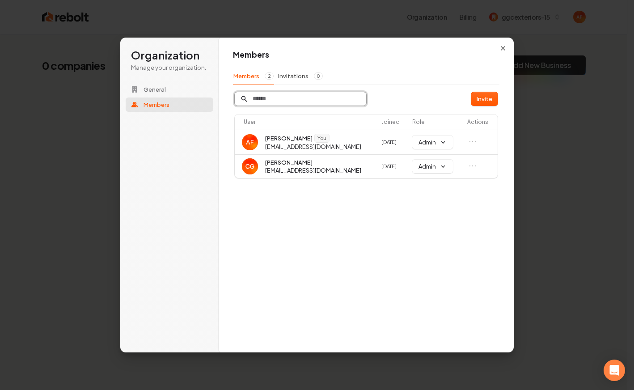
click at [287, 100] on input "Search" at bounding box center [300, 98] width 131 height 13
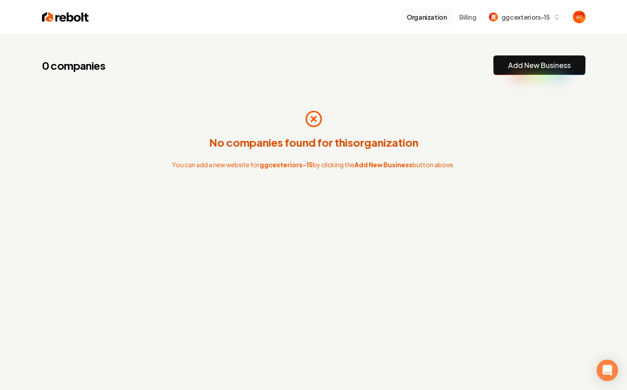
click at [438, 19] on button "Organization" at bounding box center [426, 17] width 51 height 16
click at [536, 17] on span "ggcexteriors-15" at bounding box center [526, 17] width 48 height 9
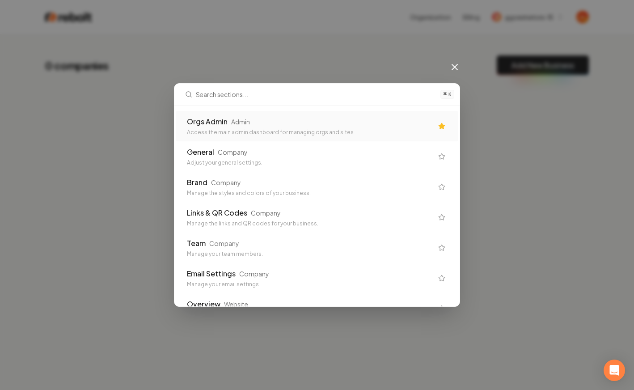
click at [266, 132] on div "Access the main admin dashboard for managing orgs and sites" at bounding box center [310, 132] width 246 height 7
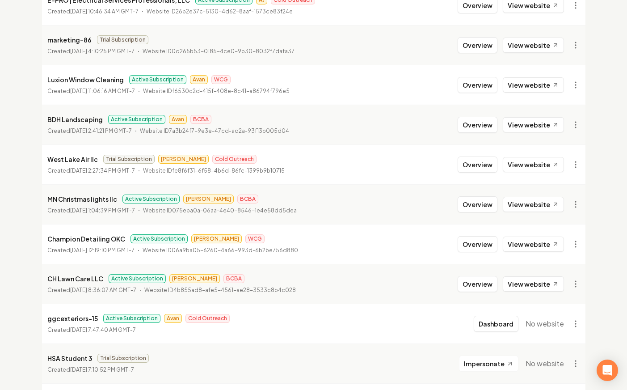
scroll to position [228, 0]
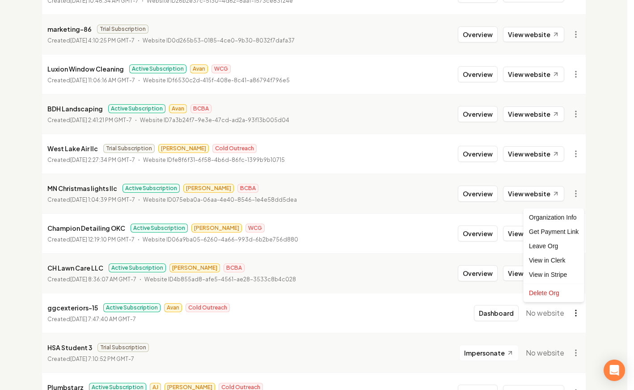
click at [551, 221] on div "Organization Info" at bounding box center [553, 217] width 57 height 14
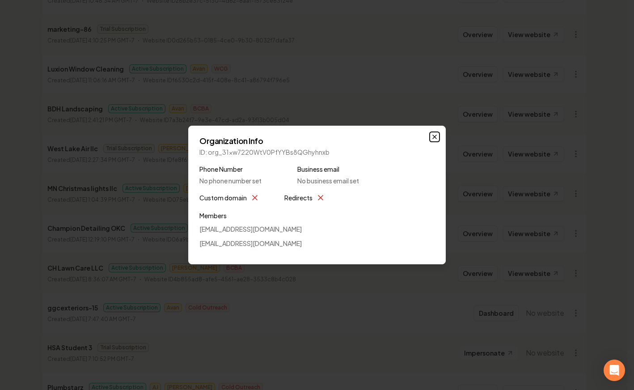
click at [437, 136] on icon "button" at bounding box center [434, 136] width 7 height 7
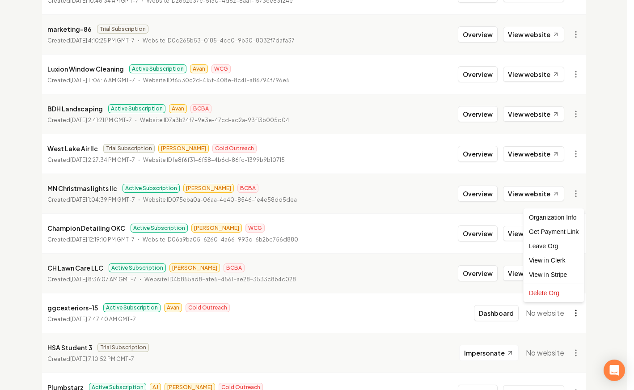
click at [553, 262] on link "View in Clerk" at bounding box center [553, 260] width 57 height 14
click at [550, 219] on div "Organization Info" at bounding box center [553, 217] width 57 height 14
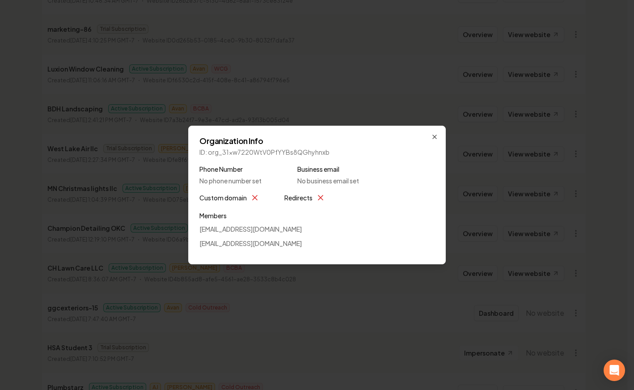
click at [433, 141] on h2 "Organization Info" at bounding box center [316, 141] width 235 height 8
click at [433, 136] on icon "button" at bounding box center [434, 136] width 7 height 7
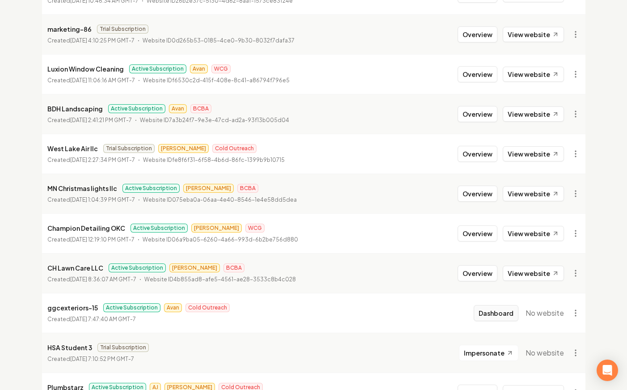
click at [510, 317] on button "Dashboard" at bounding box center [496, 313] width 45 height 16
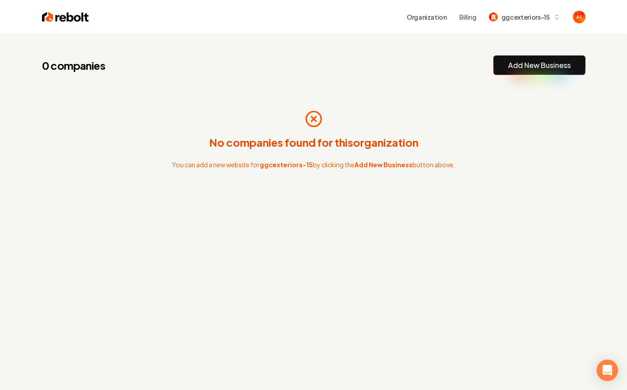
click at [544, 61] on link "Add New Business" at bounding box center [539, 65] width 63 height 11
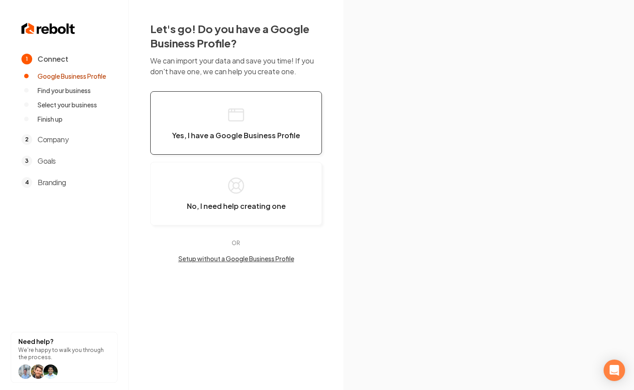
click at [206, 115] on button "Yes, I have a Google Business Profile" at bounding box center [236, 122] width 172 height 63
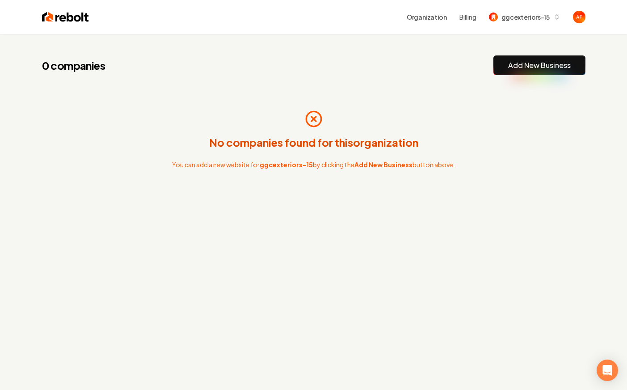
click at [557, 63] on link "Add New Business" at bounding box center [539, 65] width 63 height 11
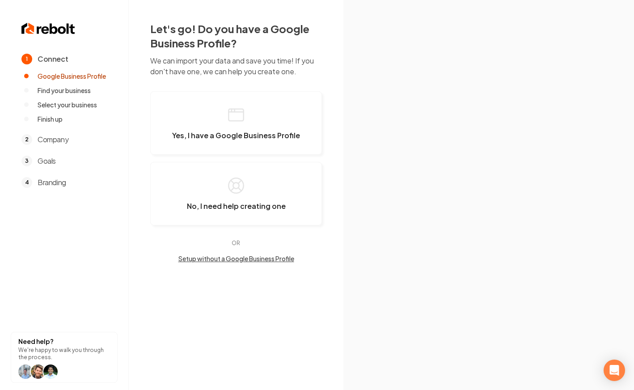
click at [267, 263] on div "Let's go! Do you have a Google Business Profile? We can import your data and sa…" at bounding box center [236, 142] width 215 height 284
click at [268, 262] on button "Setup without a Google Business Profile" at bounding box center [236, 258] width 172 height 9
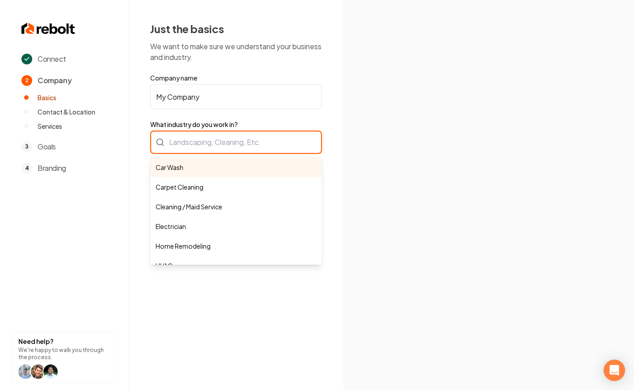
click at [217, 136] on div "Car Wash Carpet Cleaning Cleaning / Maid Service Electrician Home Remodeling HV…" at bounding box center [236, 142] width 172 height 23
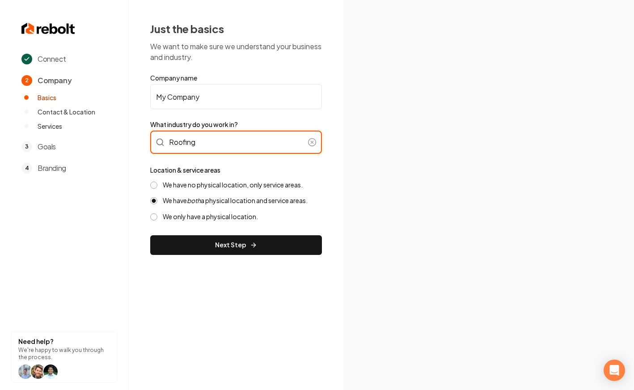
type input "Roofing"
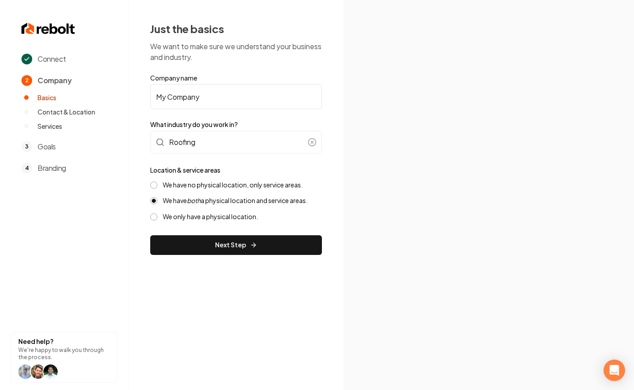
click at [199, 92] on input "My Company" at bounding box center [236, 96] width 172 height 25
paste input "this is RBJ Construction"
drag, startPoint x: 177, startPoint y: 97, endPoint x: 117, endPoint y: 99, distance: 60.4
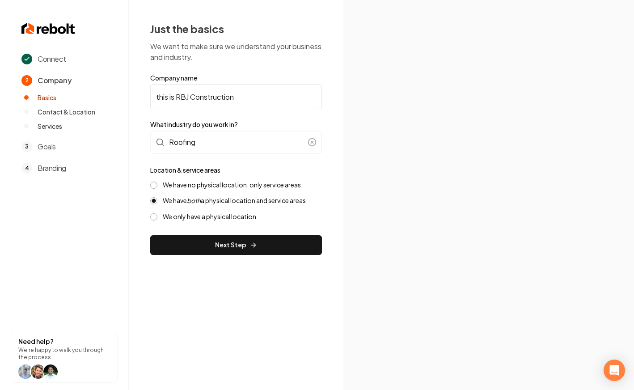
click at [117, 99] on div "Connect 2 Company Basics Contact & Location Services 3 Goals 4 Branding Need he…" at bounding box center [317, 195] width 634 height 390
type input "RBJ Construction"
click at [229, 245] on button "Next Step" at bounding box center [236, 245] width 172 height 20
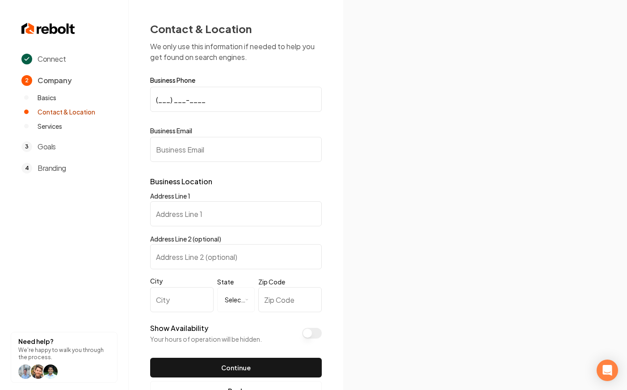
click at [195, 100] on input "(___) ___-____" at bounding box center [236, 99] width 172 height 25
click at [160, 95] on input "(___) ___-____" at bounding box center [236, 99] width 172 height 25
click at [158, 92] on input "(___) ___-____" at bounding box center [236, 99] width 172 height 25
paste input "719) 225-6598"
type input "(719) 225-6598"
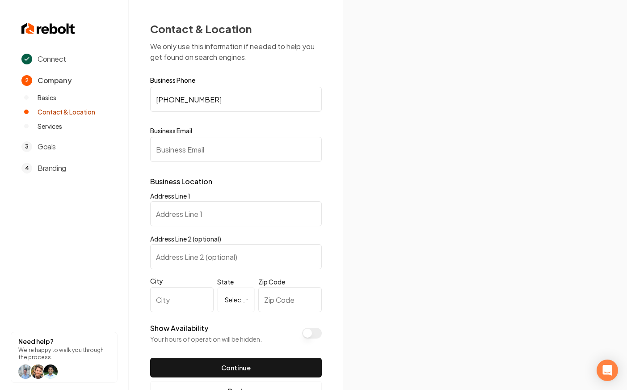
click at [214, 147] on input "Business Email" at bounding box center [236, 149] width 172 height 25
paste input "rbj.colorado@gmail.com"
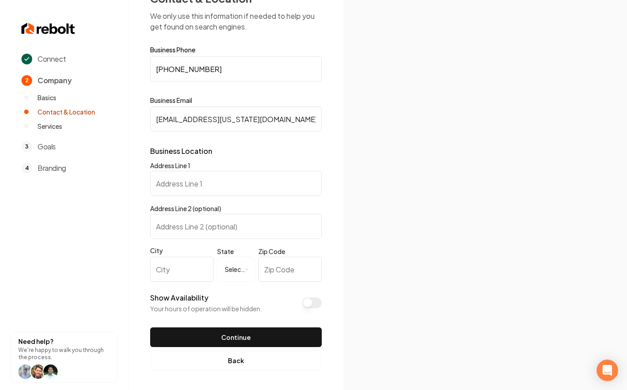
scroll to position [32, 0]
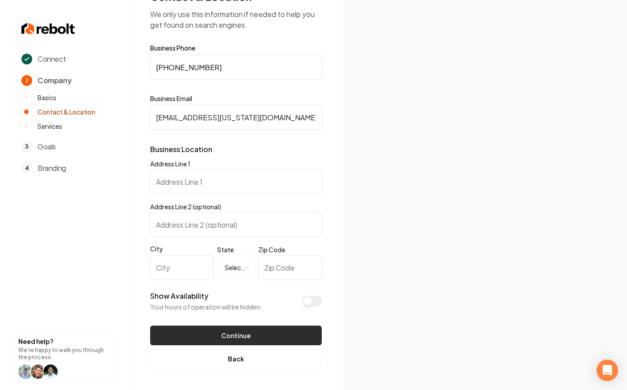
type input "rbj.colorado@gmail.com"
click at [260, 330] on button "Continue" at bounding box center [236, 335] width 172 height 20
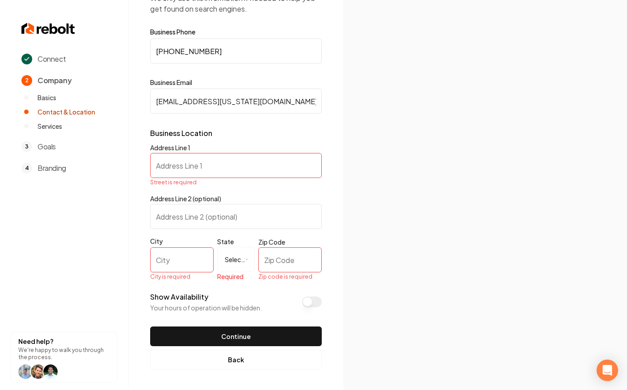
scroll to position [49, 0]
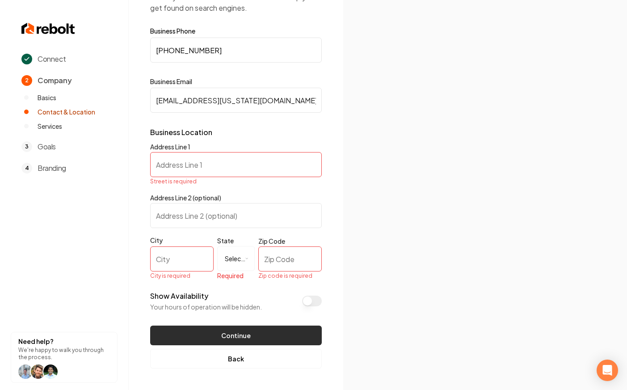
click at [248, 343] on button "Continue" at bounding box center [236, 335] width 172 height 20
click at [241, 163] on input "Address Line 1" at bounding box center [236, 164] width 172 height 25
drag, startPoint x: 215, startPoint y: 205, endPoint x: 210, endPoint y: 258, distance: 53.9
click at [215, 205] on input "Address Line 2 (optional)" at bounding box center [236, 215] width 172 height 25
click at [242, 360] on button "Back" at bounding box center [236, 359] width 172 height 20
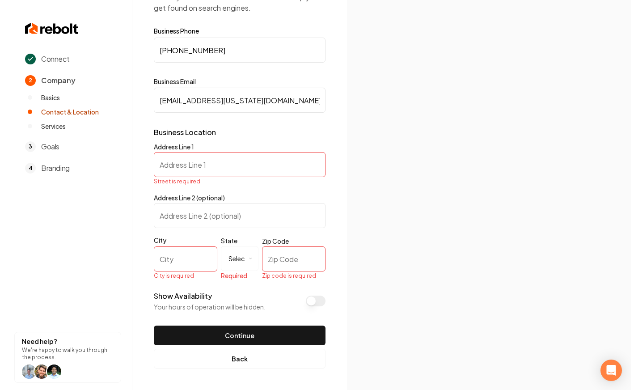
scroll to position [0, 0]
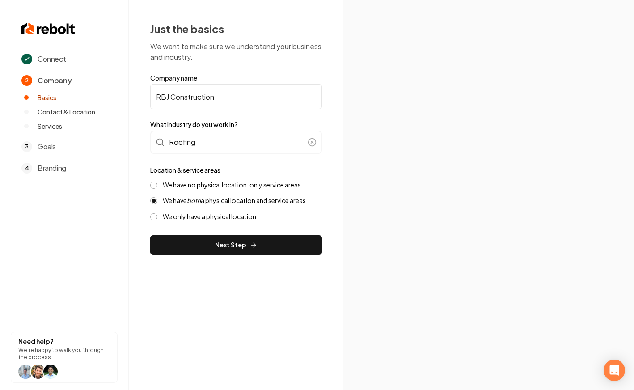
click at [215, 185] on label "We have no physical location, only service areas." at bounding box center [233, 185] width 140 height 8
click at [157, 185] on button "We have no physical location, only service areas." at bounding box center [153, 185] width 7 height 7
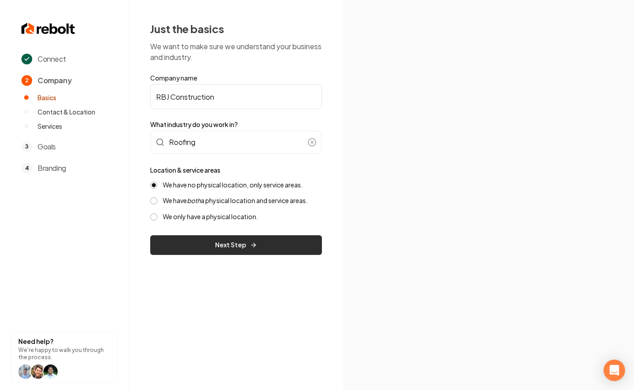
click at [222, 243] on button "Next Step" at bounding box center [236, 245] width 172 height 20
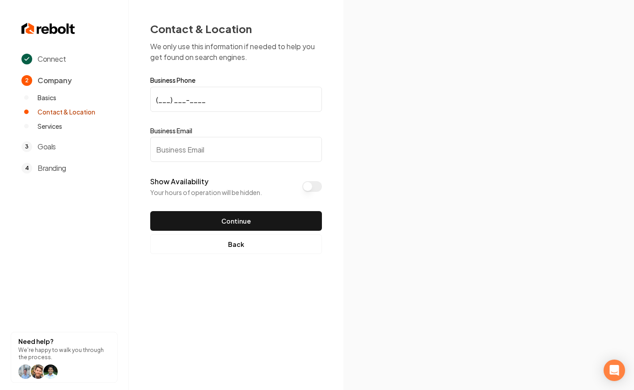
click at [169, 163] on form "Business Phone (___) ___-____ Business Email Show Availability Your hours of op…" at bounding box center [236, 154] width 172 height 154
click at [169, 159] on input "Business Email" at bounding box center [236, 149] width 172 height 25
paste input "rbj.colorado@gmail.com"
type input "rbj.colorado@gmail.com"
click at [159, 98] on input "(___) ___-____" at bounding box center [236, 99] width 172 height 25
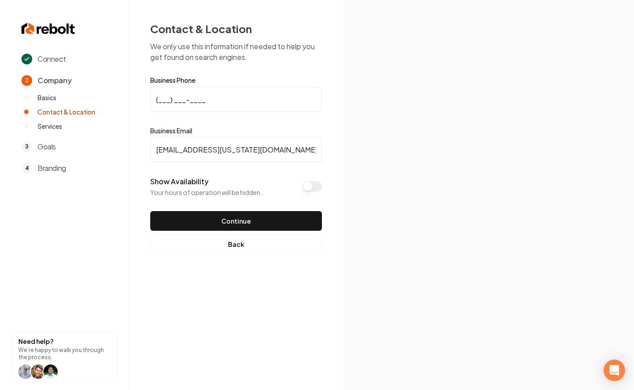
paste input "719) 225-6598"
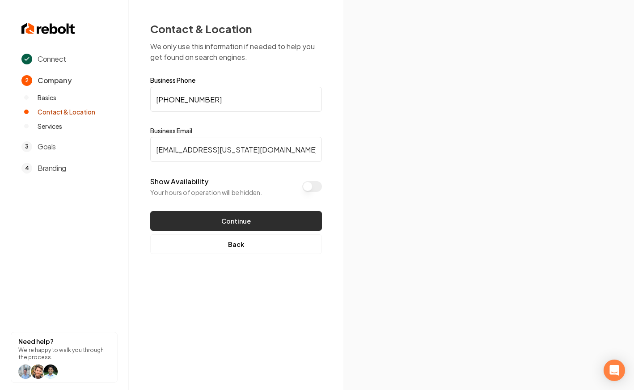
type input "(719) 225-6598"
click at [227, 221] on button "Continue" at bounding box center [236, 221] width 172 height 20
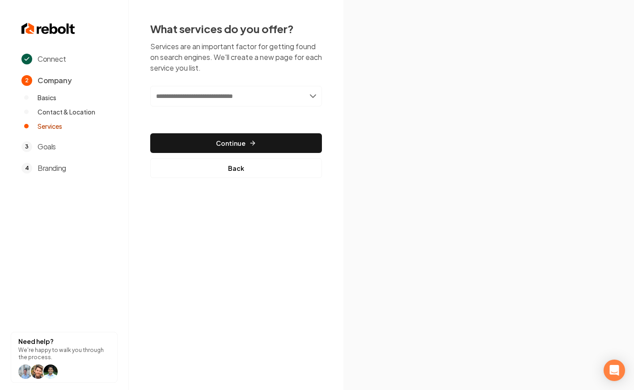
click at [254, 92] on input "text" at bounding box center [236, 96] width 172 height 21
click at [309, 97] on input "text" at bounding box center [236, 96] width 172 height 21
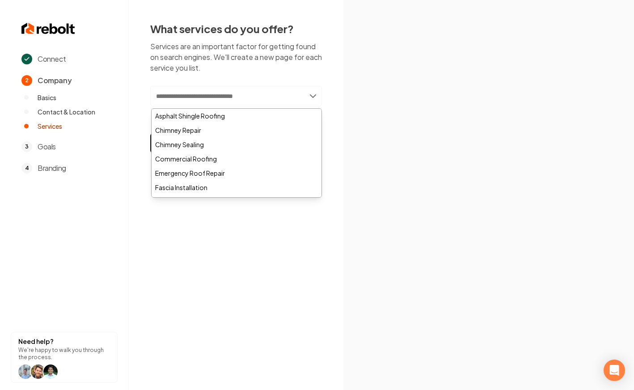
click at [314, 93] on input "text" at bounding box center [236, 96] width 172 height 21
click at [341, 73] on div "What services do you offer? Services are an important factor for getting found …" at bounding box center [236, 99] width 215 height 199
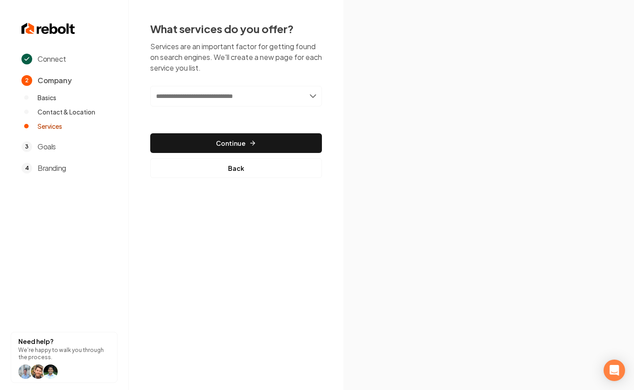
click at [285, 101] on input "text" at bounding box center [236, 96] width 172 height 21
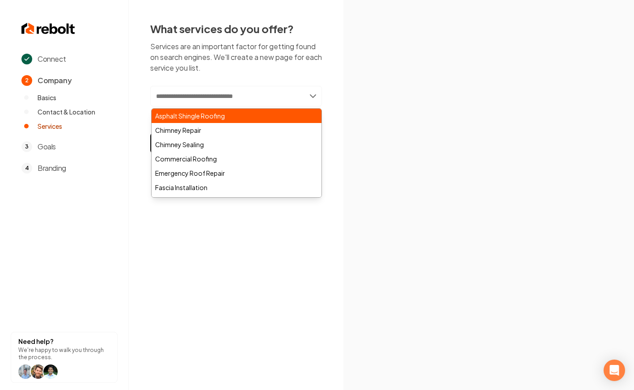
click at [220, 114] on div "Asphalt Shingle Roofing" at bounding box center [237, 116] width 170 height 14
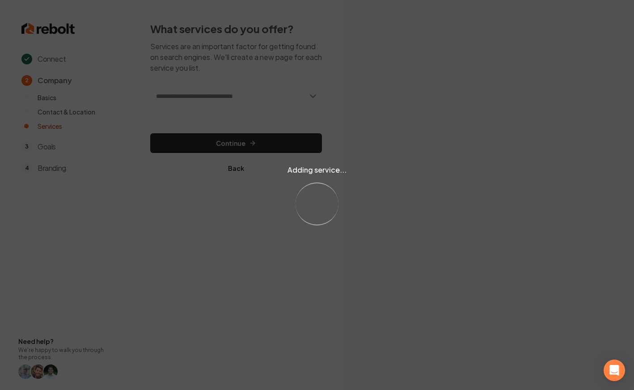
click at [213, 141] on div "Adding service... Loading..." at bounding box center [317, 195] width 634 height 390
click at [225, 145] on div "Adding service... Loading..." at bounding box center [317, 195] width 634 height 390
click at [226, 144] on div "Adding service... Loading..." at bounding box center [317, 195] width 634 height 390
click at [229, 144] on div "Adding service... Loading..." at bounding box center [317, 195] width 634 height 390
click at [231, 143] on div "Adding service... Loading..." at bounding box center [317, 195] width 634 height 390
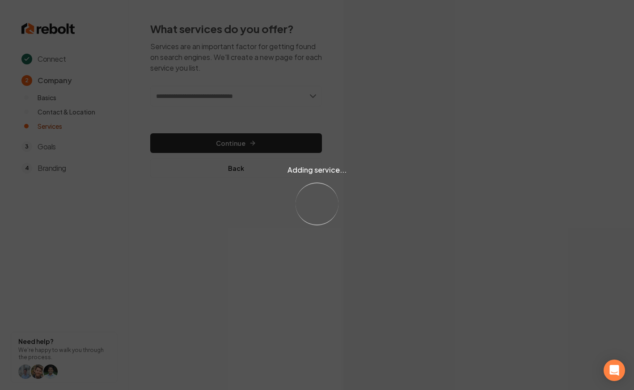
click at [253, 136] on div "Adding service... Loading..." at bounding box center [317, 195] width 634 height 390
click at [259, 147] on div "Adding service... Loading..." at bounding box center [317, 195] width 634 height 390
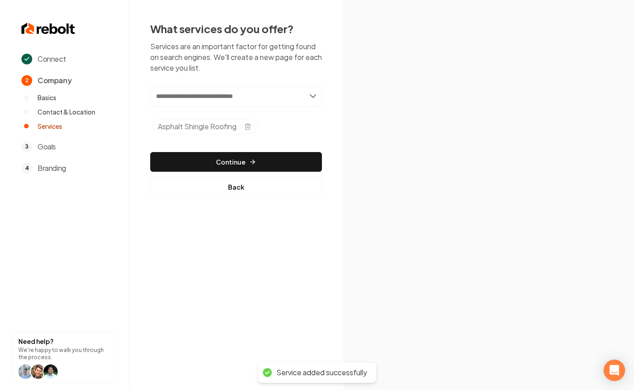
click at [260, 146] on div "Add new or select from suggestions Select a service Asphalt Shingle Roofing Add…" at bounding box center [236, 141] width 172 height 111
click at [253, 164] on icon "button" at bounding box center [252, 161] width 7 height 7
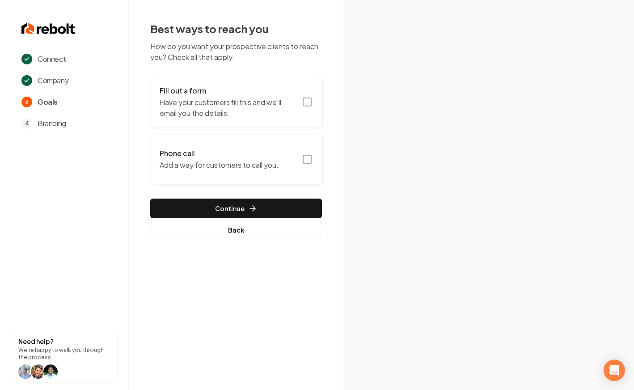
click at [311, 102] on rect "button" at bounding box center [307, 102] width 8 height 8
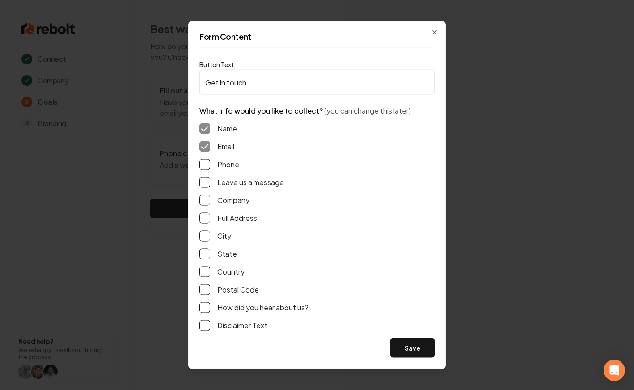
click at [242, 167] on div "Phone" at bounding box center [316, 164] width 235 height 11
click at [232, 167] on label "Phone" at bounding box center [228, 164] width 22 height 11
click at [210, 167] on button "Phone" at bounding box center [204, 164] width 11 height 11
click at [233, 176] on div "Name Email Phone Leave us a message Company Full Address City State Country Pos…" at bounding box center [316, 227] width 235 height 222
click at [234, 186] on label "Leave us a message" at bounding box center [250, 182] width 67 height 11
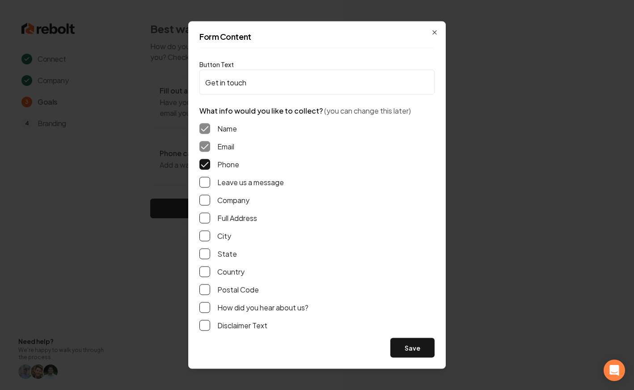
click at [210, 186] on button "Leave us a message" at bounding box center [204, 182] width 11 height 11
click at [236, 223] on label "Full Address" at bounding box center [237, 218] width 40 height 11
click at [210, 223] on button "Full Address" at bounding box center [204, 218] width 11 height 11
click at [246, 295] on div "Name Email Phone Leave us a message Company Full Address City State Country Pos…" at bounding box center [316, 227] width 235 height 222
click at [270, 305] on label "How did you hear about us?" at bounding box center [262, 307] width 91 height 11
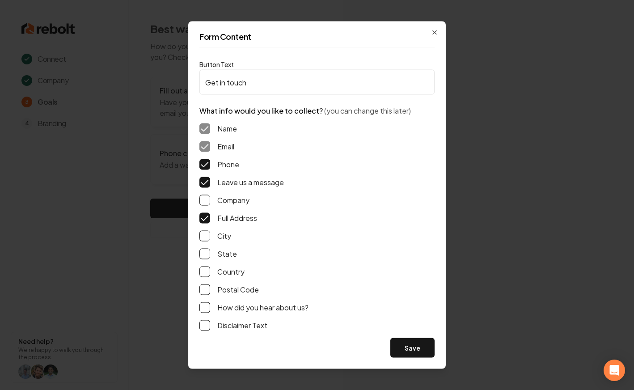
click at [210, 305] on button "How did you hear about us?" at bounding box center [204, 307] width 11 height 11
click at [414, 349] on button "Save" at bounding box center [412, 348] width 44 height 20
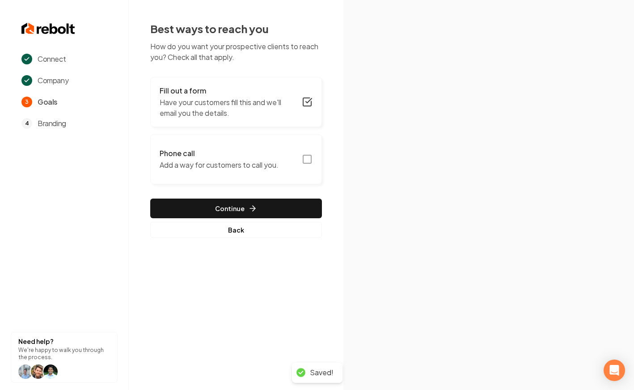
click at [298, 149] on button "Phone call Add a way for customers to call you." at bounding box center [236, 159] width 172 height 50
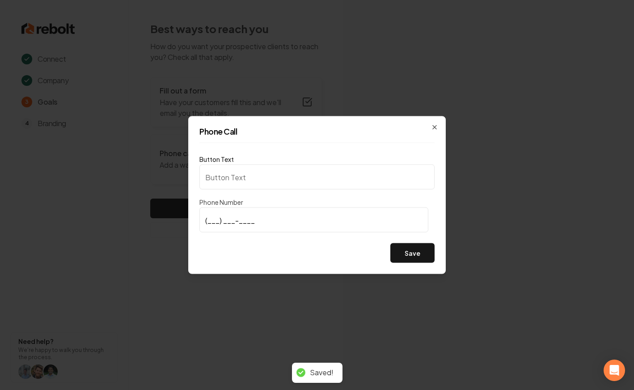
type input "Call us"
type input "(719) 225-6598"
drag, startPoint x: 414, startPoint y: 246, endPoint x: 356, endPoint y: 235, distance: 59.1
click at [413, 246] on button "Save" at bounding box center [412, 253] width 44 height 20
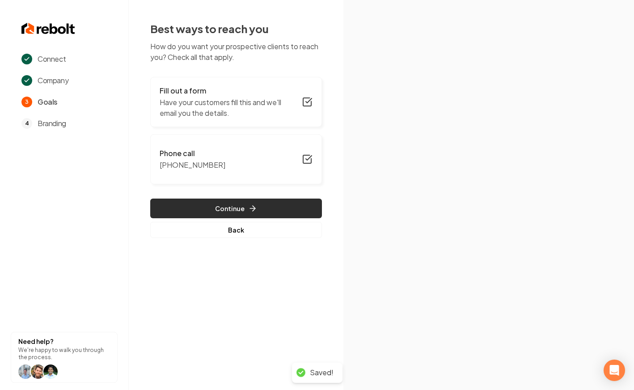
click at [181, 211] on button "Continue" at bounding box center [236, 208] width 172 height 20
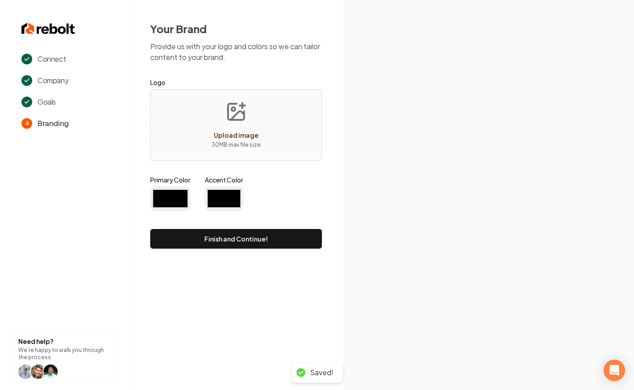
type input "#194d33"
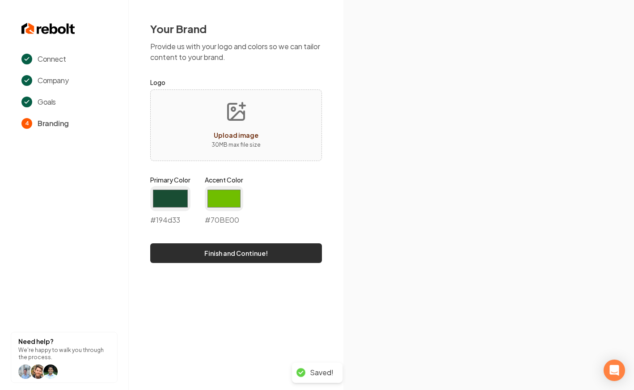
click at [239, 251] on button "Finish and Continue!" at bounding box center [236, 253] width 172 height 20
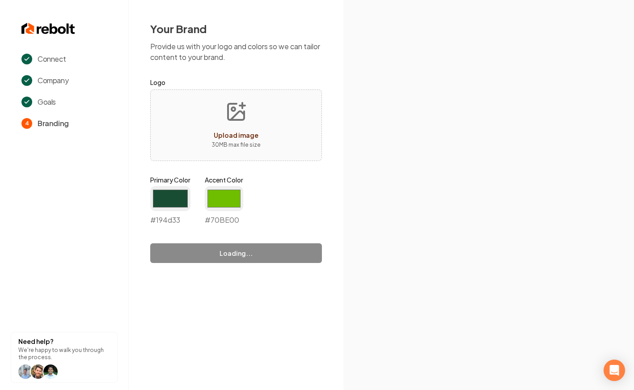
type input "#70be00"
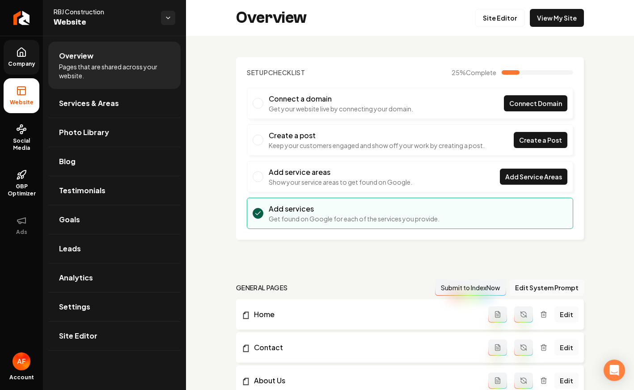
click at [12, 63] on span "Company" at bounding box center [21, 63] width 34 height 7
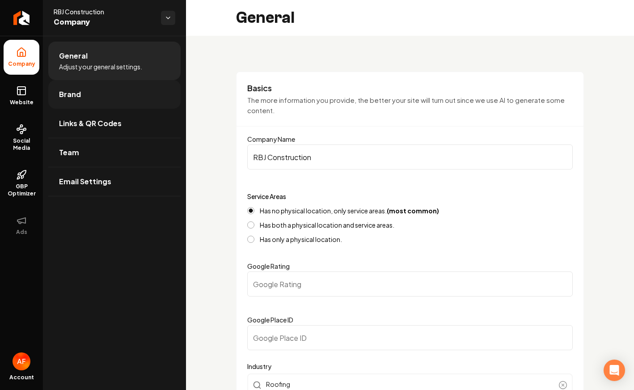
click at [104, 86] on link "Brand" at bounding box center [114, 94] width 132 height 29
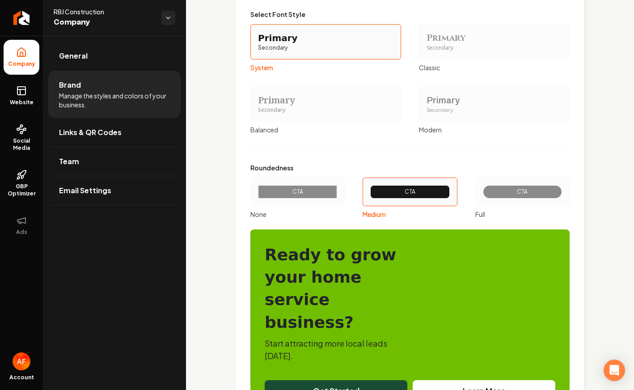
scroll to position [1005, 0]
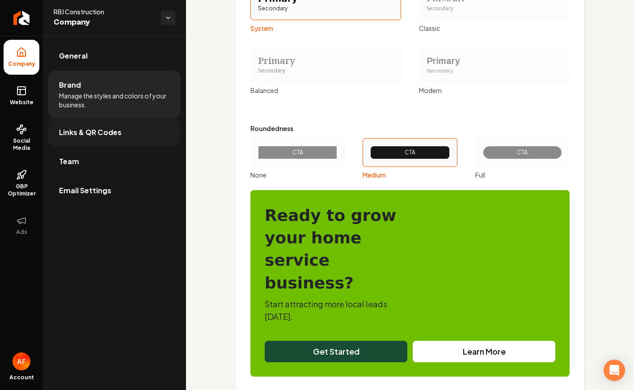
click at [101, 131] on span "Links & QR Codes" at bounding box center [90, 132] width 63 height 11
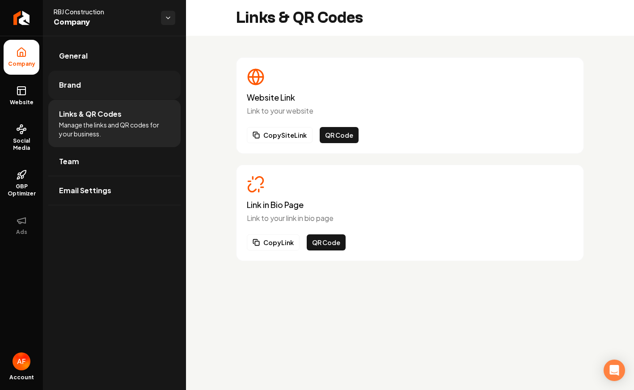
click at [97, 72] on link "Brand" at bounding box center [114, 85] width 132 height 29
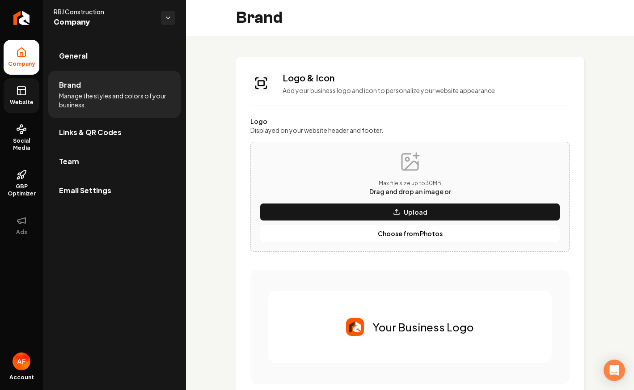
click at [13, 102] on span "Website" at bounding box center [21, 102] width 31 height 7
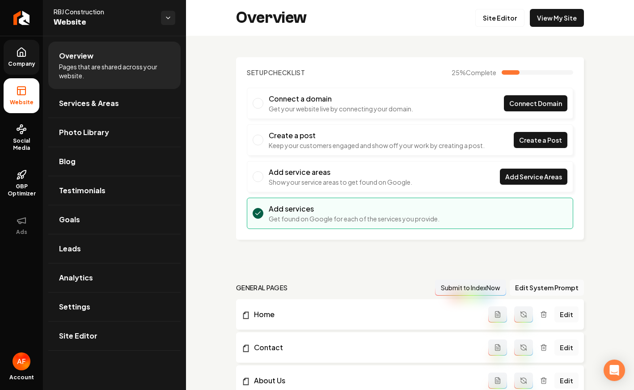
click at [14, 49] on link "Company" at bounding box center [22, 57] width 36 height 35
click at [18, 7] on link "Return to dashboard" at bounding box center [21, 18] width 43 height 36
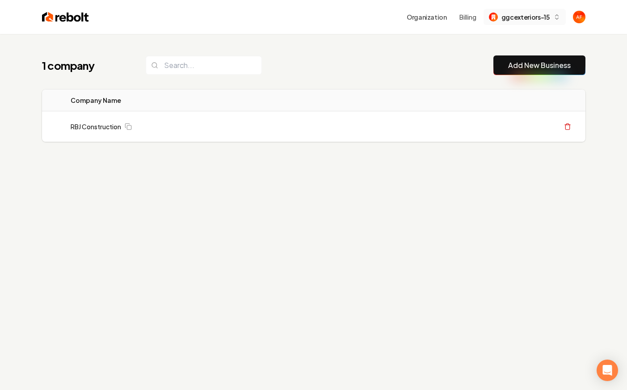
click at [531, 21] on span "ggcexteriors-15" at bounding box center [526, 17] width 48 height 9
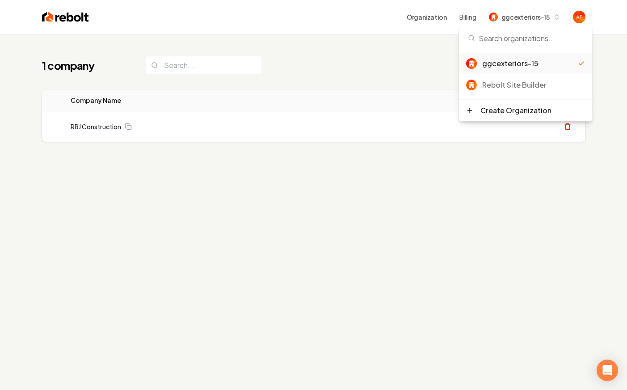
click at [322, 80] on div "1 company Add New Business Logo Company Name Actions RBJ Construction Create Or…" at bounding box center [314, 116] width 572 height 165
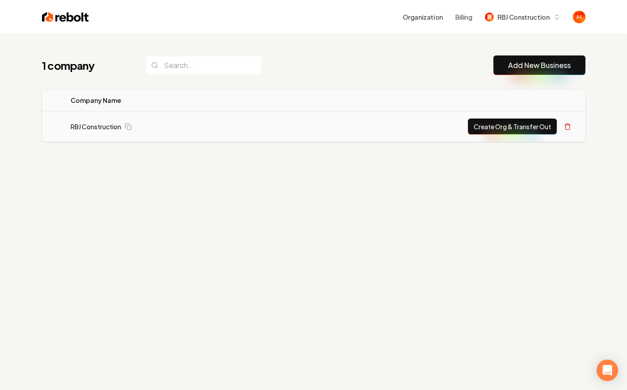
click at [95, 121] on td "RBJ Construction" at bounding box center [161, 126] width 196 height 31
click at [92, 129] on link "RBJ Construction" at bounding box center [96, 126] width 51 height 9
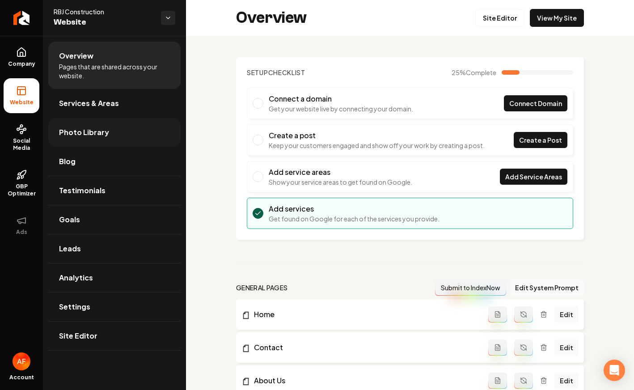
click at [68, 128] on span "Photo Library" at bounding box center [84, 132] width 50 height 11
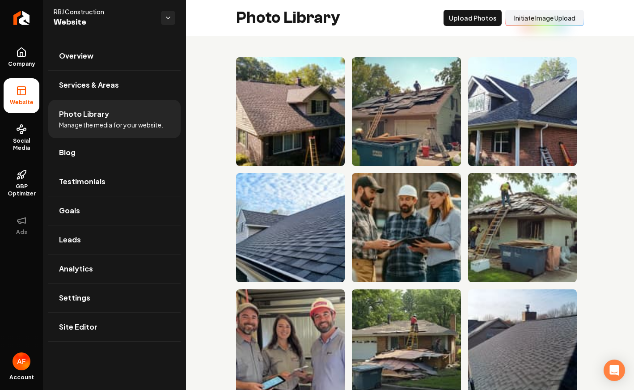
click at [536, 22] on button "Initiate Image Upload" at bounding box center [544, 18] width 79 height 16
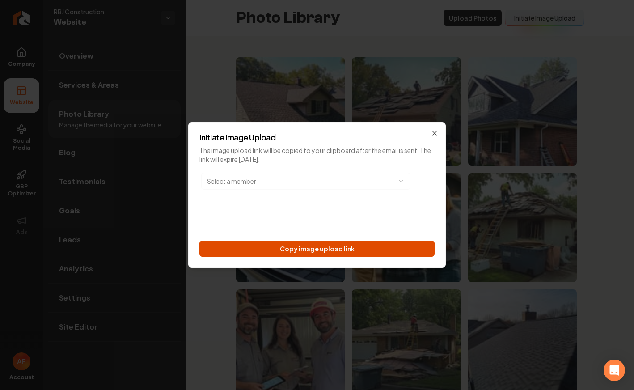
click at [328, 253] on button "Copy image upload link" at bounding box center [316, 249] width 235 height 16
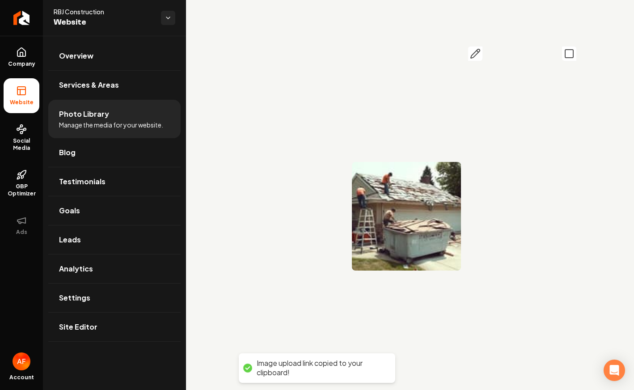
scroll to position [591, 0]
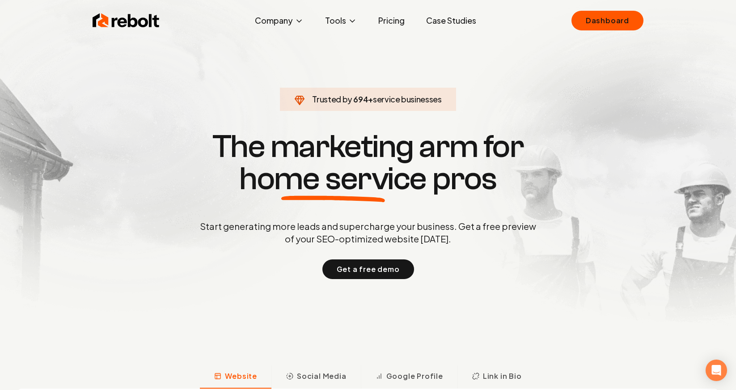
drag, startPoint x: 649, startPoint y: 13, endPoint x: 624, endPoint y: 19, distance: 25.7
click at [649, 13] on div "Rebolt Company About Blog Jobs Tools Google Review QR Code Generator Google Bus…" at bounding box center [368, 20] width 572 height 27
click at [624, 19] on link "Dashboard" at bounding box center [607, 21] width 72 height 20
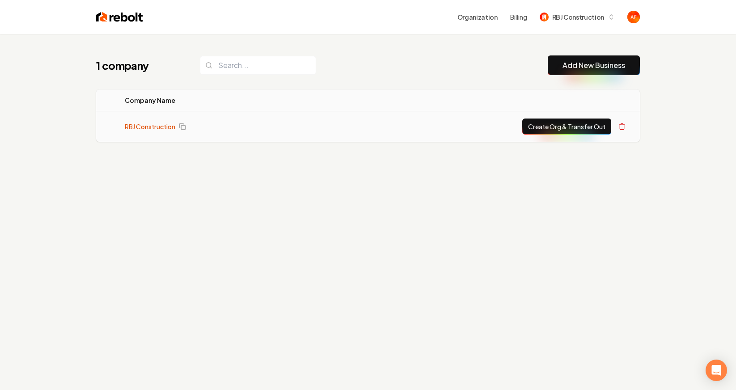
click at [154, 124] on link "RBJ Construction" at bounding box center [150, 126] width 51 height 9
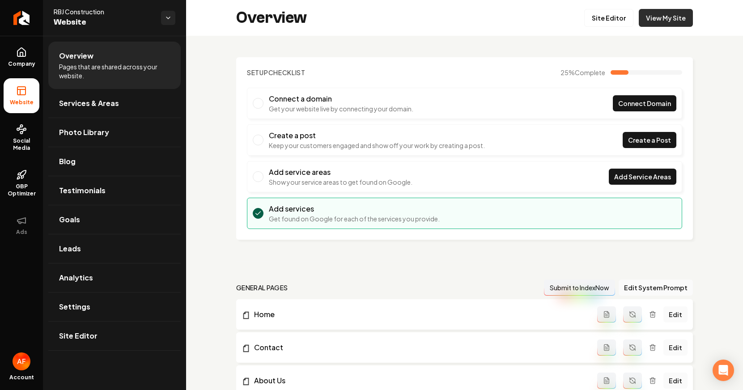
click at [657, 20] on link "View My Site" at bounding box center [665, 18] width 54 height 18
